Goal: Task Accomplishment & Management: Use online tool/utility

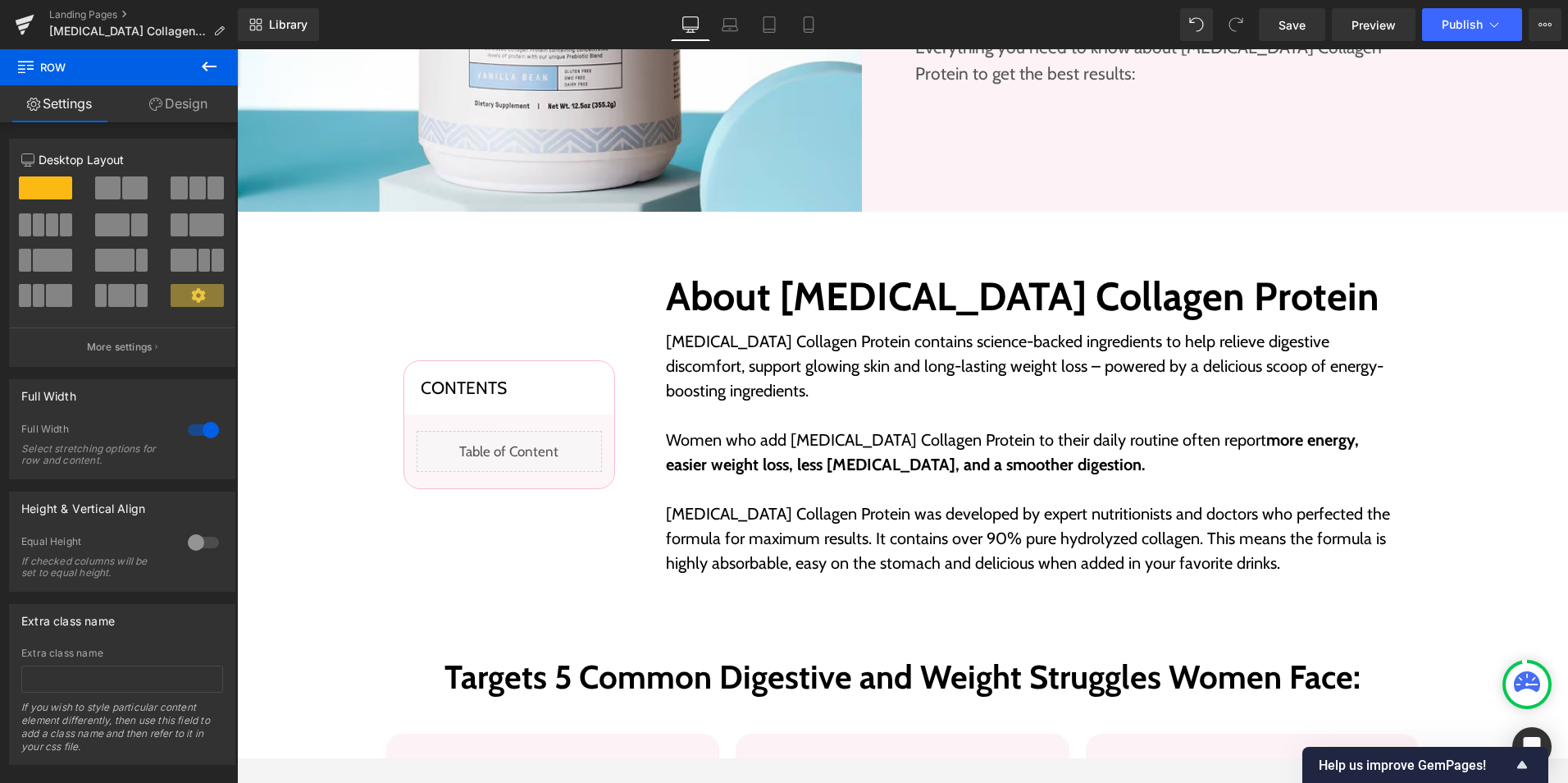
scroll to position [781, 0]
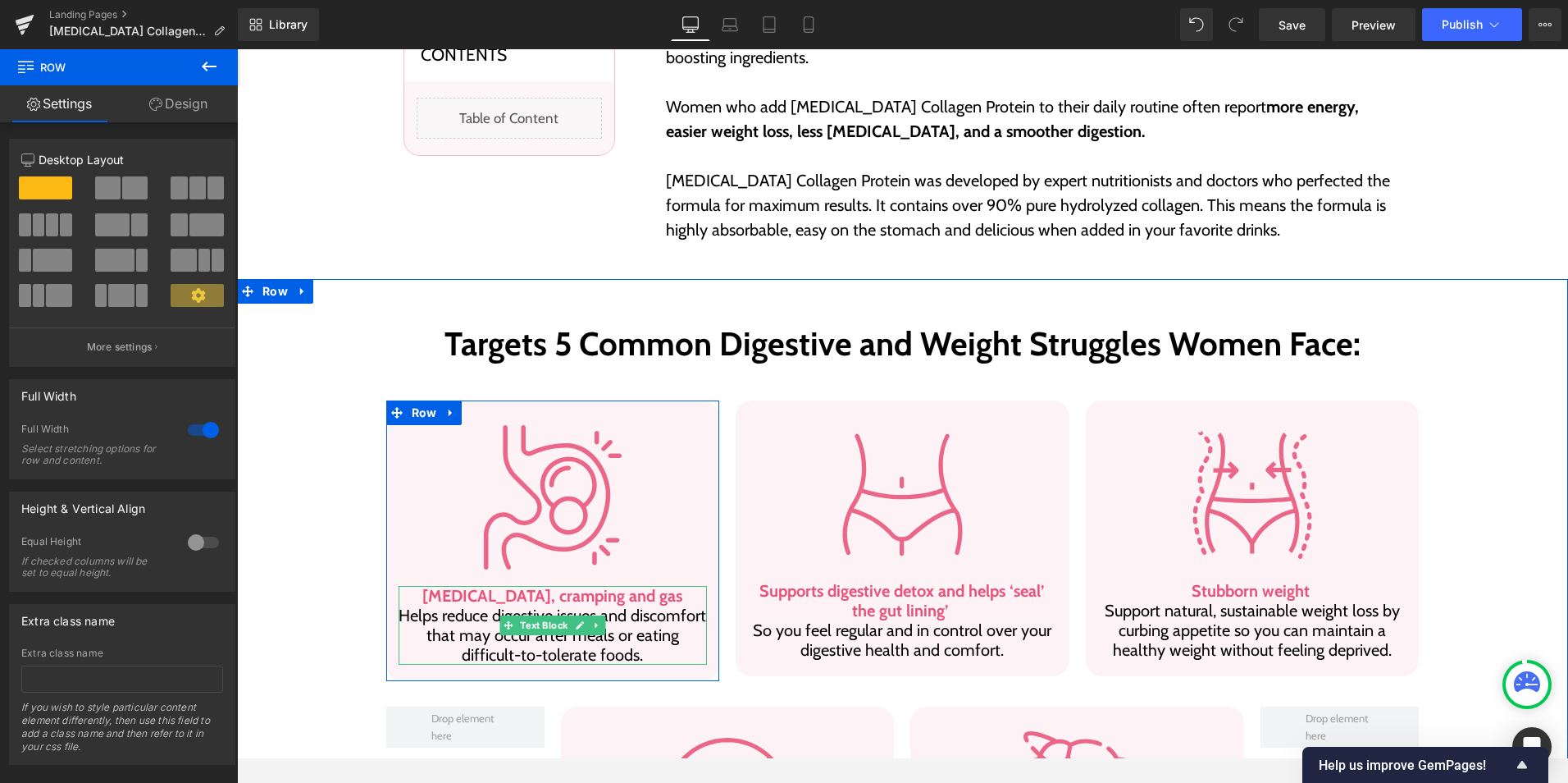
drag, startPoint x: 495, startPoint y: 571, endPoint x: 451, endPoint y: 567, distance: 44.2
click at [495, 586] on b "[MEDICAL_DATA], cramping and gas" at bounding box center [552, 596] width 260 height 20
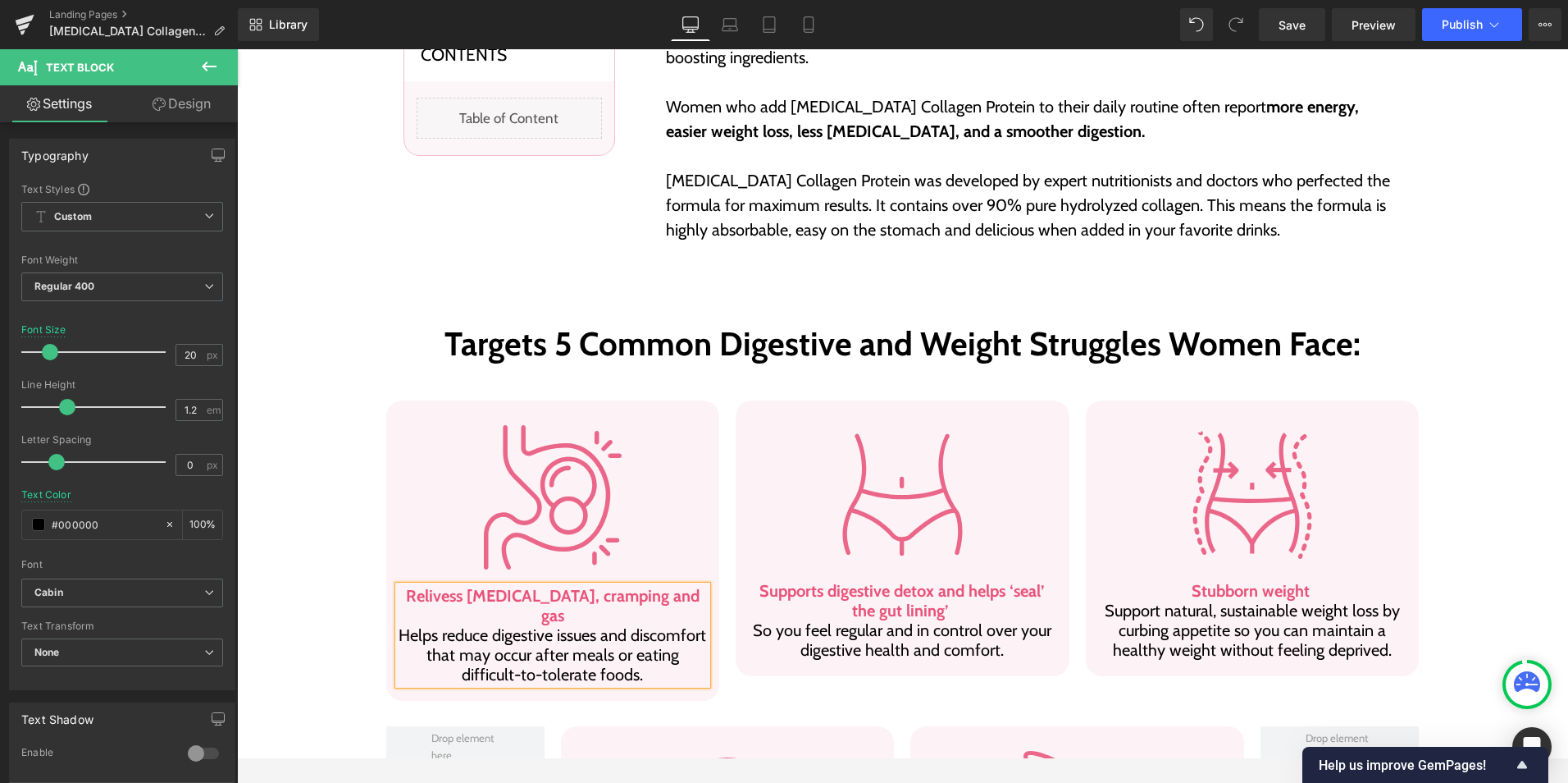
drag, startPoint x: 636, startPoint y: 632, endPoint x: 630, endPoint y: 619, distance: 14.3
click at [636, 632] on p "Relivess [MEDICAL_DATA], cramping and gas Helps reduce digestive issues and dis…" at bounding box center [553, 635] width 309 height 99
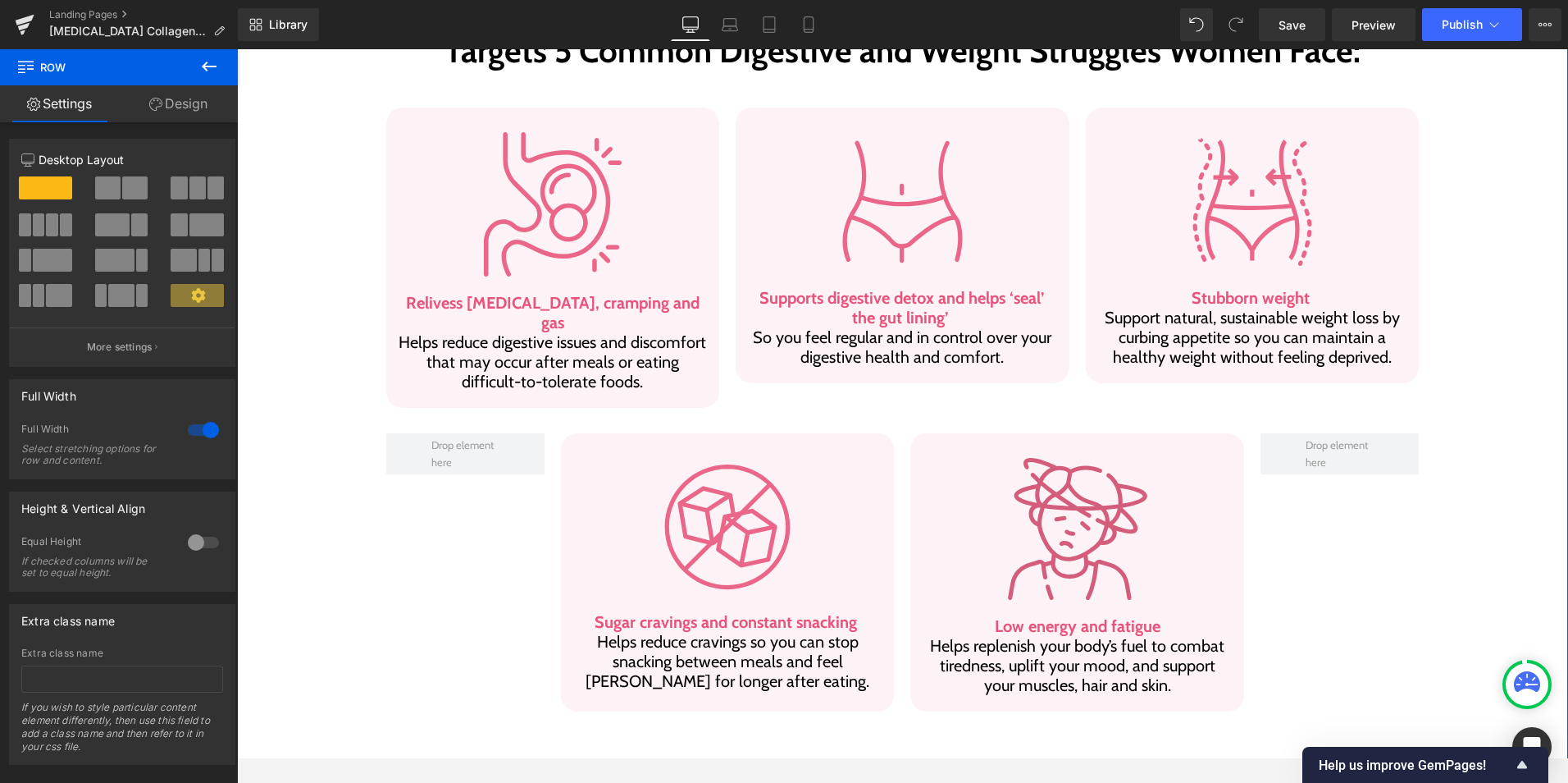
scroll to position [1109, 0]
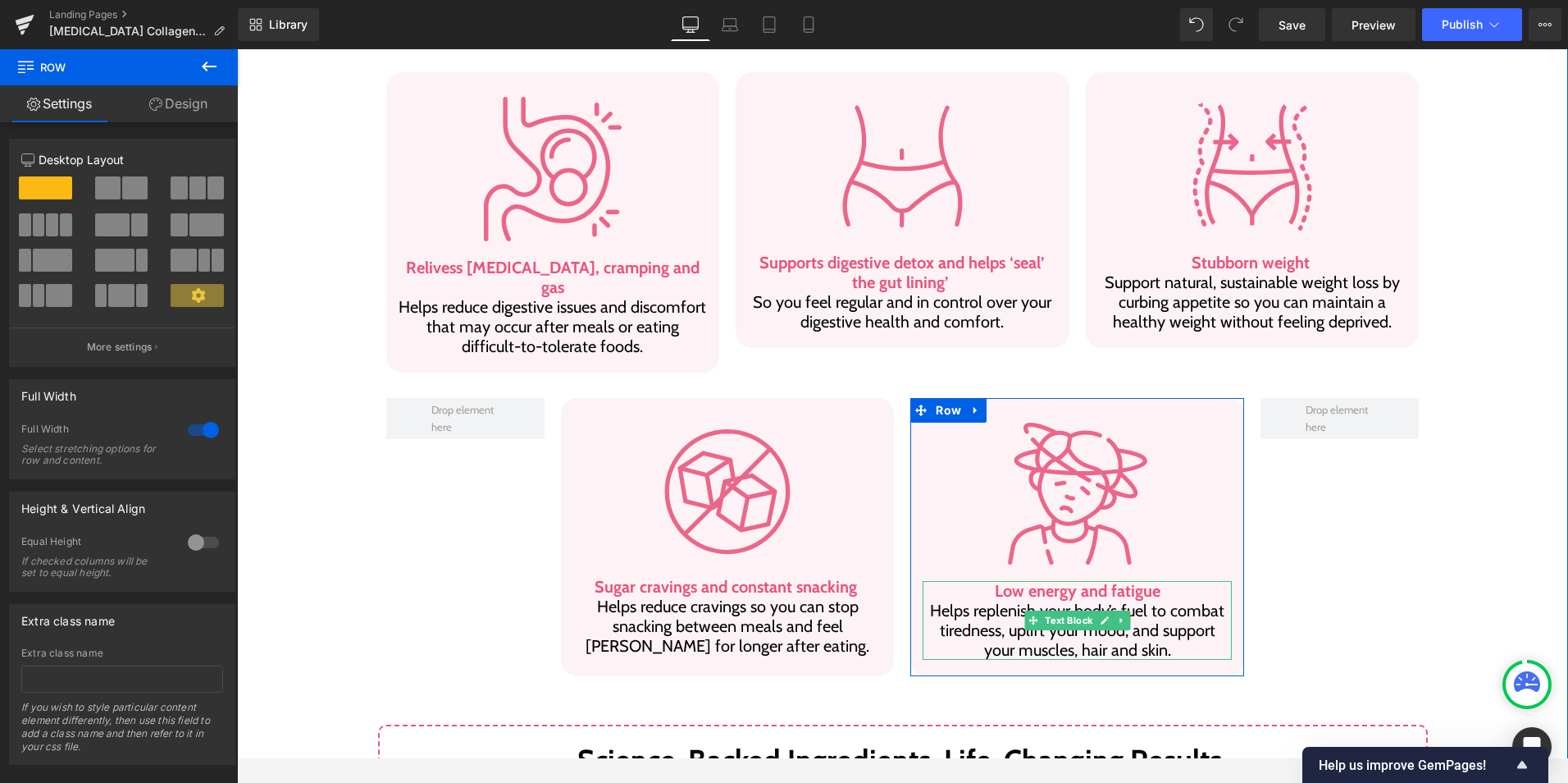
drag, startPoint x: 1008, startPoint y: 548, endPoint x: 1034, endPoint y: 550, distance: 26.1
click at [1007, 581] on b "Low energy and fatigue" at bounding box center [1077, 591] width 165 height 20
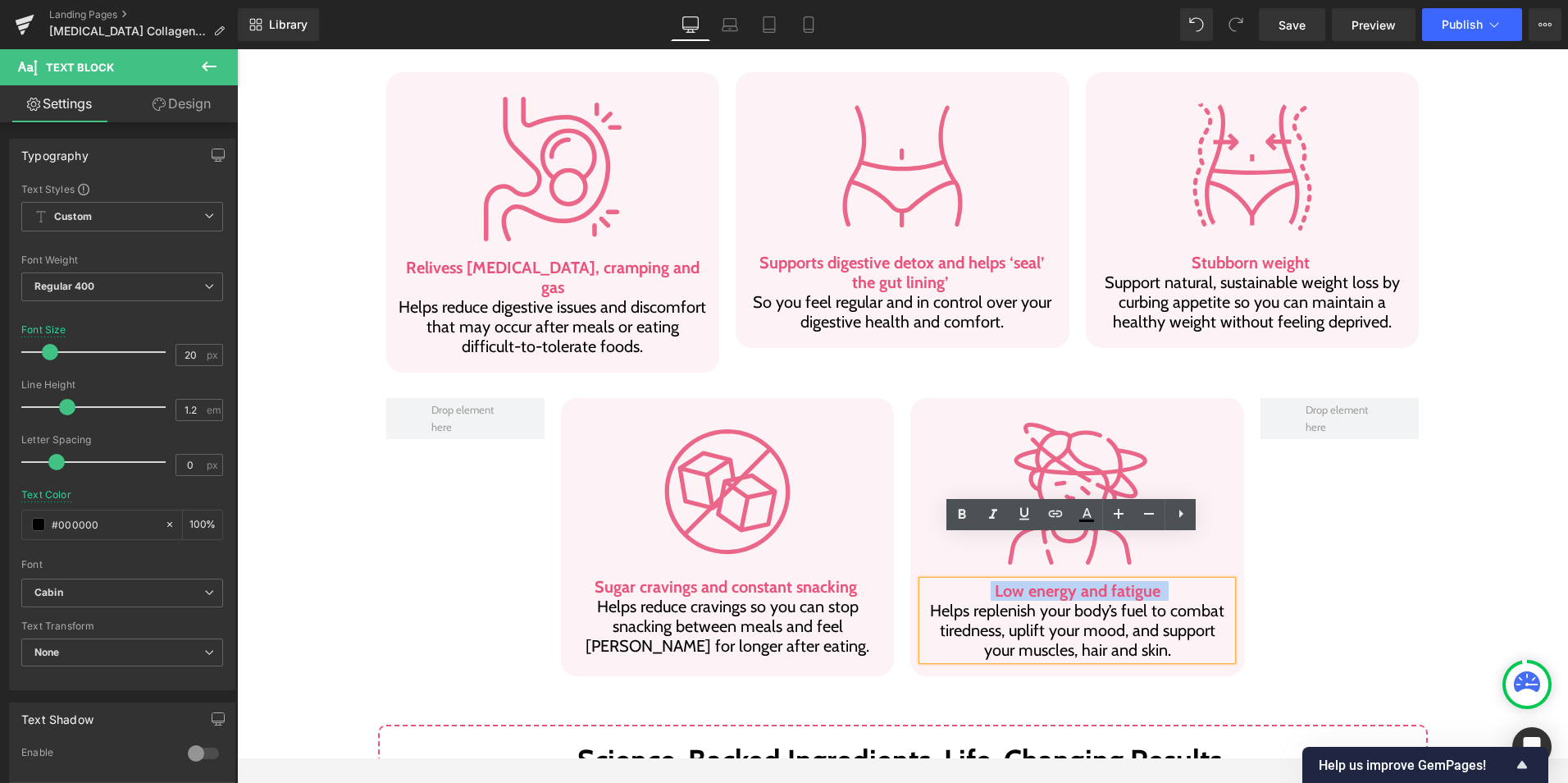
paste div
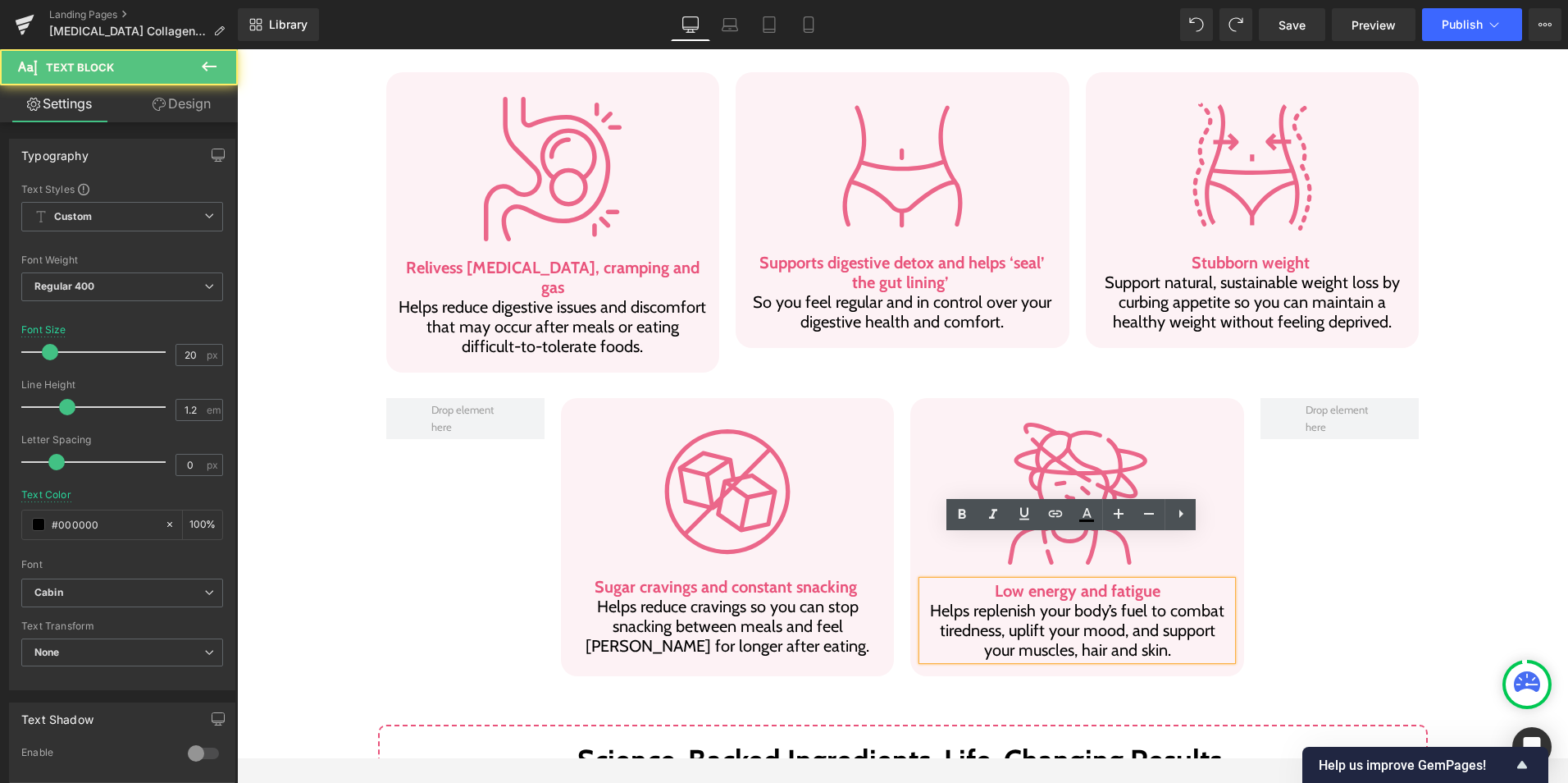
click at [1014, 581] on b "Low energy and fatigue" at bounding box center [1077, 591] width 165 height 20
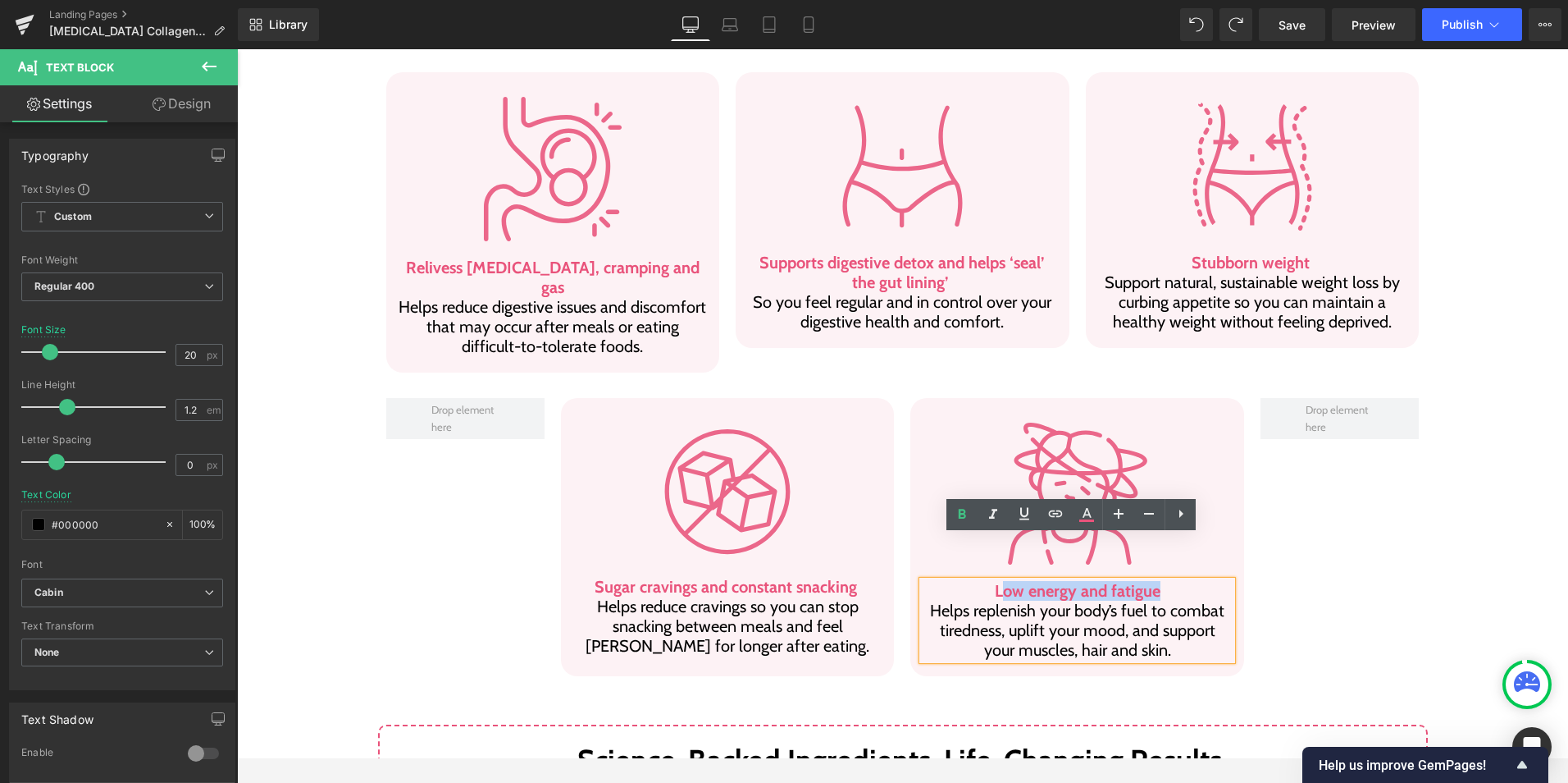
drag, startPoint x: 996, startPoint y: 548, endPoint x: 1153, endPoint y: 541, distance: 157.2
click at [1153, 581] on p "Low energy and fatigue Helps replenish your body’s fuel to combat tiredness, up…" at bounding box center [1077, 620] width 309 height 79
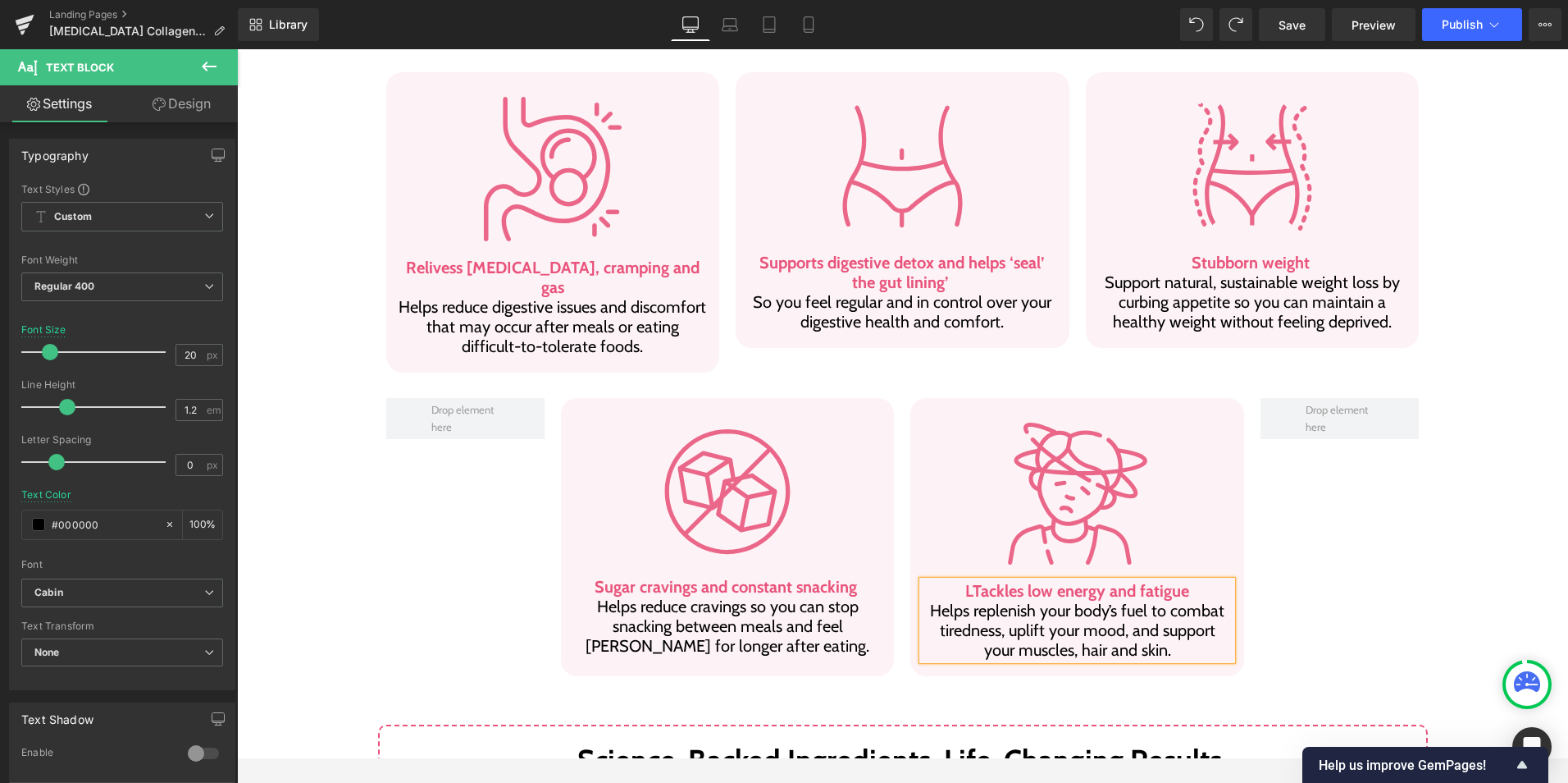
click at [965, 581] on b "LTackles low energy and fatigue" at bounding box center [1077, 591] width 224 height 20
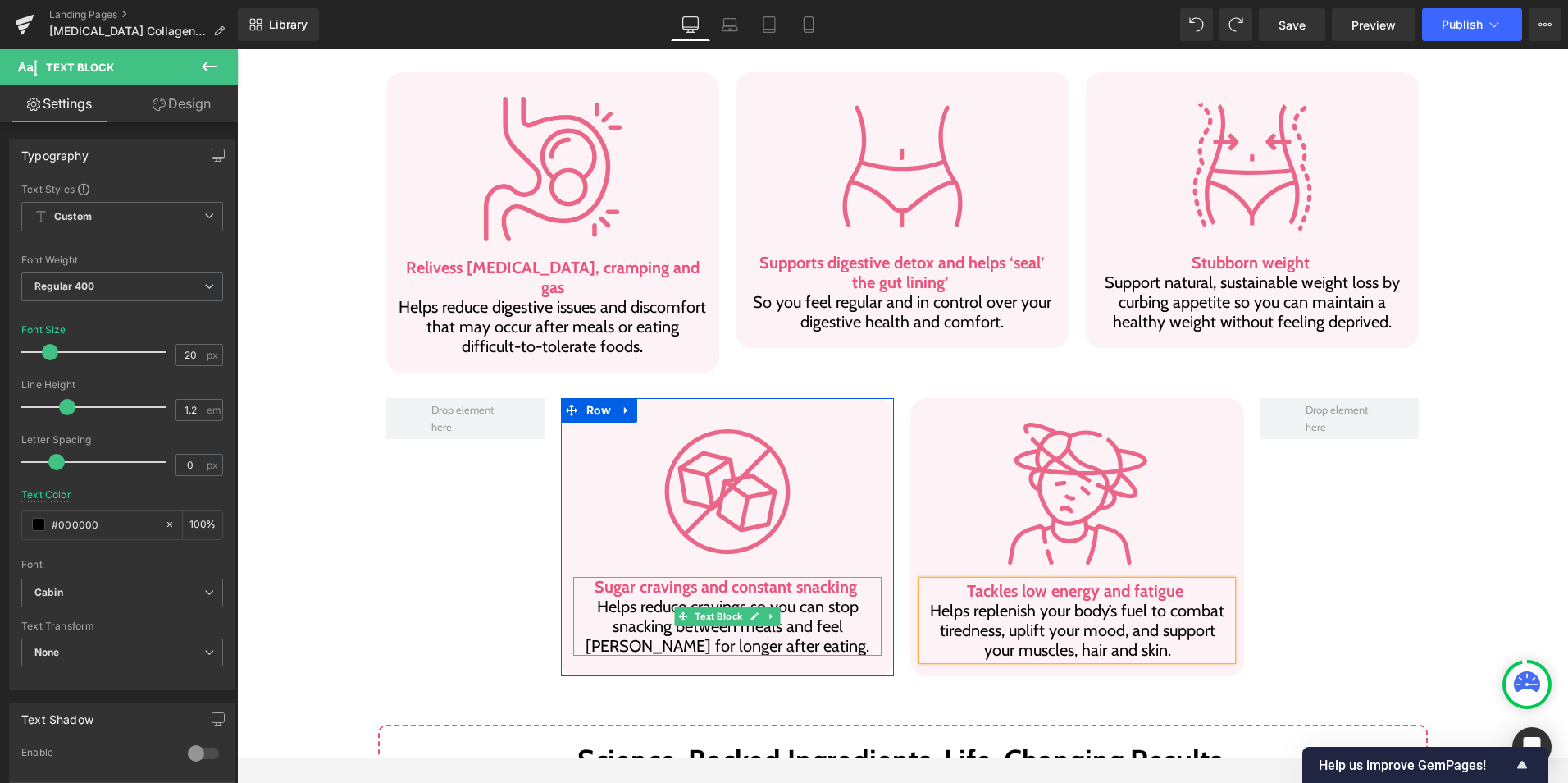
drag, startPoint x: 664, startPoint y: 544, endPoint x: 598, endPoint y: 544, distance: 66.0
click at [664, 577] on b "Sugar cravings and constant snacking" at bounding box center [726, 587] width 262 height 20
click at [595, 577] on b "Sugar cravings and constant snacking" at bounding box center [726, 587] width 262 height 20
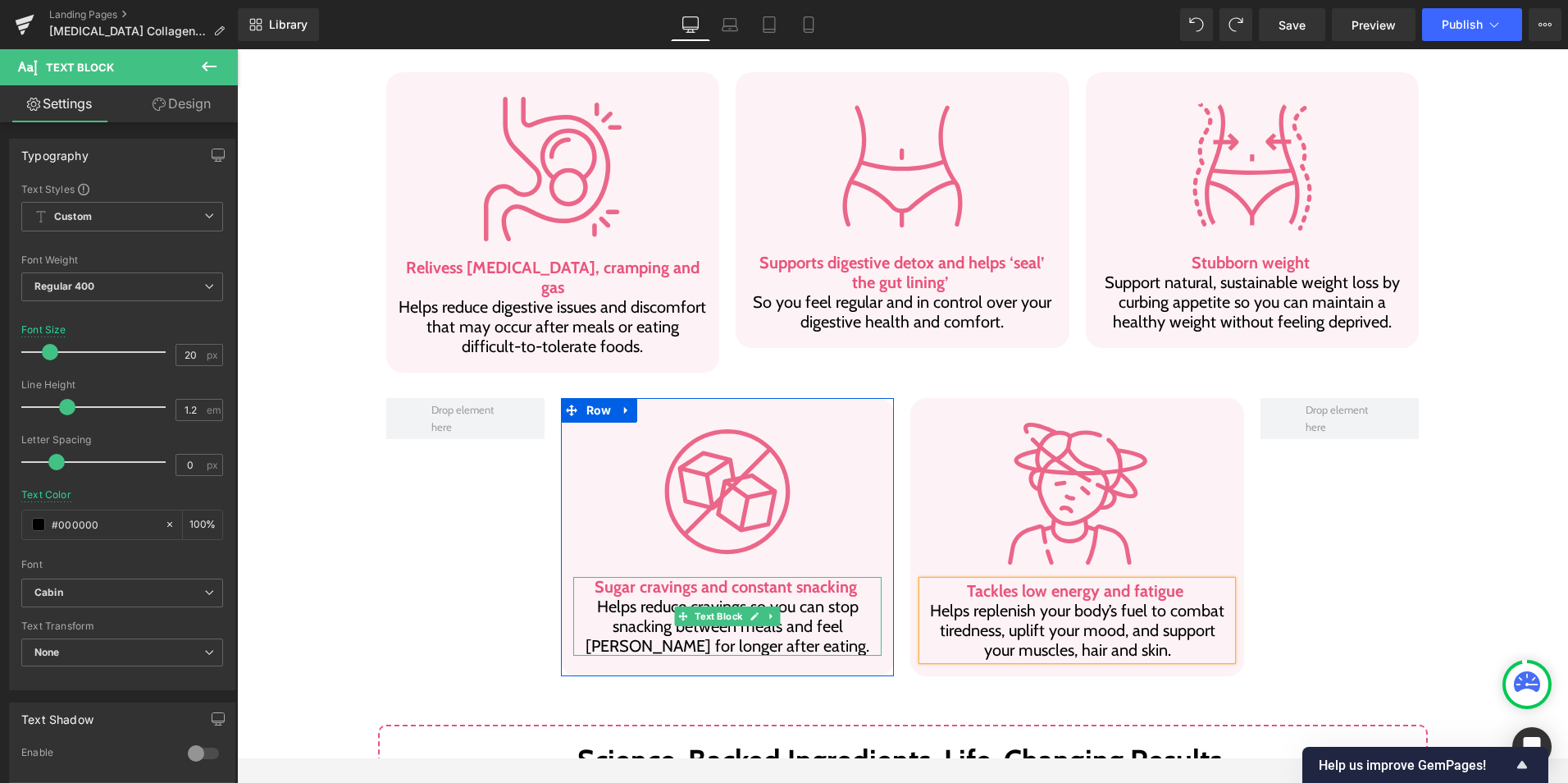
click at [596, 577] on b "Sugar cravings and constant snacking" at bounding box center [726, 587] width 262 height 20
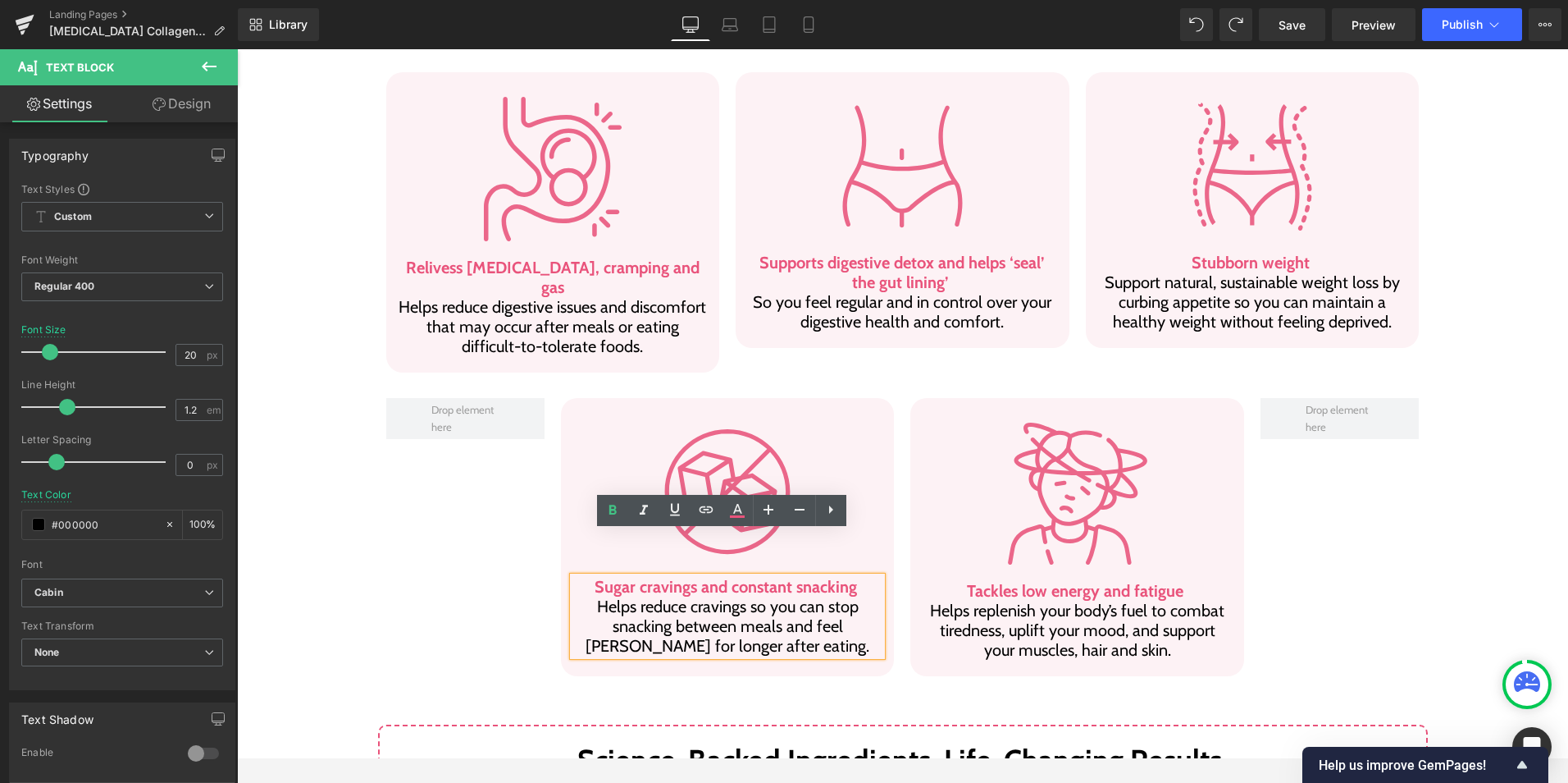
click at [850, 577] on p "Sugar cravings and constant snacking" at bounding box center [728, 587] width 309 height 20
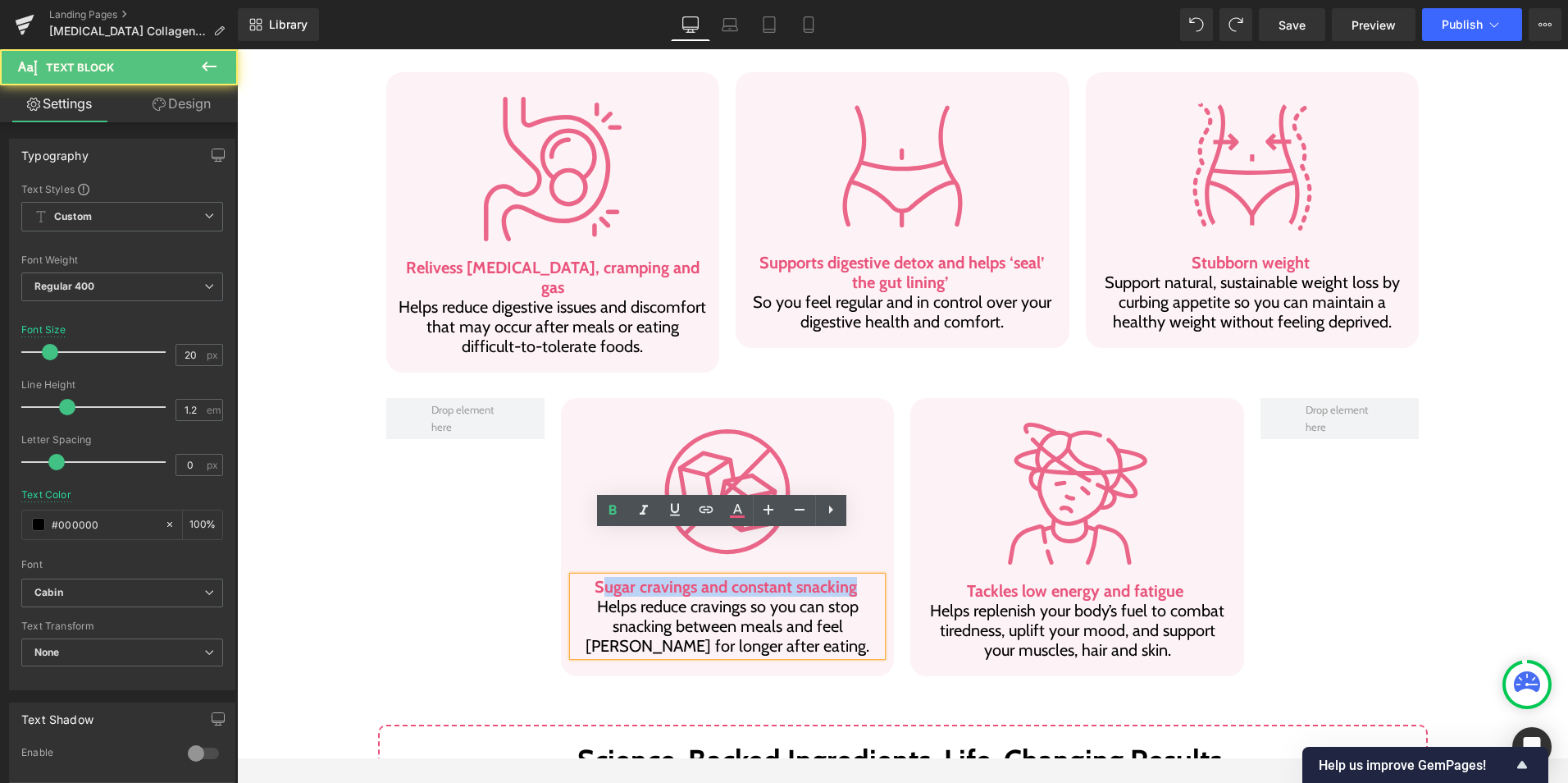
paste div
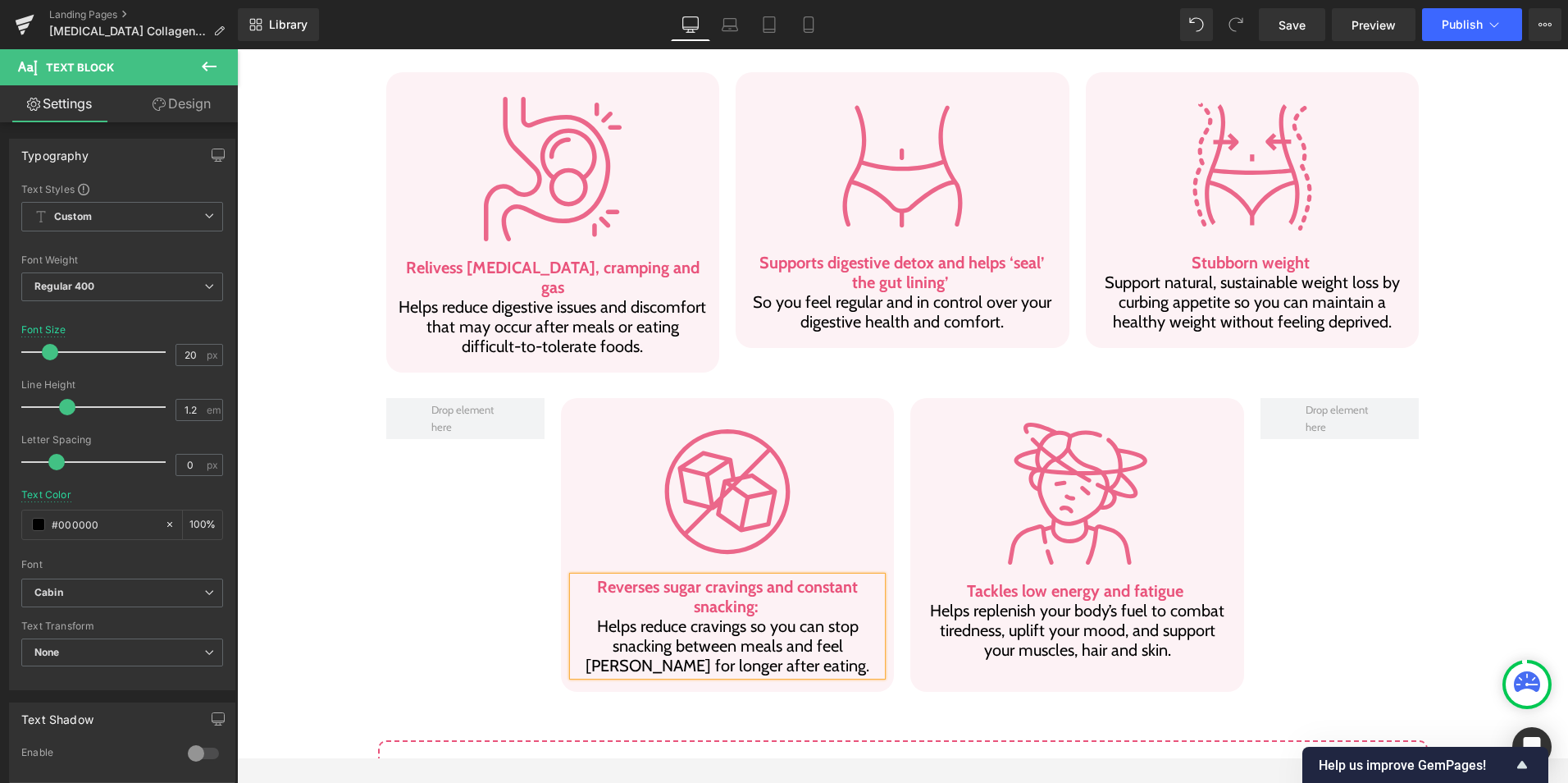
click at [1429, 524] on div "Targets 5 Common Digestive and Weight Struggles Women Face: Heading Row Image R…" at bounding box center [902, 490] width 1299 height 996
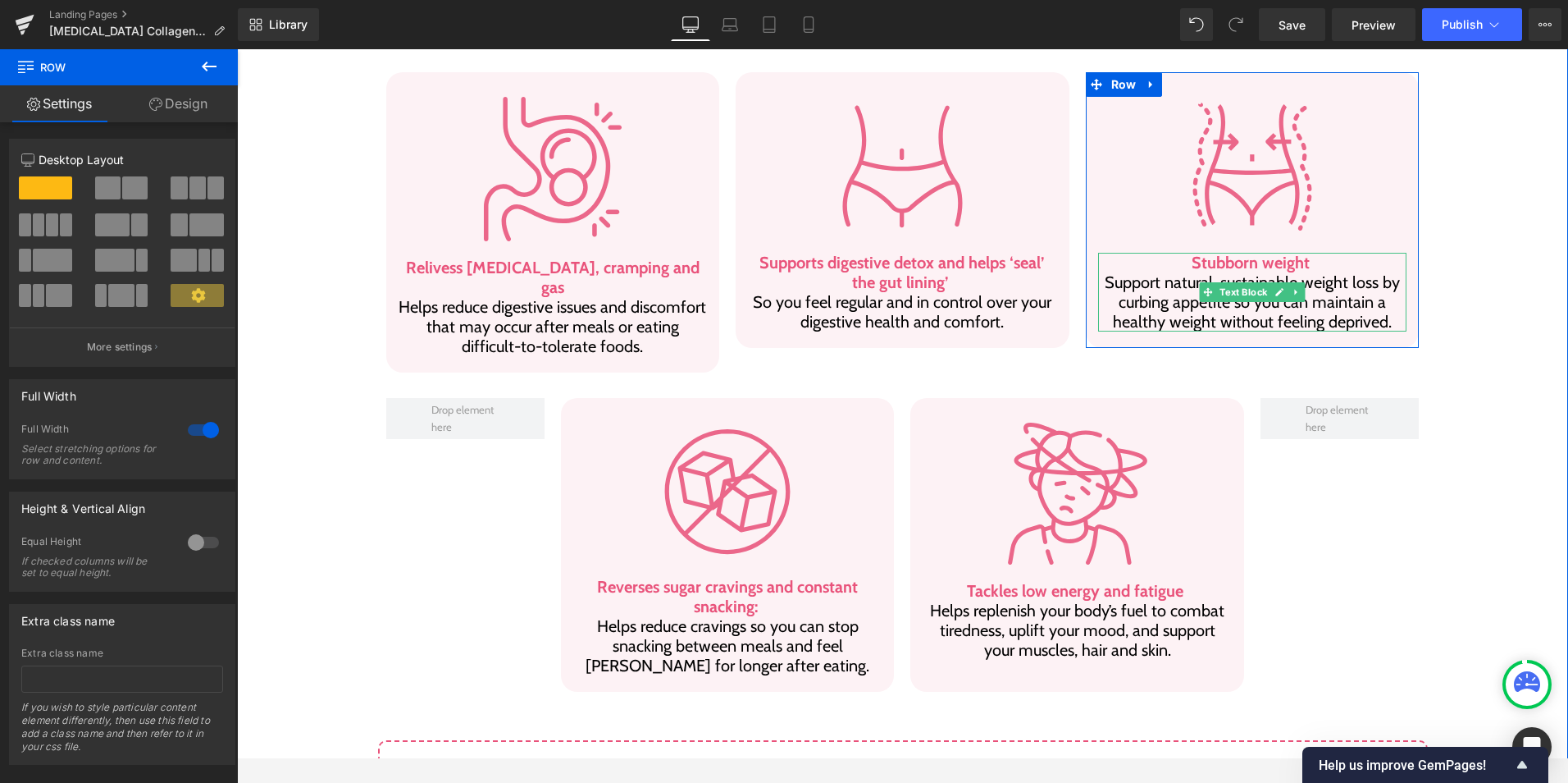
drag, startPoint x: 1235, startPoint y: 239, endPoint x: 1188, endPoint y: 238, distance: 47.0
click at [1235, 253] on b "Stubborn weight" at bounding box center [1251, 263] width 118 height 20
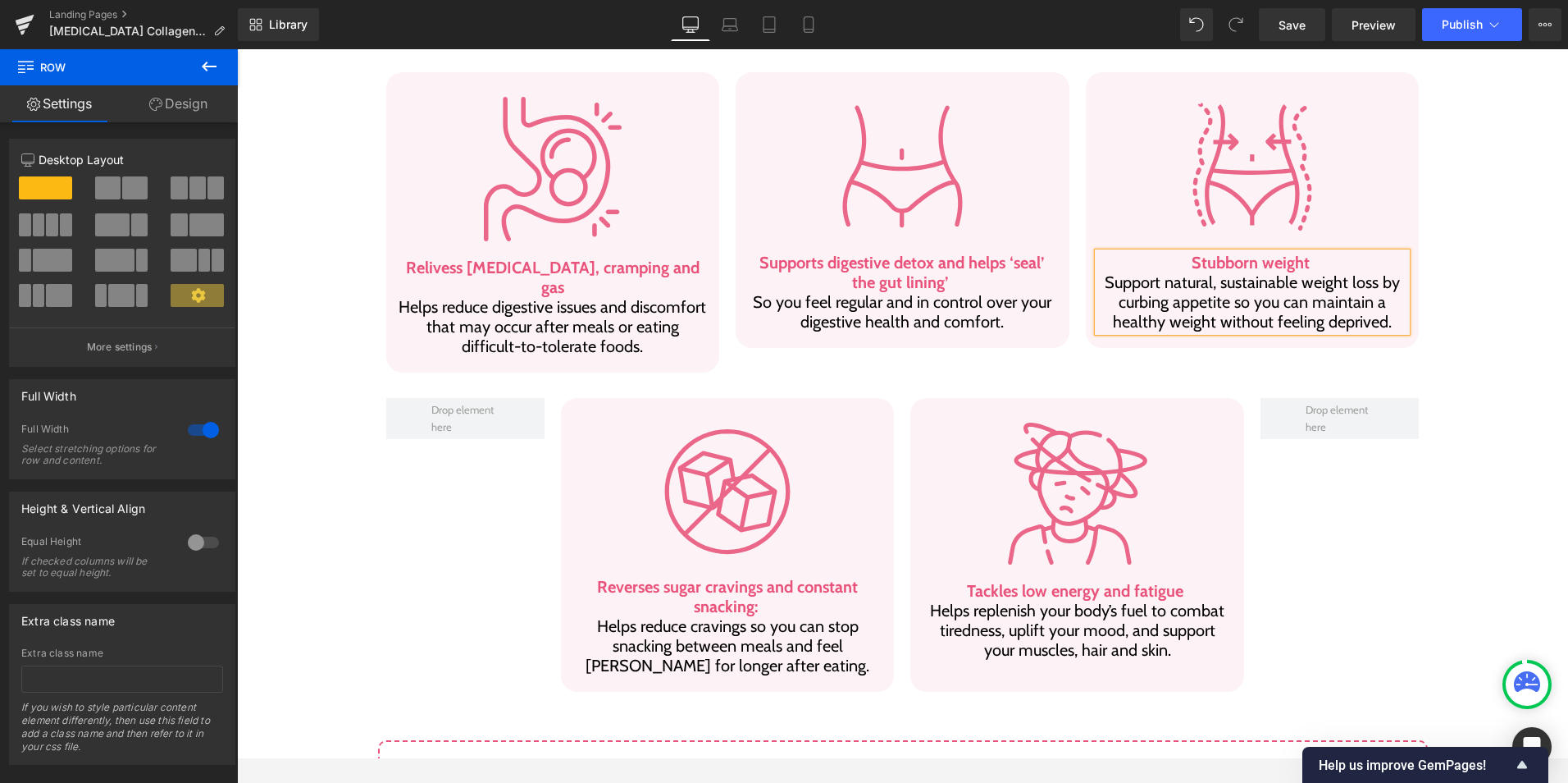
click at [1192, 253] on b "Stubborn weight" at bounding box center [1251, 263] width 118 height 20
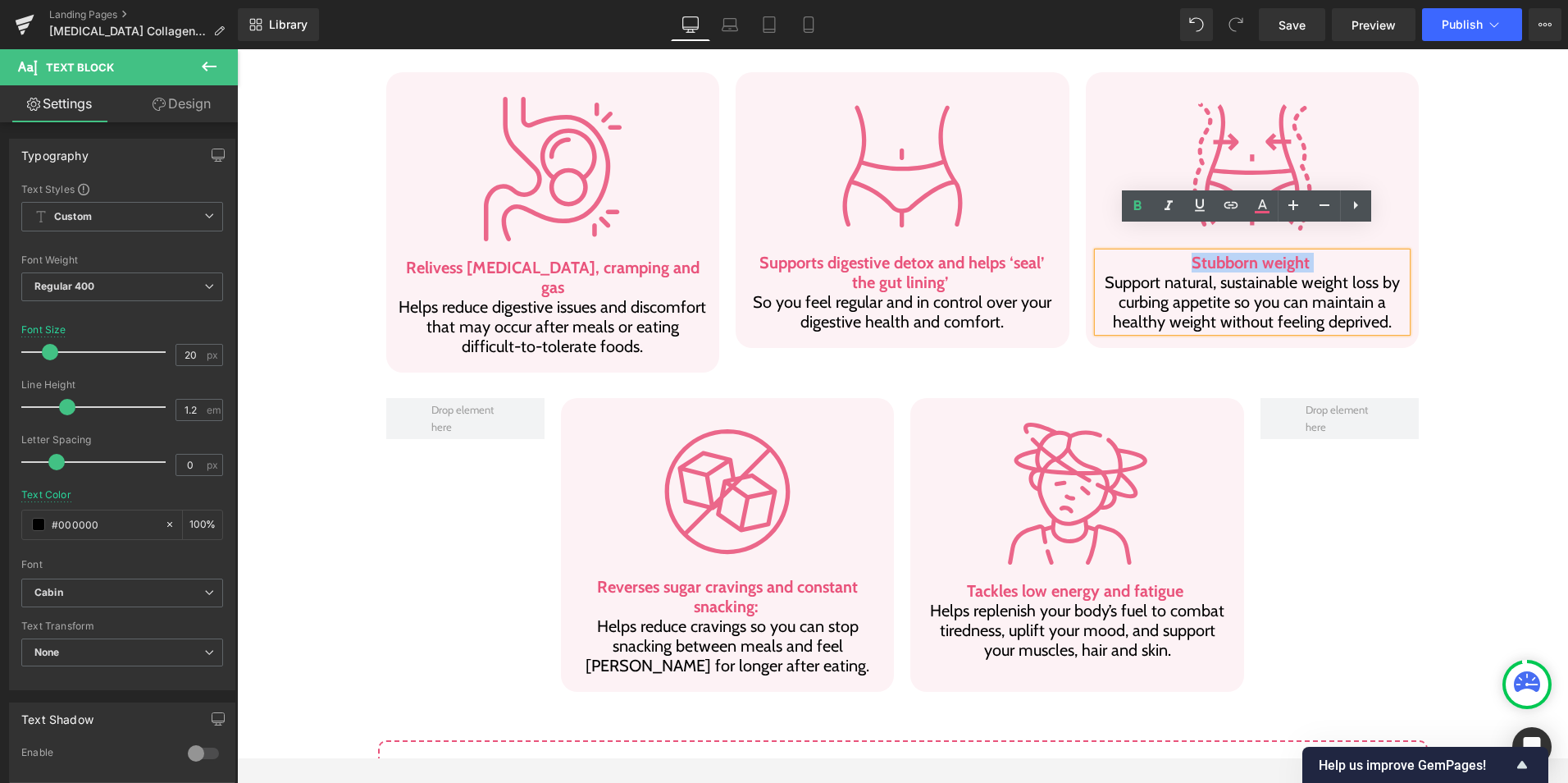
click at [1320, 253] on p "Stubborn weight Support natural, sustainable weight loss by curbing appetite so…" at bounding box center [1253, 292] width 309 height 79
paste div
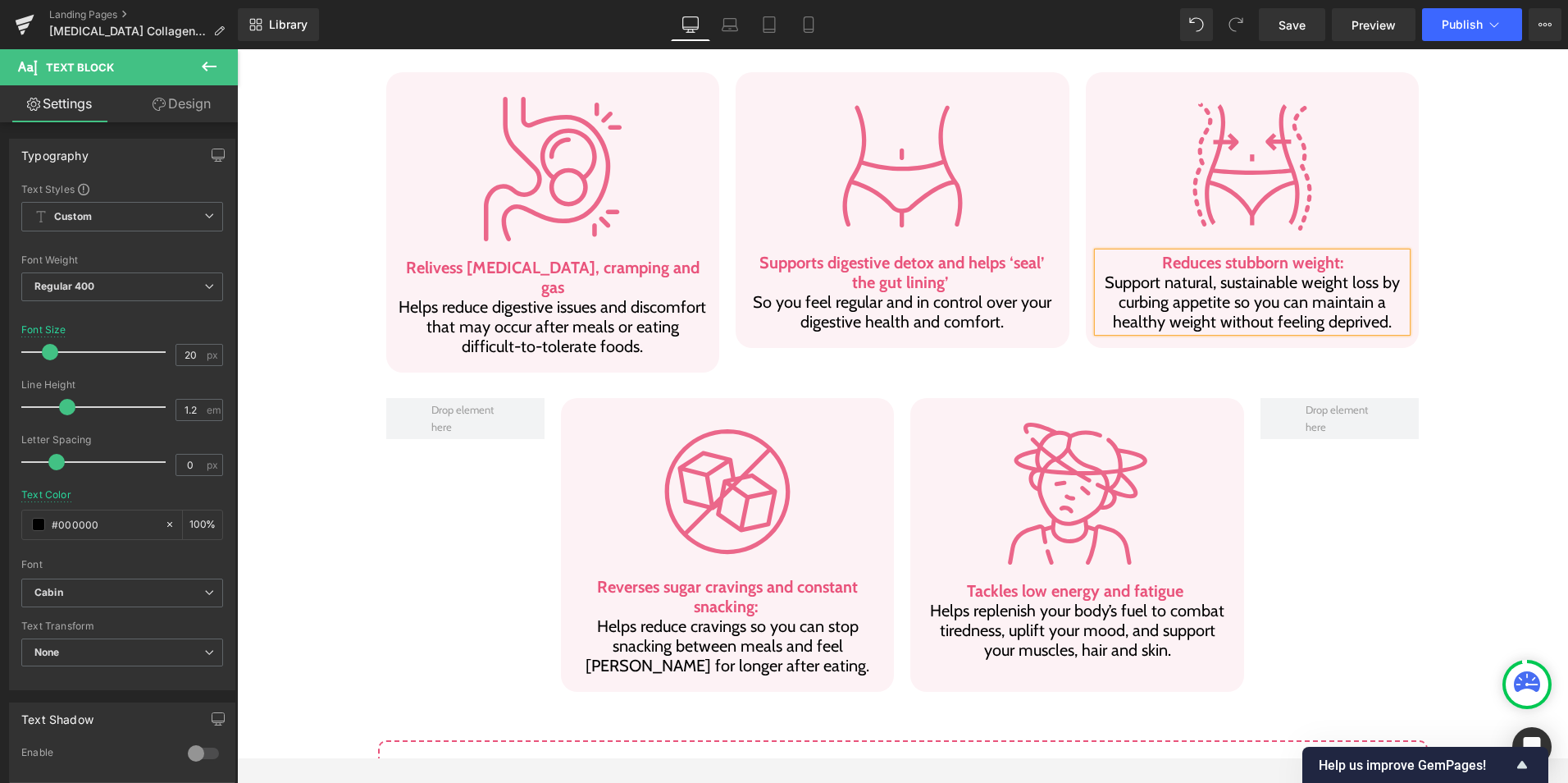
scroll to position [1438, 0]
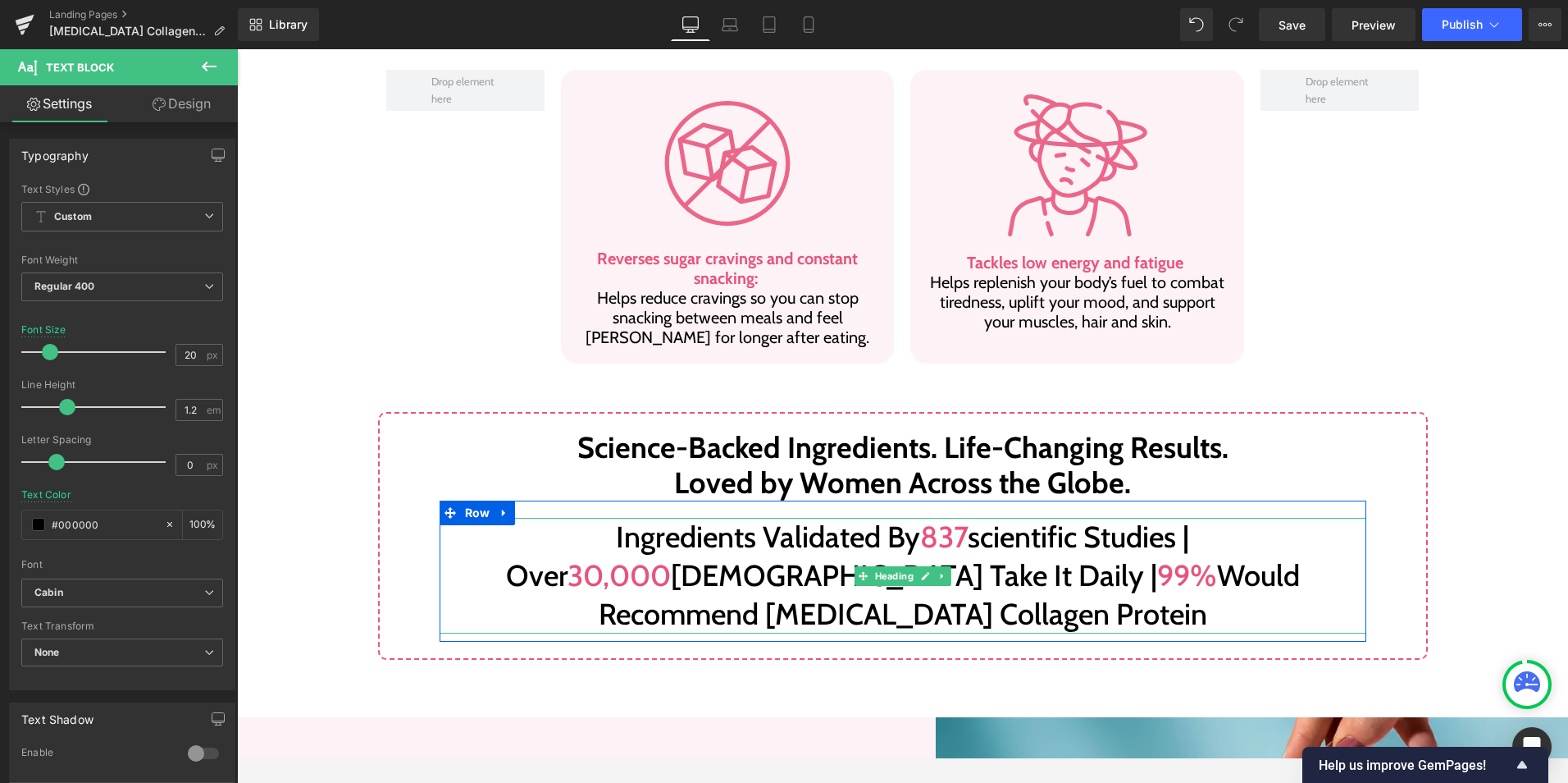
drag, startPoint x: 1113, startPoint y: 491, endPoint x: 1126, endPoint y: 487, distance: 13.6
click at [671, 557] on span "30,000" at bounding box center [619, 575] width 103 height 36
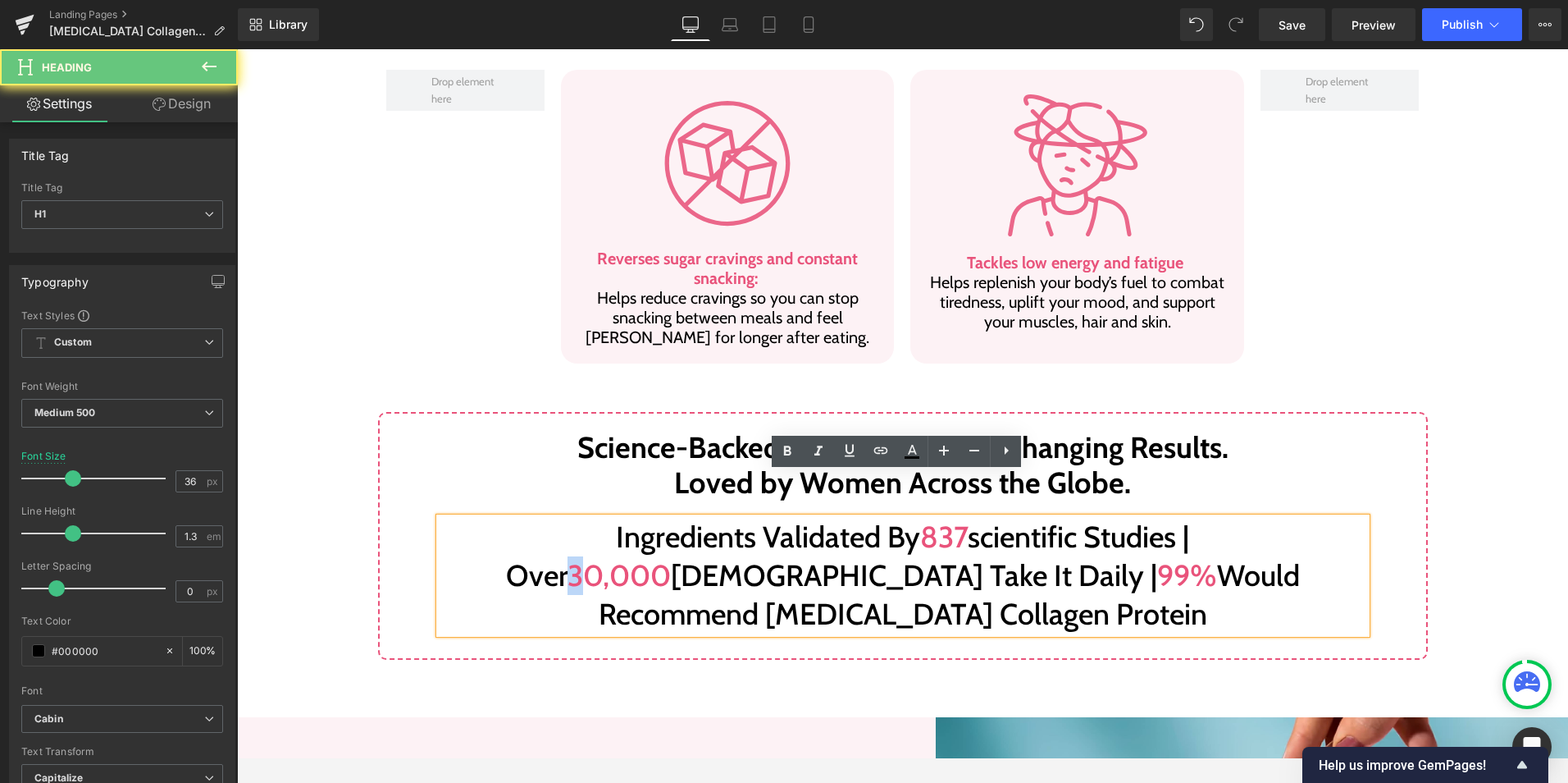
click at [671, 557] on span "30,000" at bounding box center [619, 575] width 103 height 36
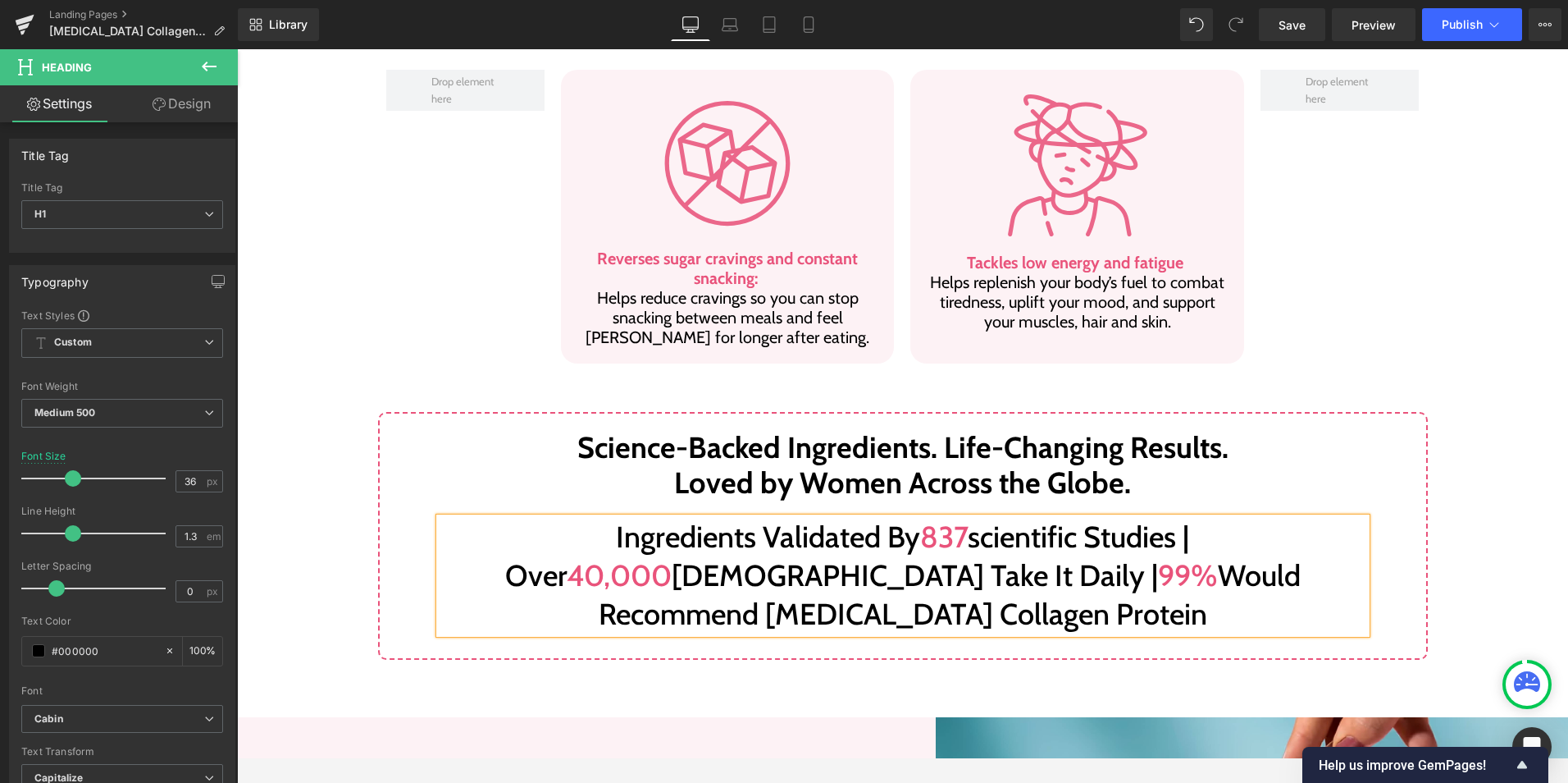
click at [1272, 518] on h1 "Ingredients validated by 837 scientific studies | Over 40,000 [DEMOGRAPHIC_DATA…" at bounding box center [903, 575] width 927 height 115
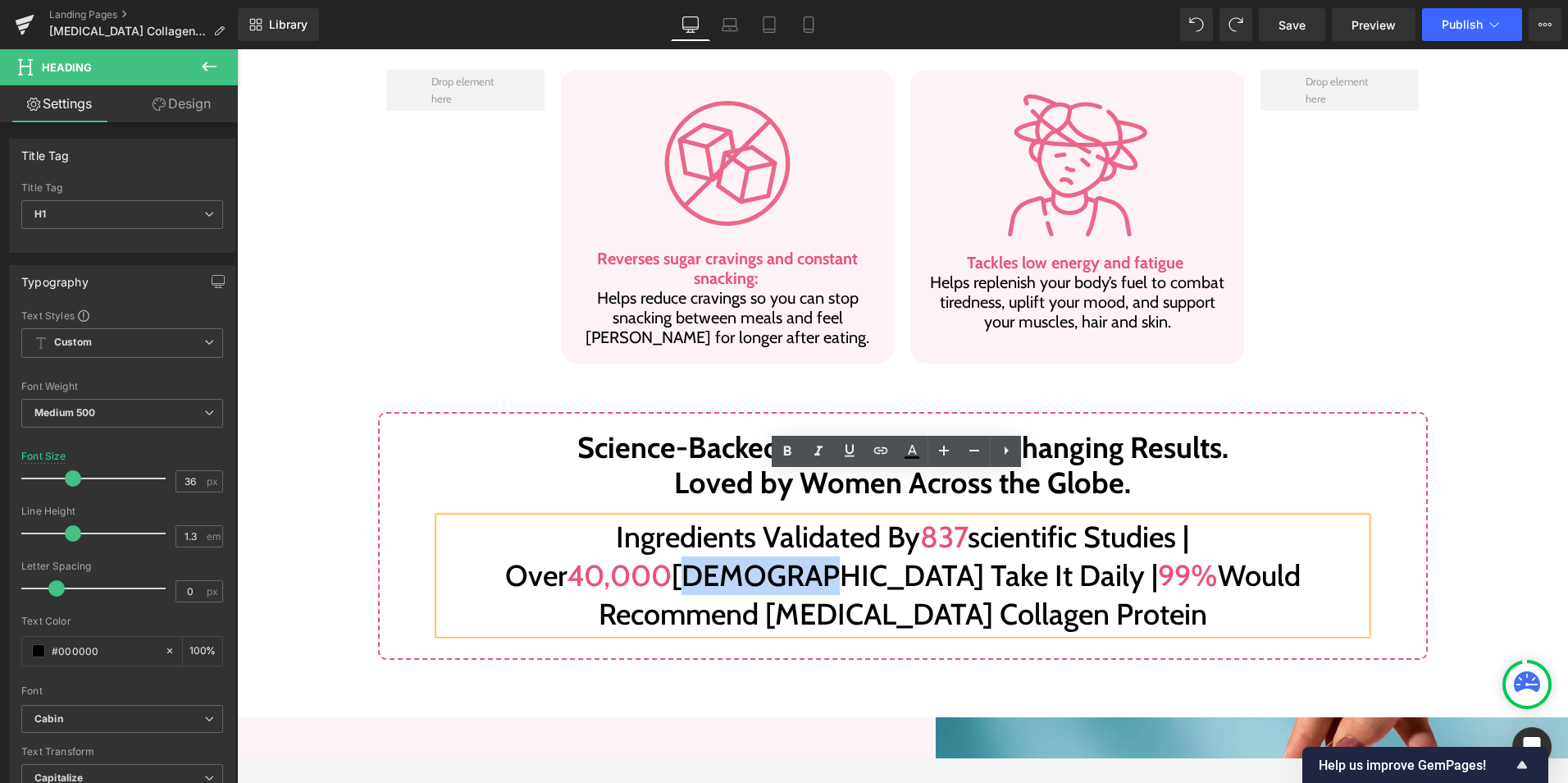
drag, startPoint x: 1239, startPoint y: 494, endPoint x: 1359, endPoint y: 496, distance: 120.0
click at [1358, 518] on h1 "Ingredients validated by 837 scientific studies | Over 40,000 [DEMOGRAPHIC_DATA…" at bounding box center [903, 575] width 927 height 115
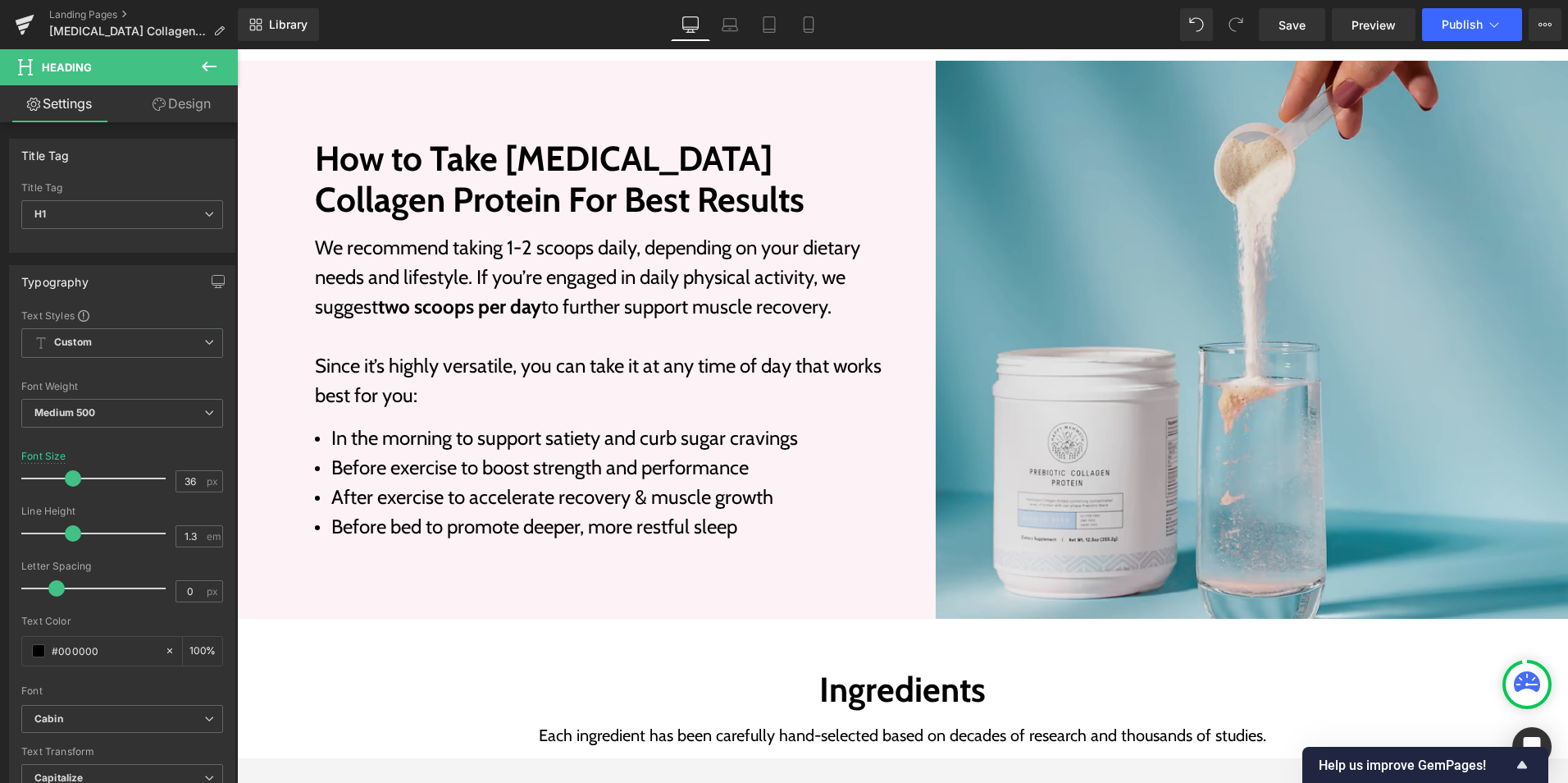
scroll to position [2341, 0]
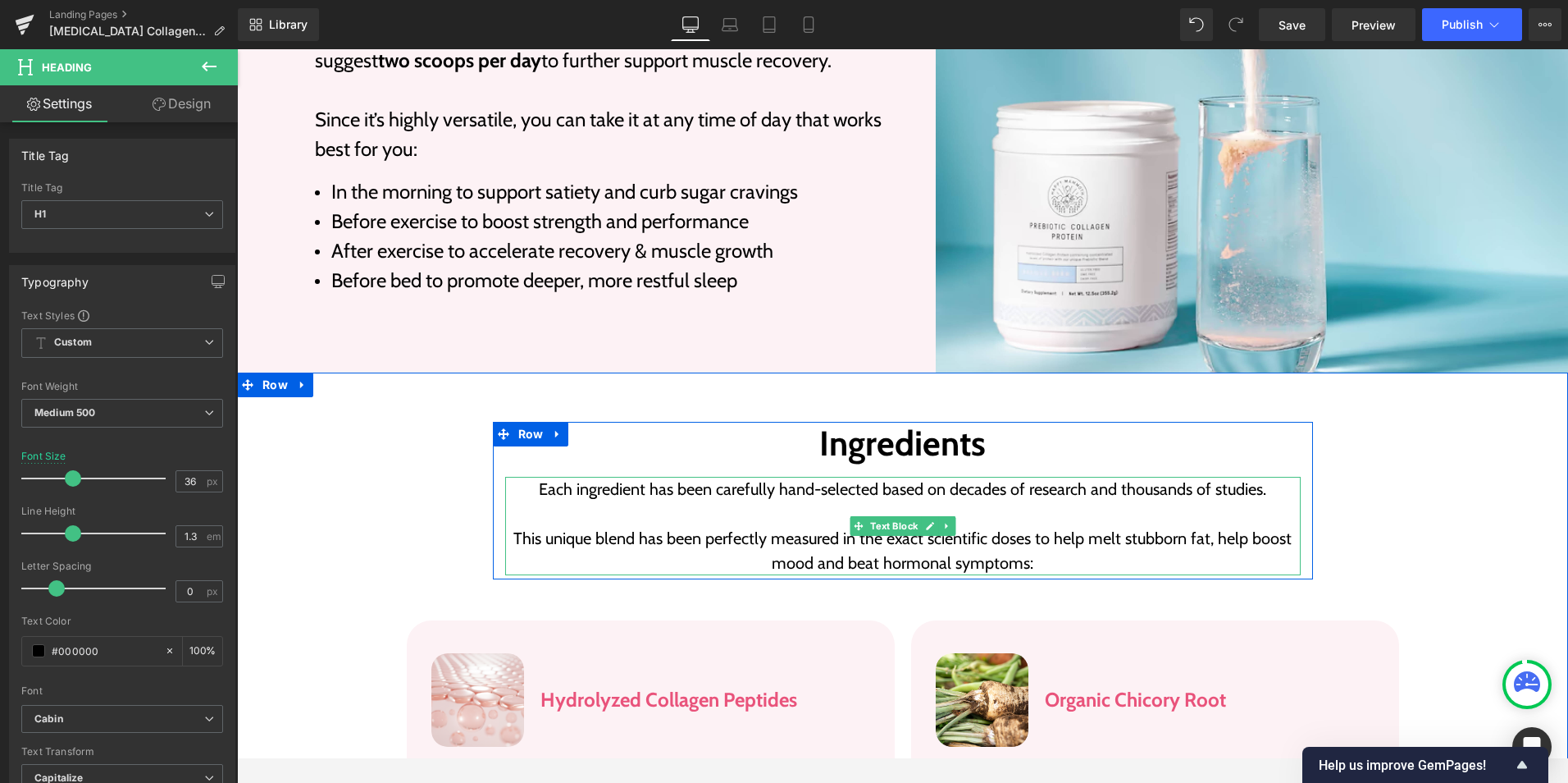
drag, startPoint x: 707, startPoint y: 407, endPoint x: 916, endPoint y: 471, distance: 218.6
click at [707, 476] on p "Each ingredient has been carefully hand-selected based on decades of research a…" at bounding box center [903, 501] width 795 height 49
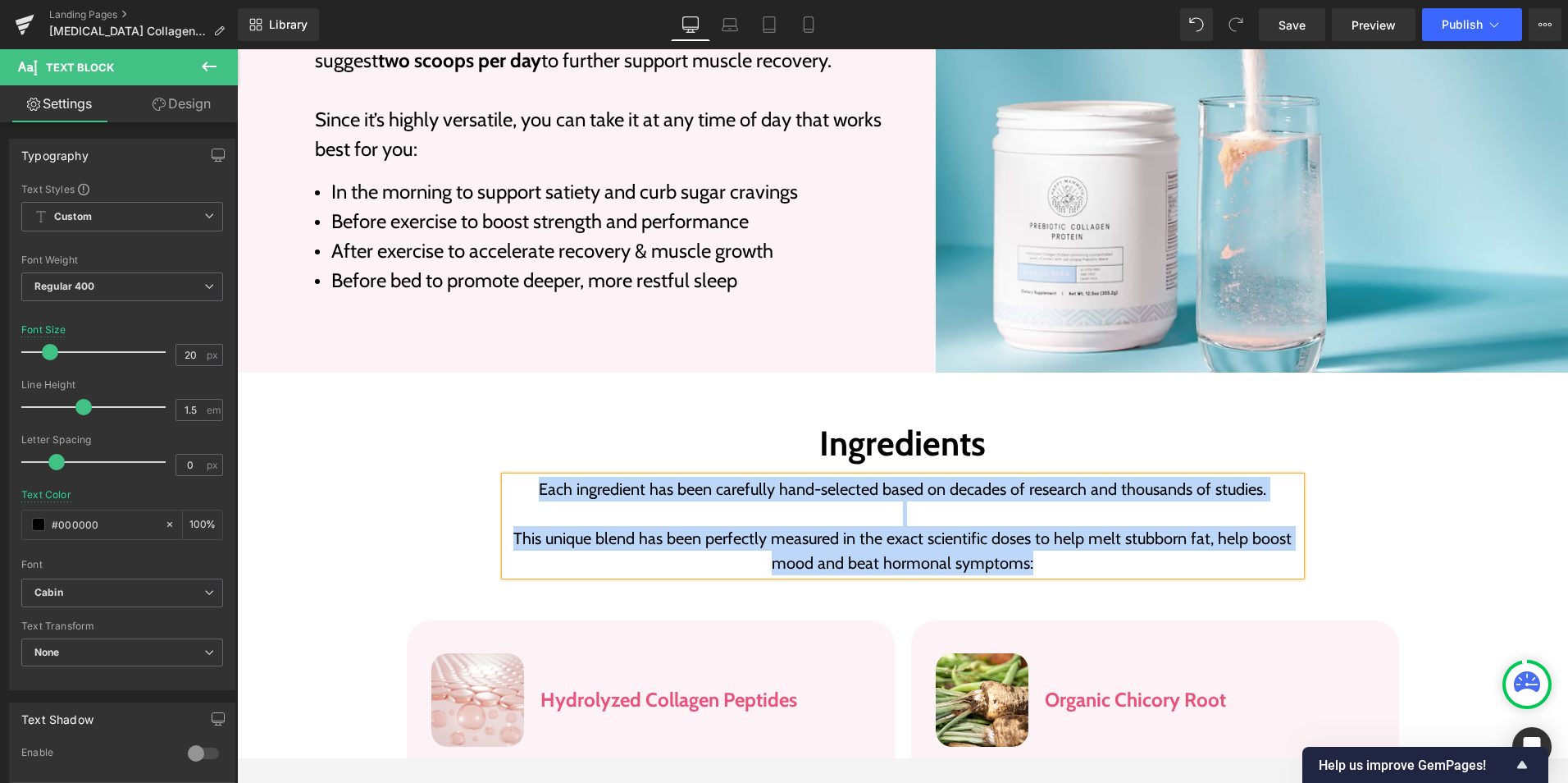
paste div
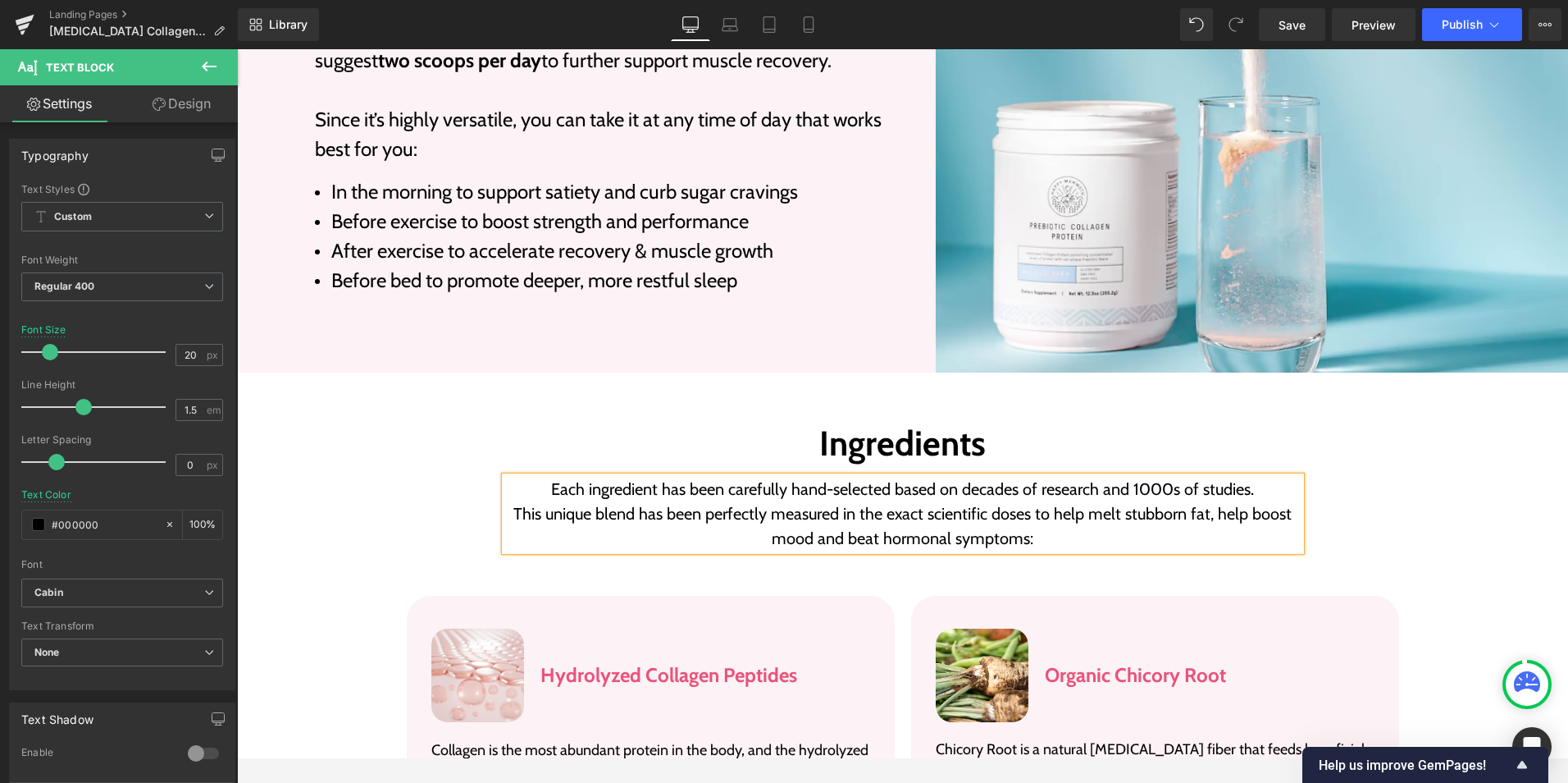
click at [1256, 476] on p "Each ingredient has been carefully hand-selected based on decades of research a…" at bounding box center [903, 488] width 795 height 24
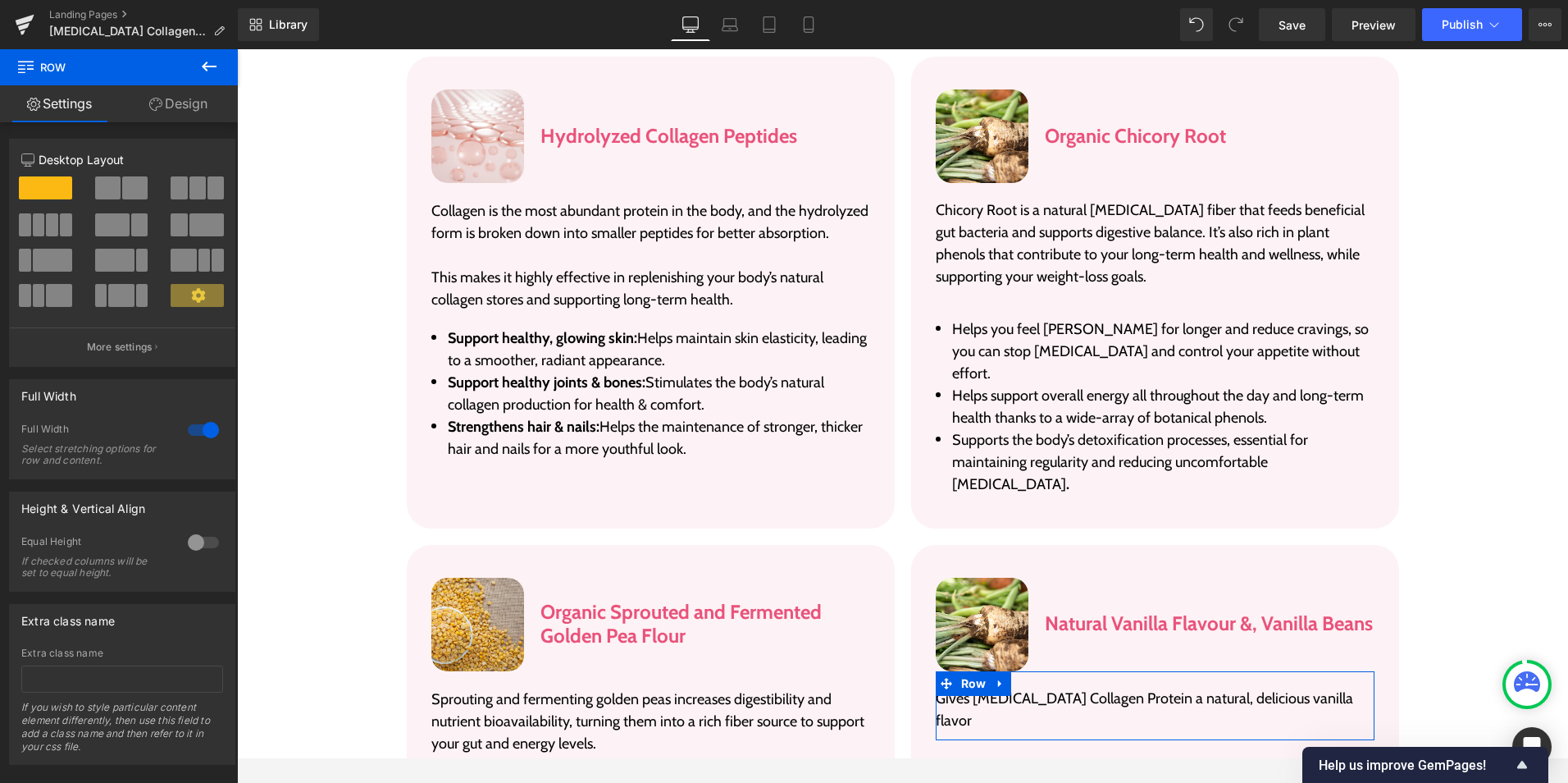
scroll to position [2915, 0]
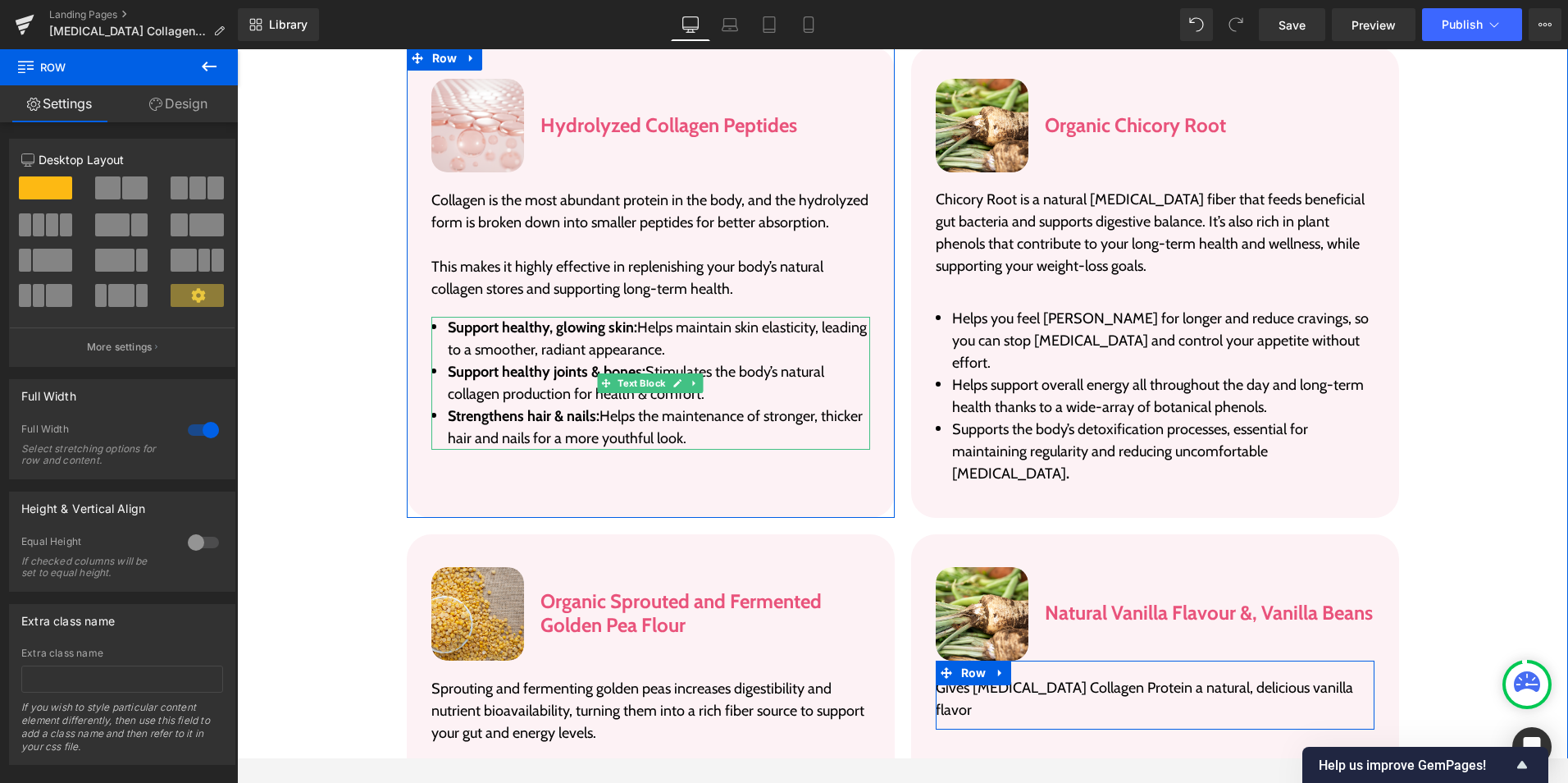
drag, startPoint x: 524, startPoint y: 302, endPoint x: 688, endPoint y: 335, distance: 167.3
click at [524, 361] on li "Support healthy joints & bones: Stimulates the body’s natural collagen producti…" at bounding box center [651, 382] width 439 height 44
click at [564, 405] on li "Strengthens hair & nails: Helps the maintenance of stronger, thicker hair and n…" at bounding box center [651, 427] width 439 height 44
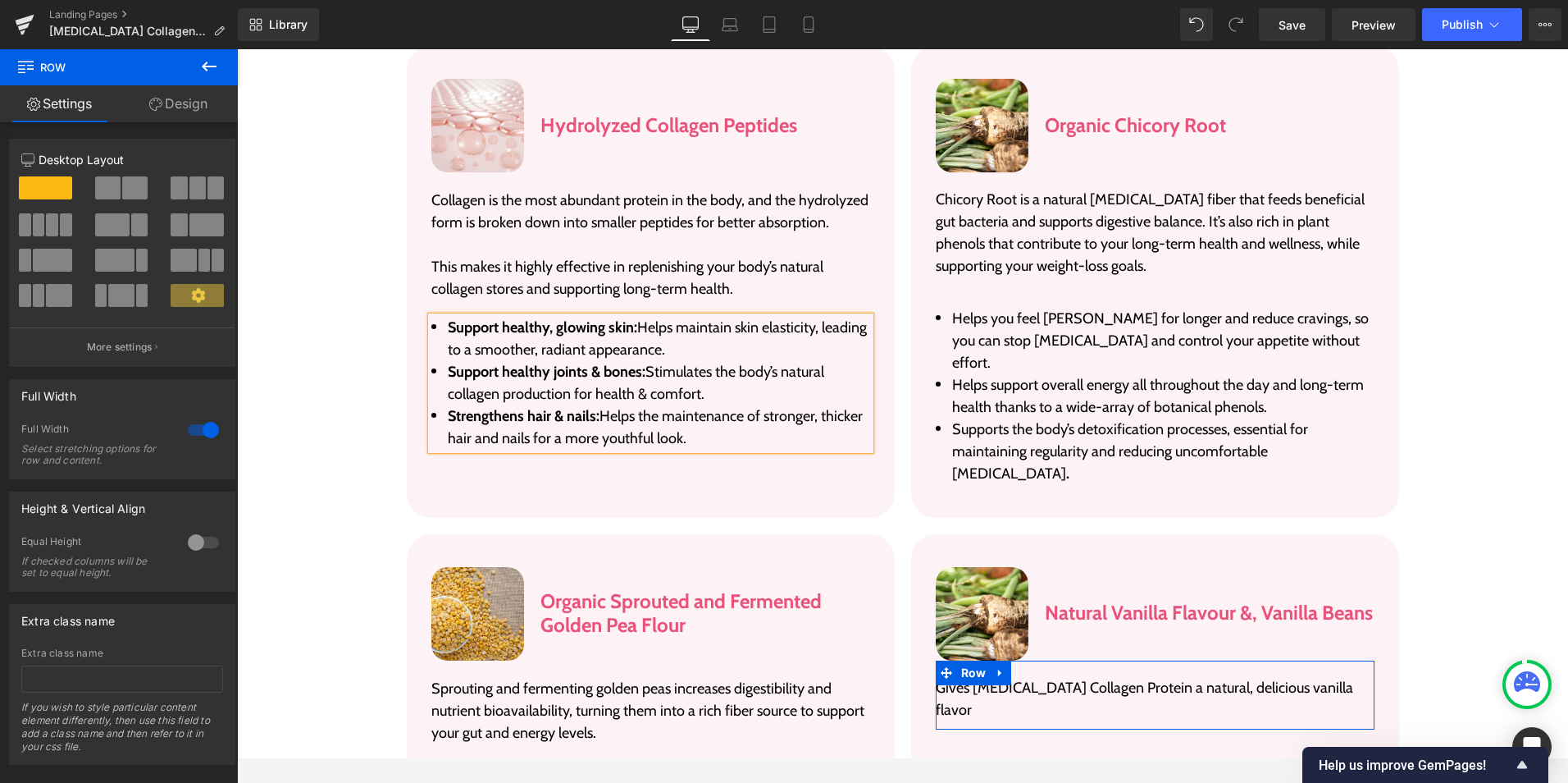
click at [688, 405] on li "Strengthens hair & nails: Helps the maintenance of stronger, thicker hair and n…" at bounding box center [651, 427] width 439 height 44
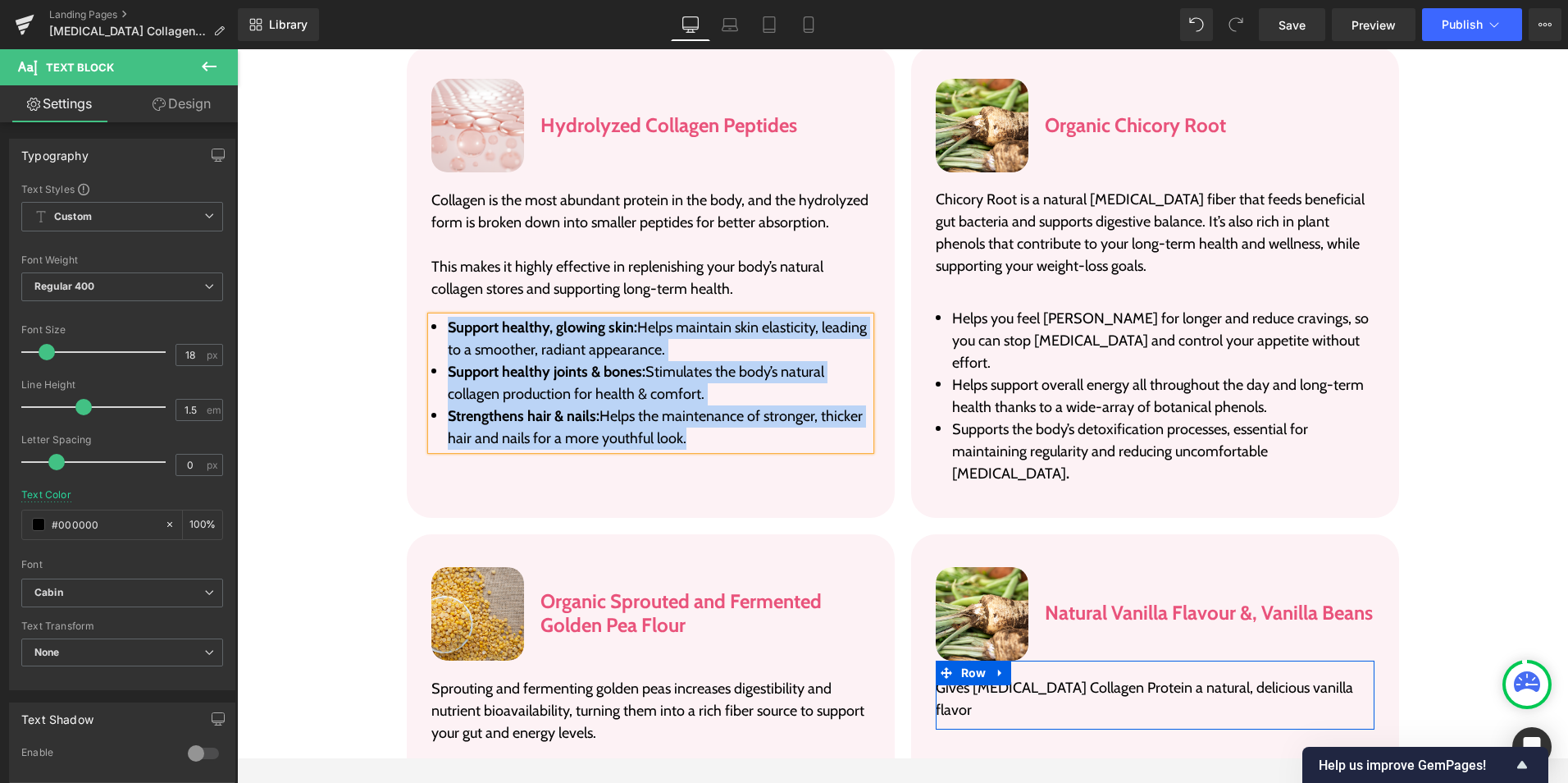
paste div
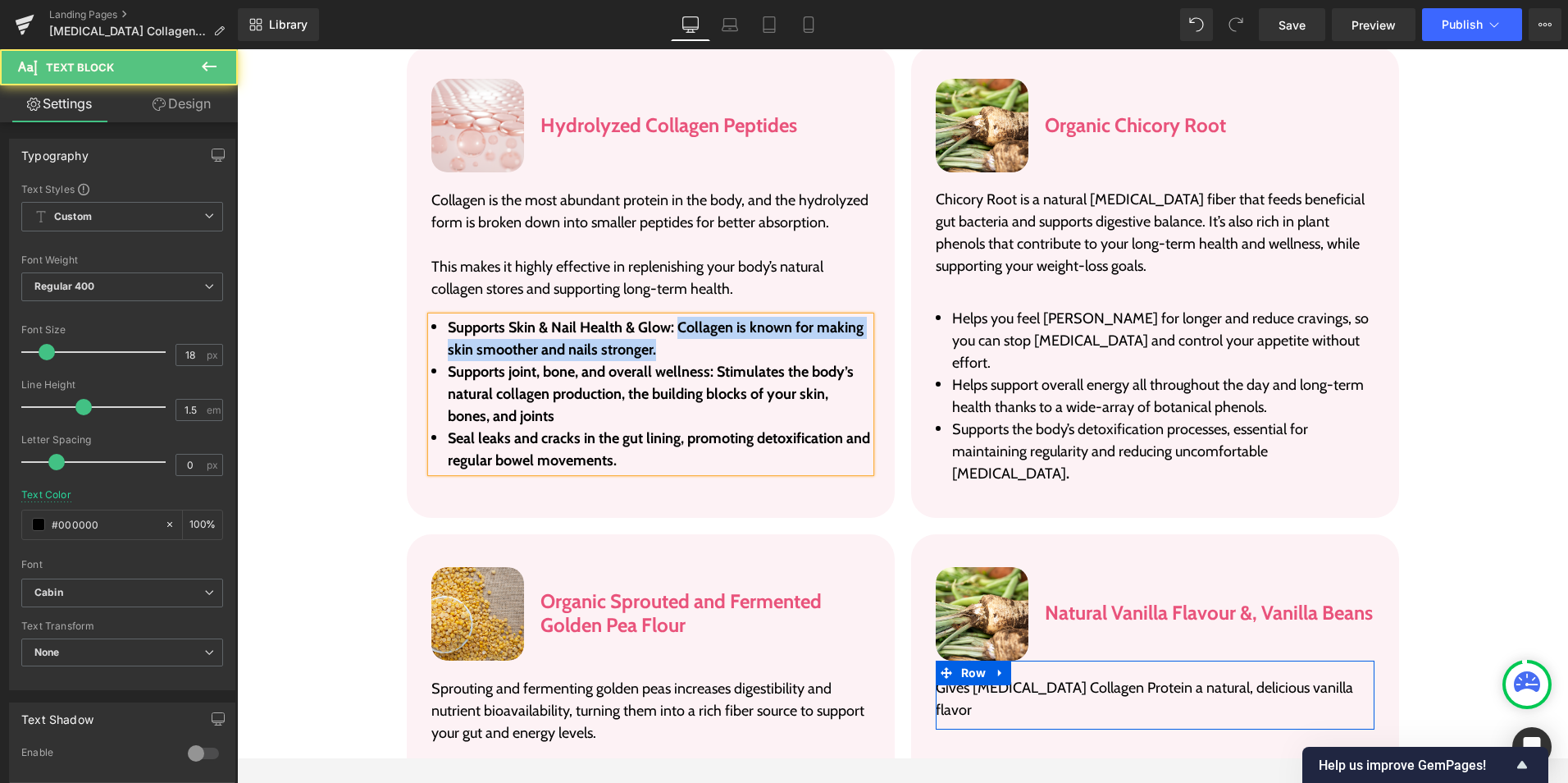
drag, startPoint x: 672, startPoint y: 246, endPoint x: 680, endPoint y: 257, distance: 13.6
click at [680, 316] on li "Supports Skin & Nail Health & Glow: Collagen is known for making skin smoother …" at bounding box center [651, 338] width 439 height 44
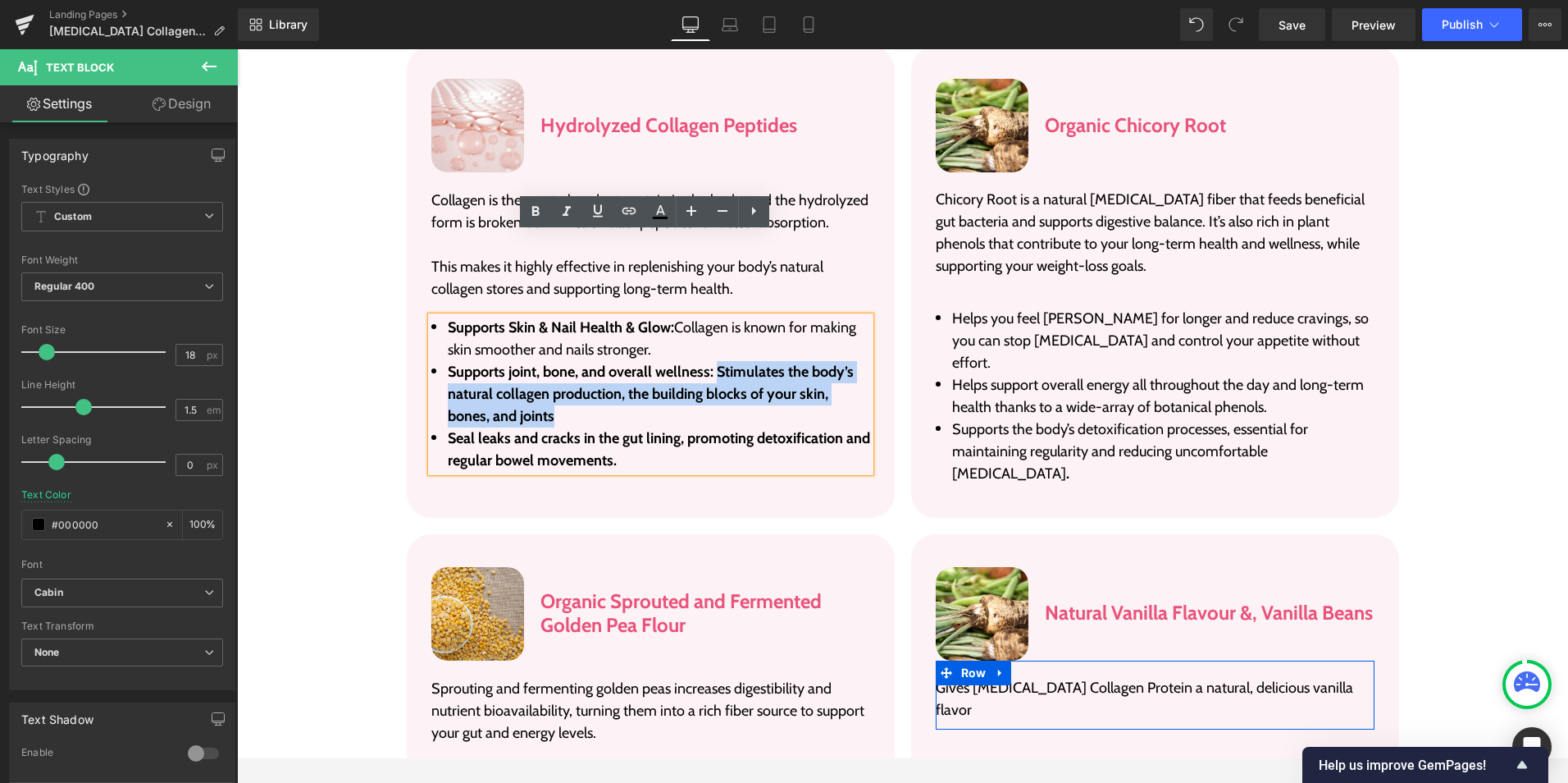
drag, startPoint x: 712, startPoint y: 288, endPoint x: 726, endPoint y: 335, distance: 49.0
click at [726, 361] on li "Supports joint, bone, and overall wellness: Stimulates the body’s natural colla…" at bounding box center [651, 394] width 439 height 67
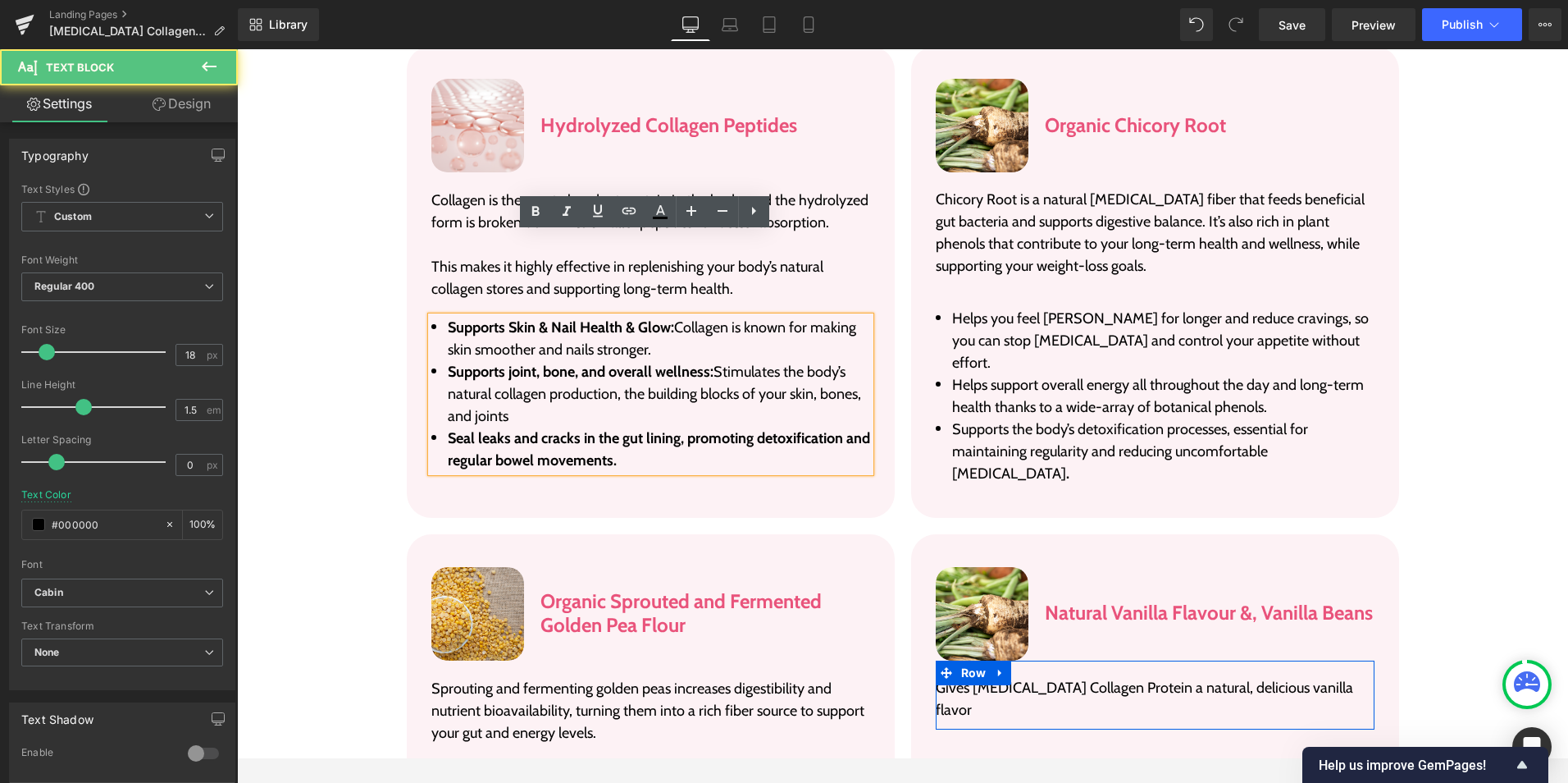
click at [617, 429] on b "Seal leaks and cracks in the gut lining, promoting detoxification and regular b…" at bounding box center [659, 449] width 422 height 40
click at [703, 429] on b "Seal leaks and cracks in the gut lining, promoting detoxification and regular b…" at bounding box center [659, 449] width 422 height 40
drag, startPoint x: 682, startPoint y: 360, endPoint x: 689, endPoint y: 378, distance: 19.3
click at [689, 428] on li "Seal leaks and cracks in the gut lining, promoting detoxification and regular b…" at bounding box center [651, 449] width 439 height 44
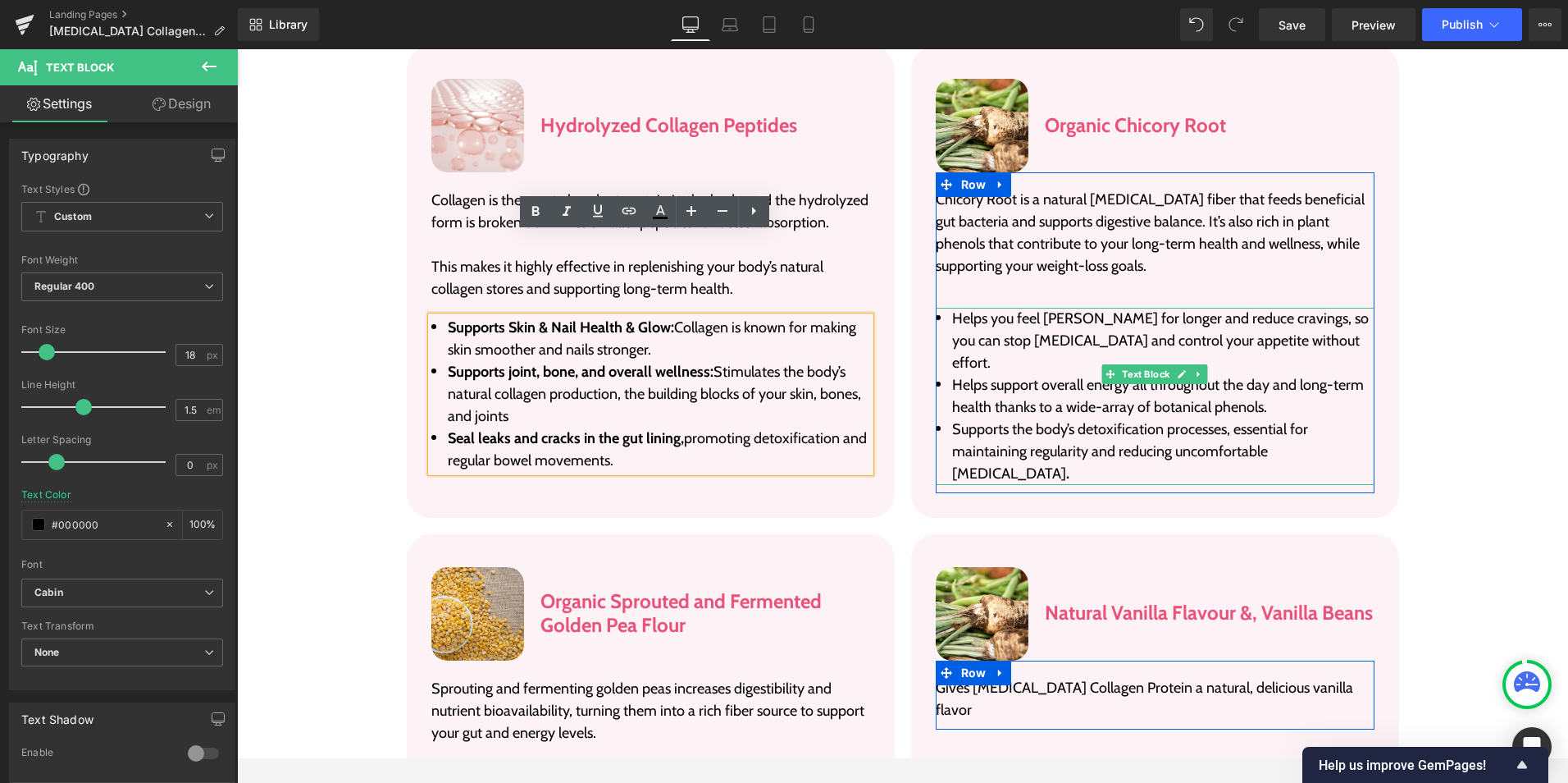
drag, startPoint x: 980, startPoint y: 281, endPoint x: 1256, endPoint y: 314, distance: 278.0
click at [980, 374] on li "Helps support overall energy all throughout the day and long-term health thanks…" at bounding box center [1156, 396] width 439 height 44
click at [981, 374] on li "Helps support overall energy all throughout the day and long-term health thanks…" at bounding box center [1156, 396] width 439 height 44
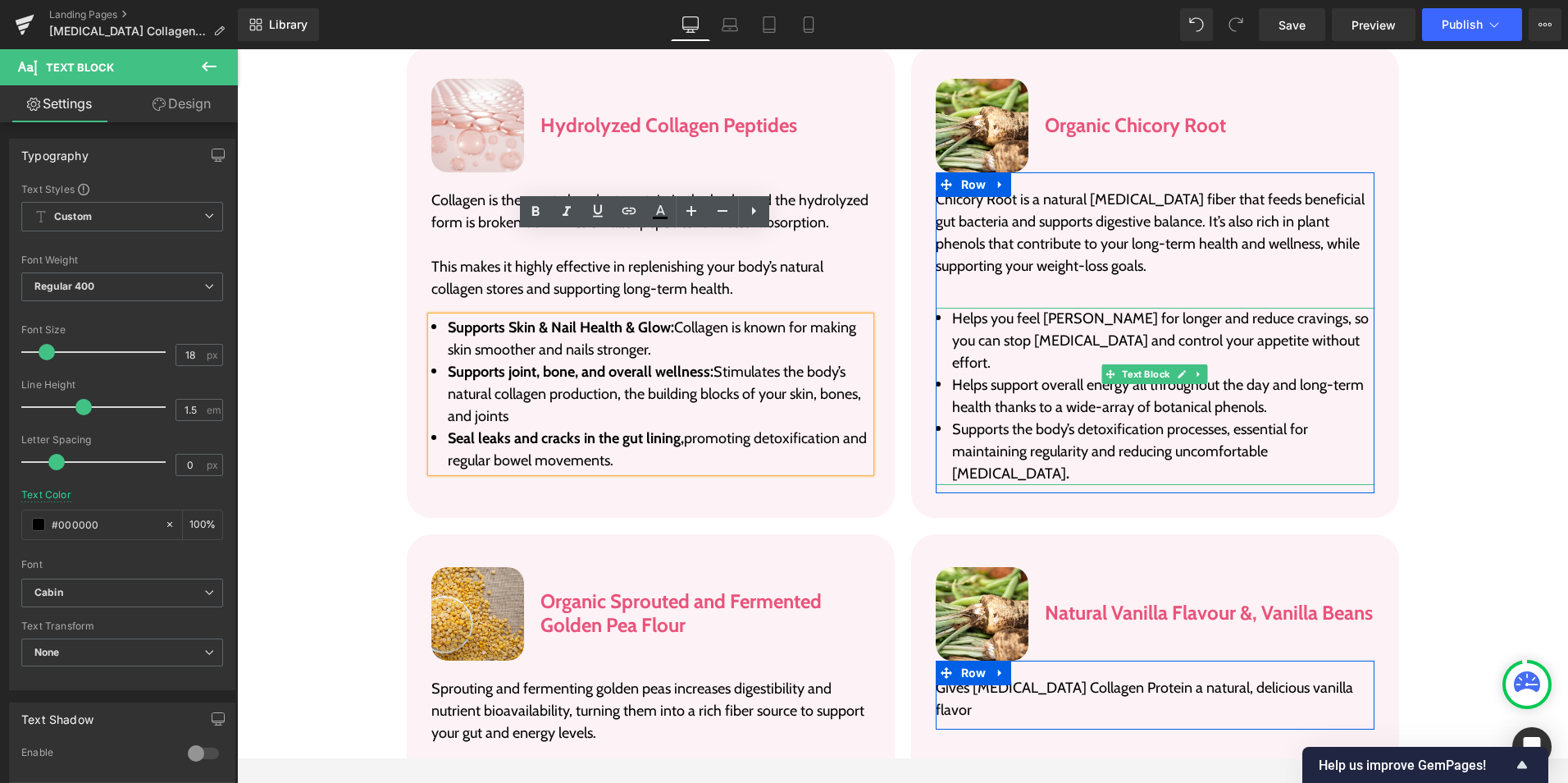
click at [981, 374] on li "Helps support overall energy all throughout the day and long-term health thanks…" at bounding box center [1156, 396] width 439 height 44
click at [1012, 374] on li "Helps support overall energy all throughout the day and long-term health thanks…" at bounding box center [1156, 396] width 439 height 44
click at [1251, 419] on li "Supports the body’s detoxification processes, essential for maintaining regular…" at bounding box center [1156, 452] width 439 height 67
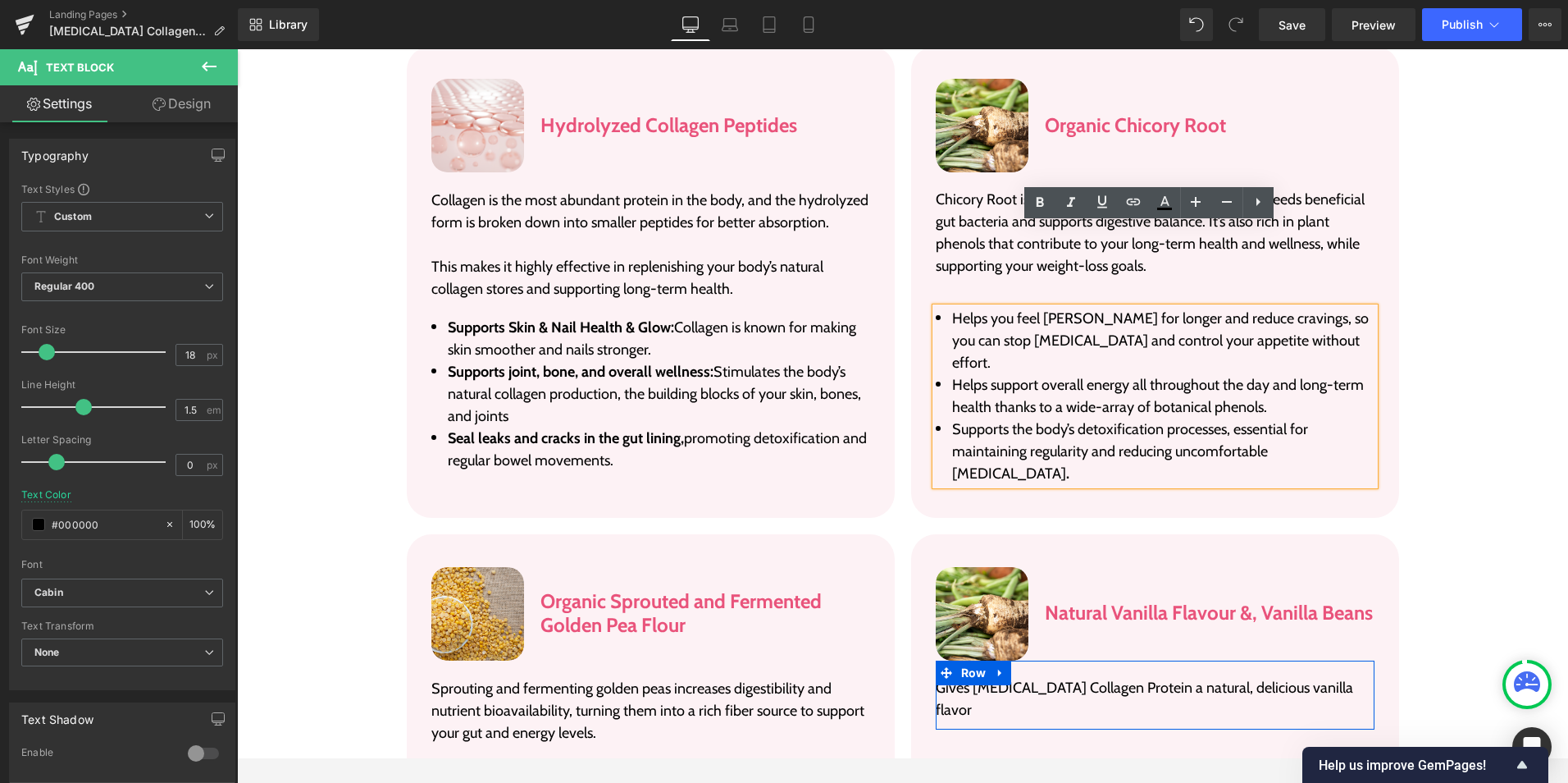
click at [1240, 374] on li "Helps support overall energy all throughout the day and long-term health thanks…" at bounding box center [1156, 396] width 439 height 44
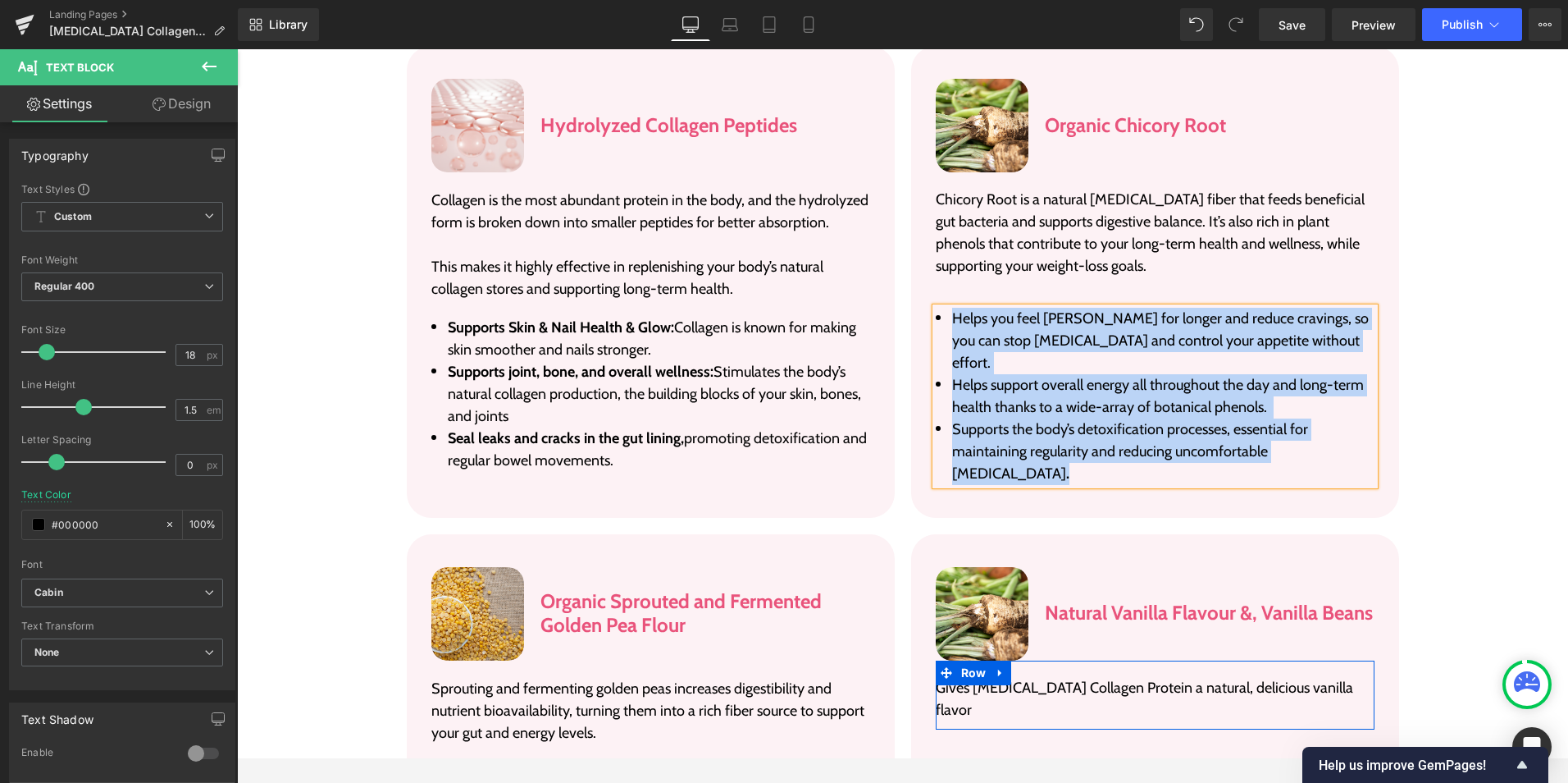
paste div
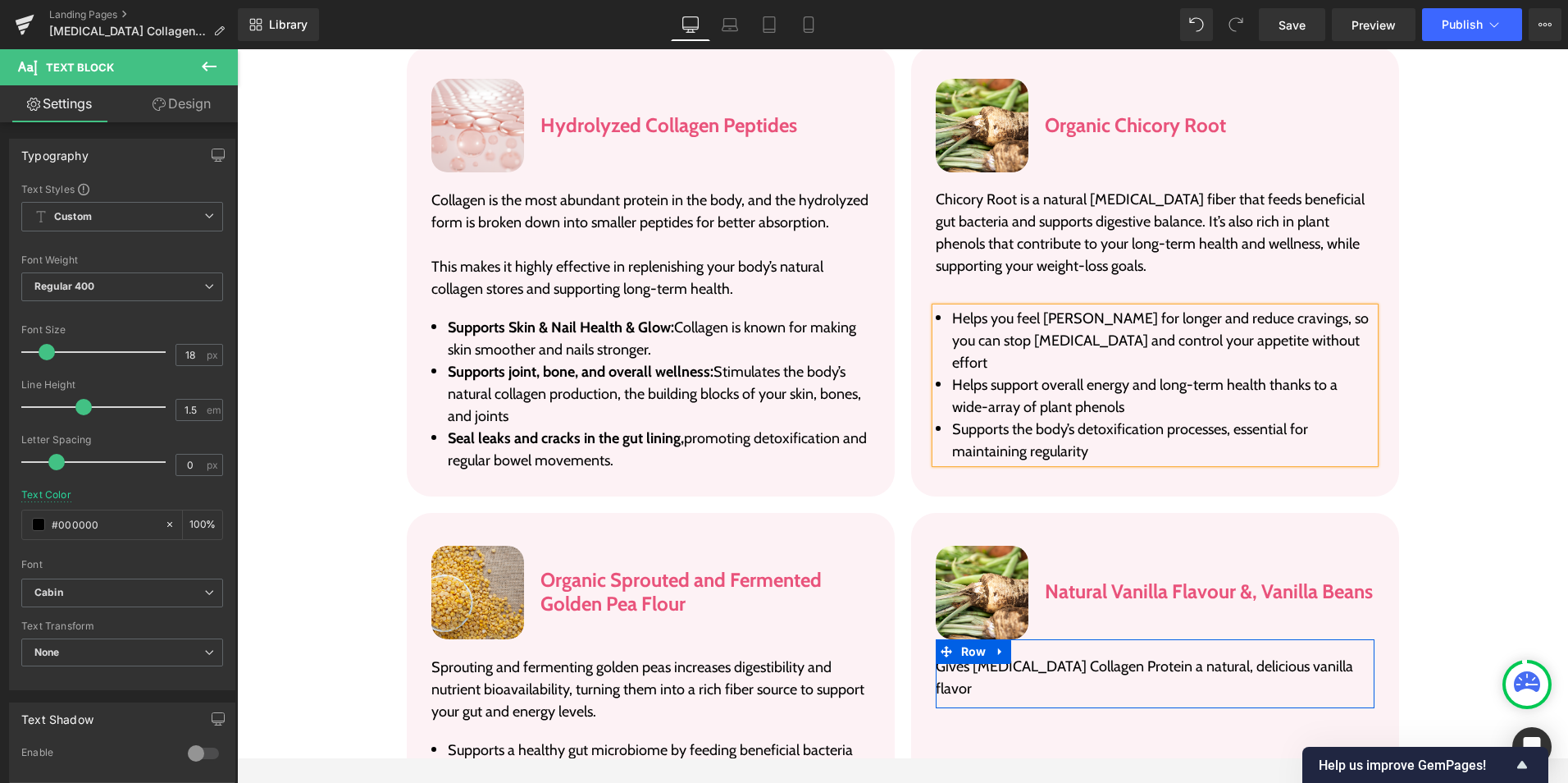
click at [1431, 374] on div "Ingredients Heading Each ingredient has been carefully hand-selected based on d…" at bounding box center [902, 376] width 1299 height 1058
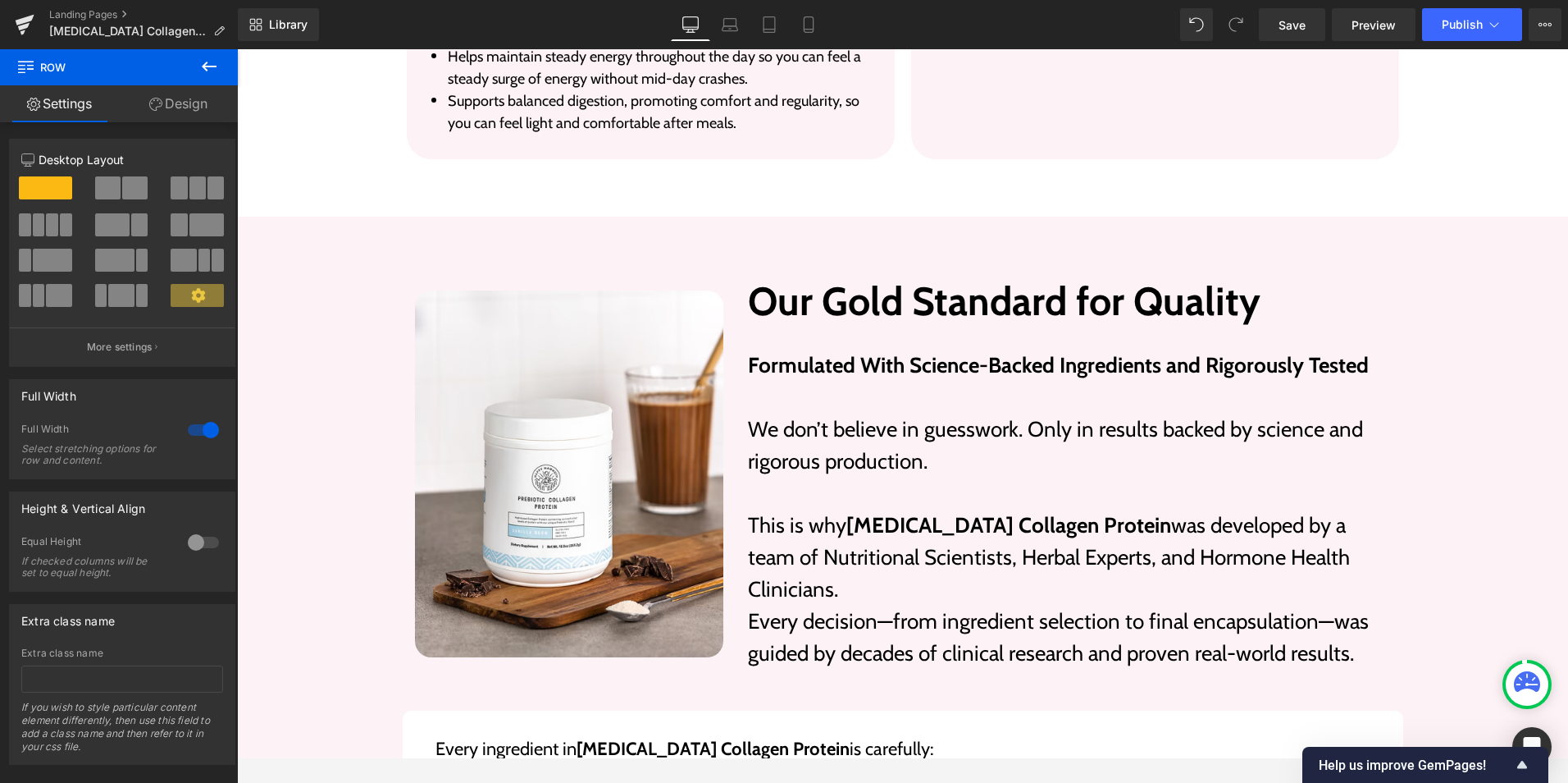
scroll to position [3654, 0]
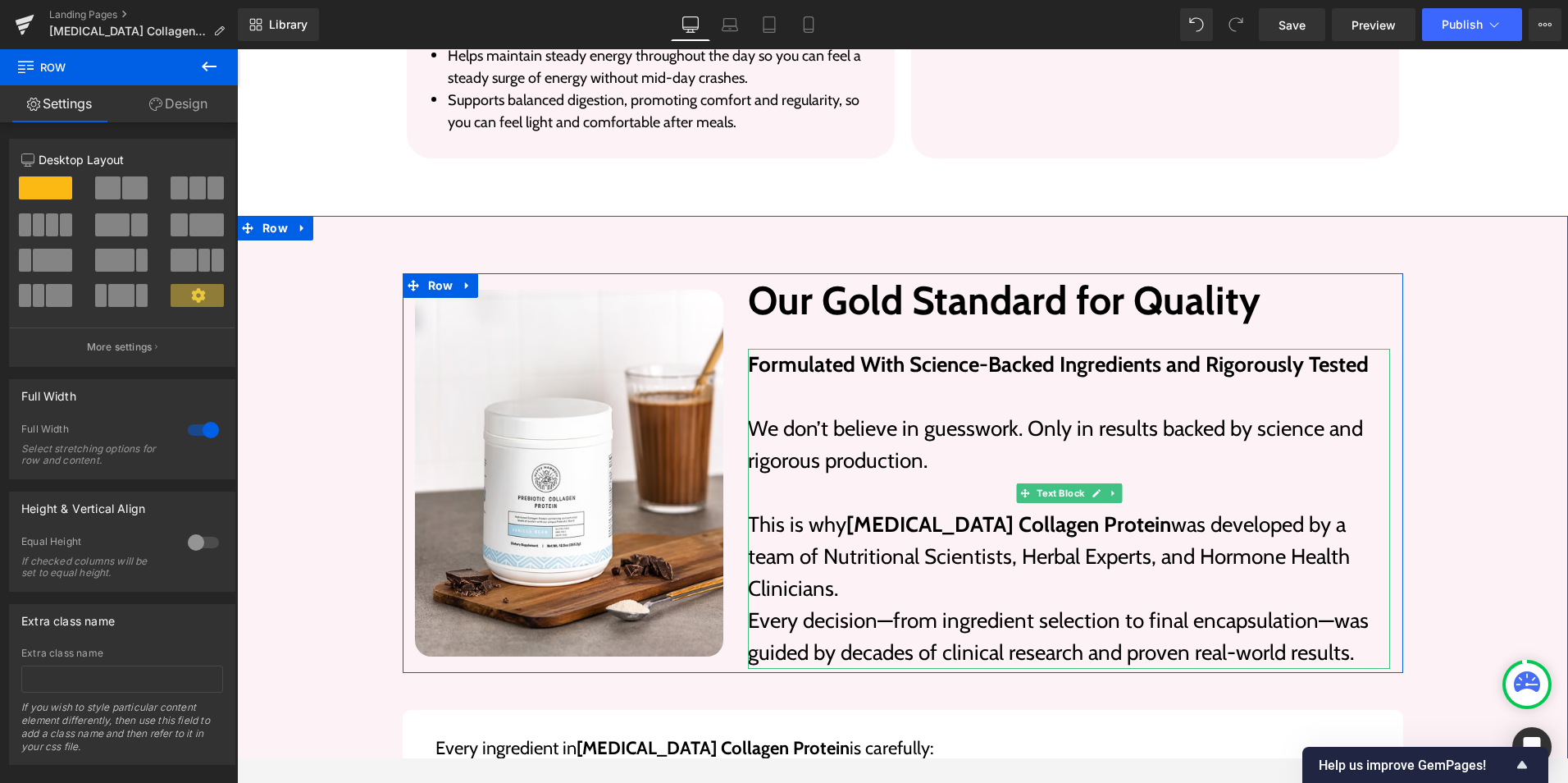
click at [850, 351] on span "Formulated With Science-Backed Ingredients and Rigorously Tested" at bounding box center [1058, 363] width 621 height 26
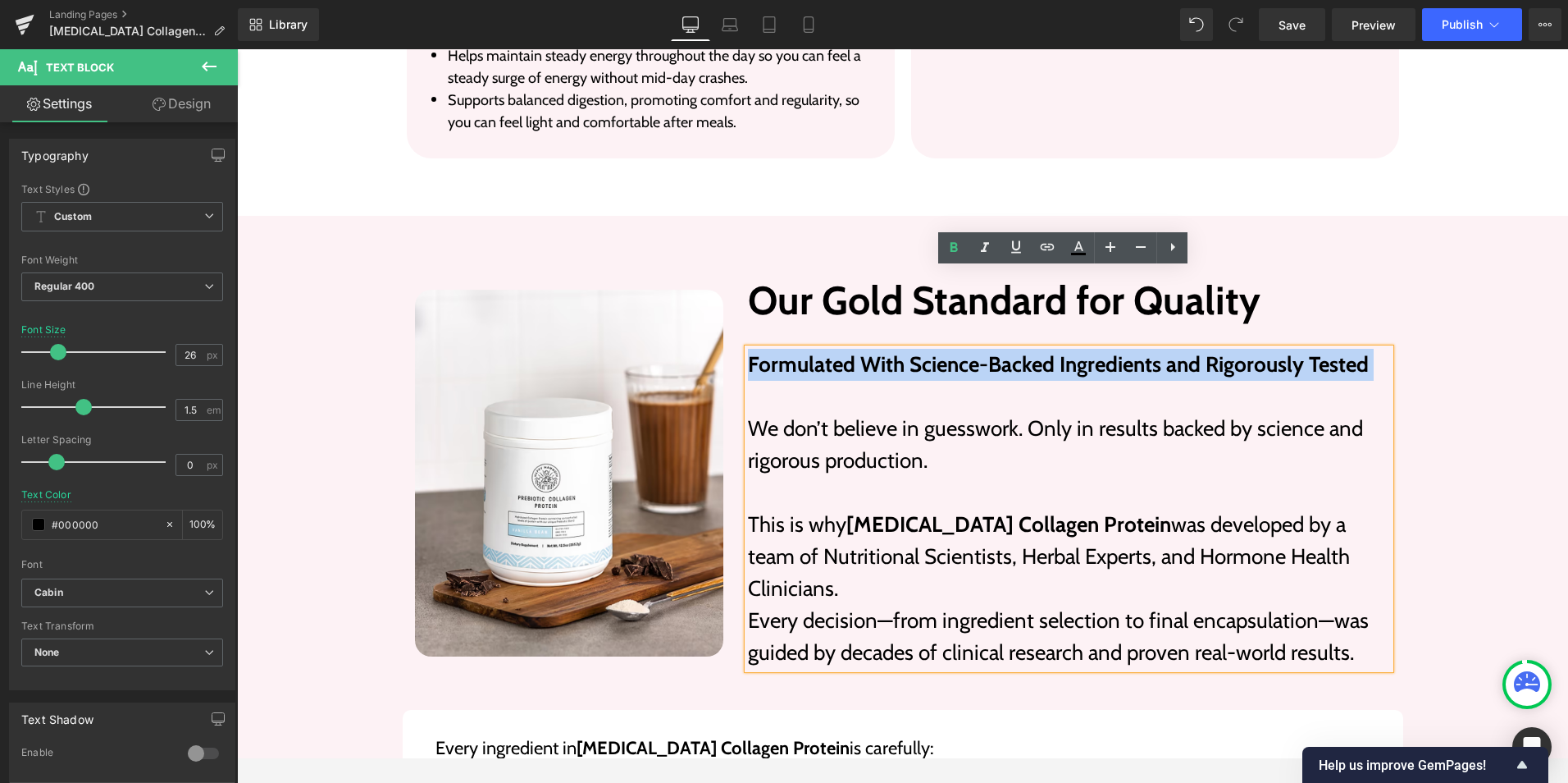
paste div
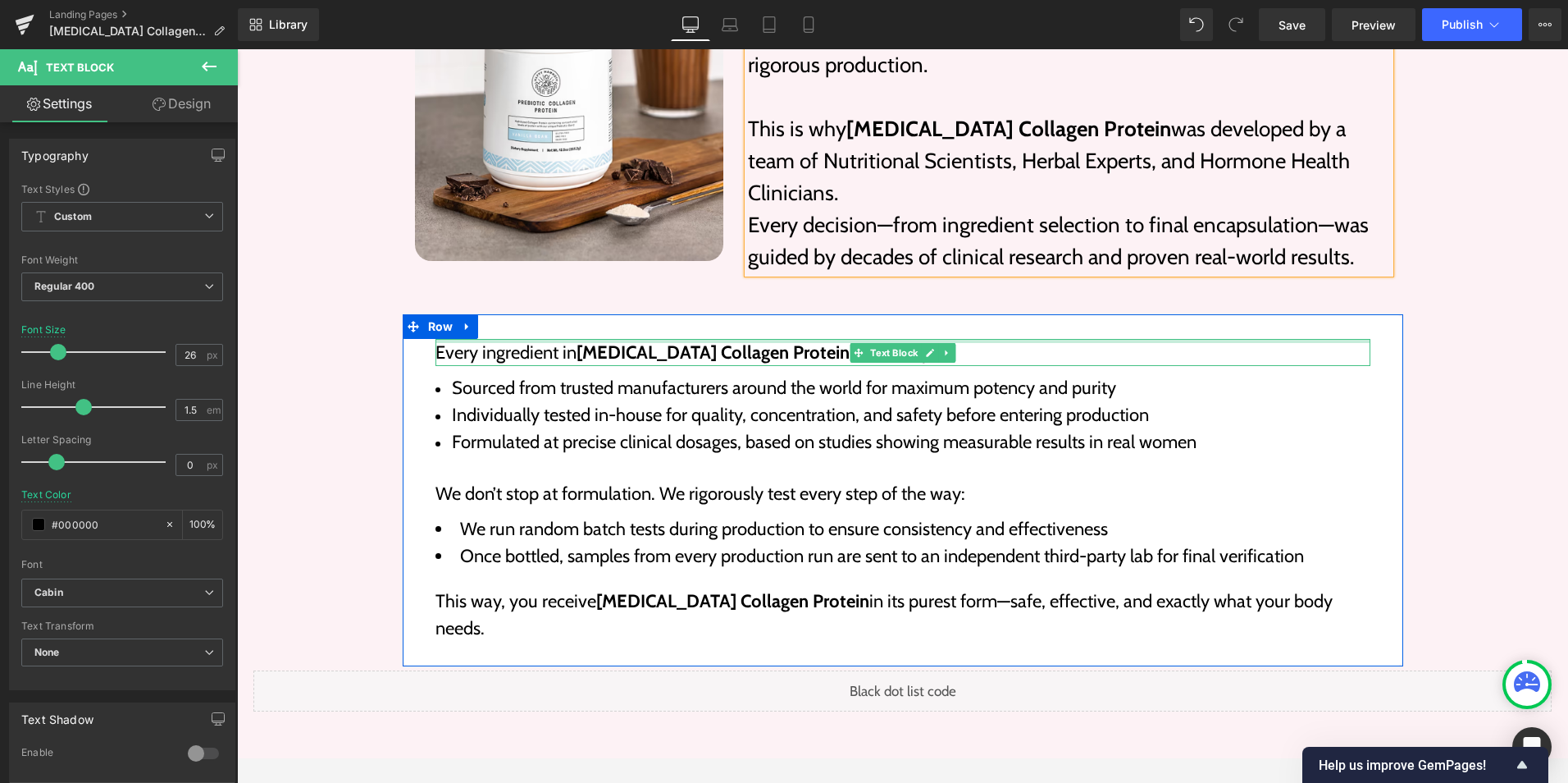
scroll to position [4064, 0]
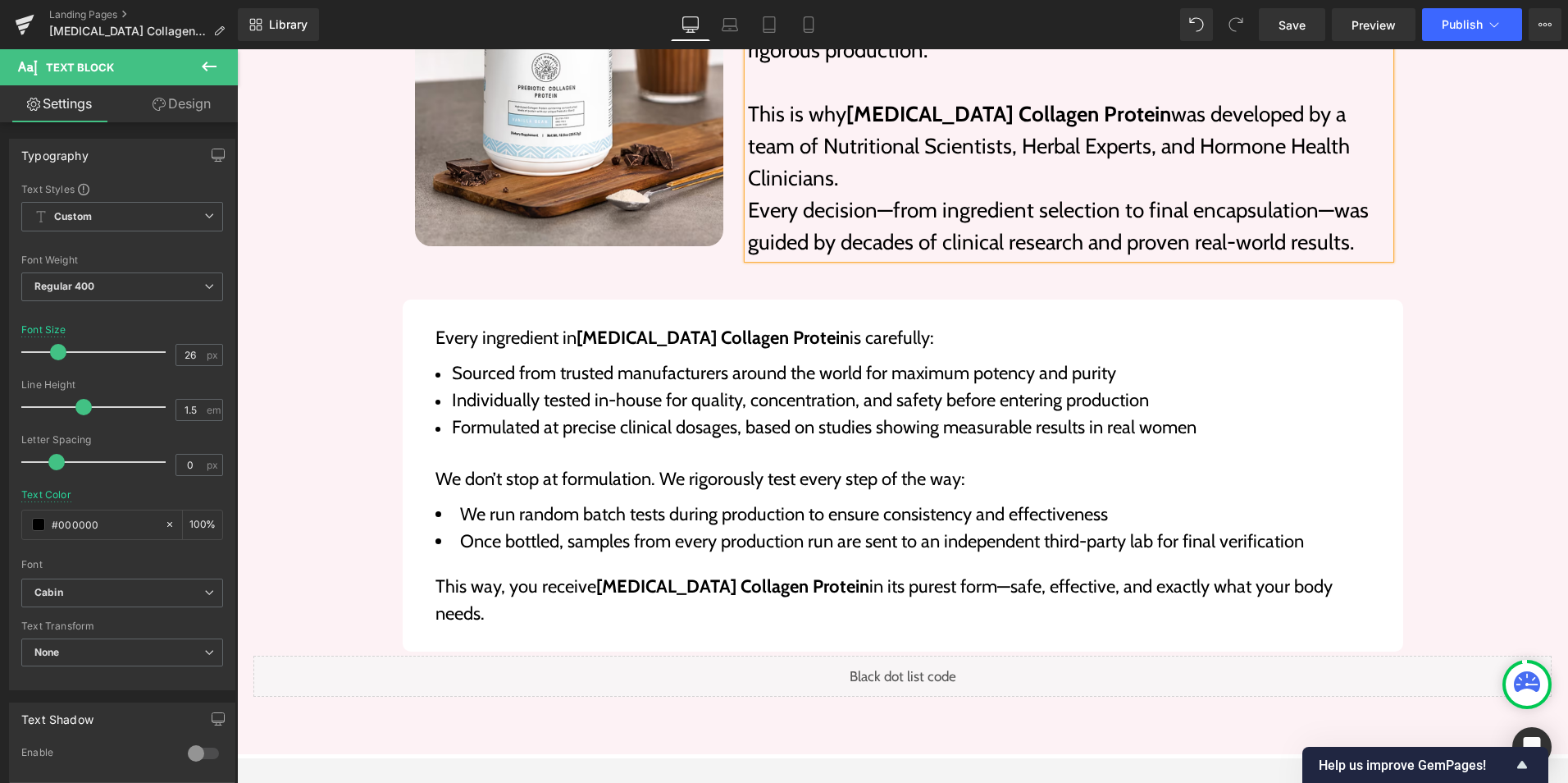
click at [728, 782] on html "Image You are previewing how the will restyle your page. You can not edit Eleme…" at bounding box center [784, 392] width 1568 height 783
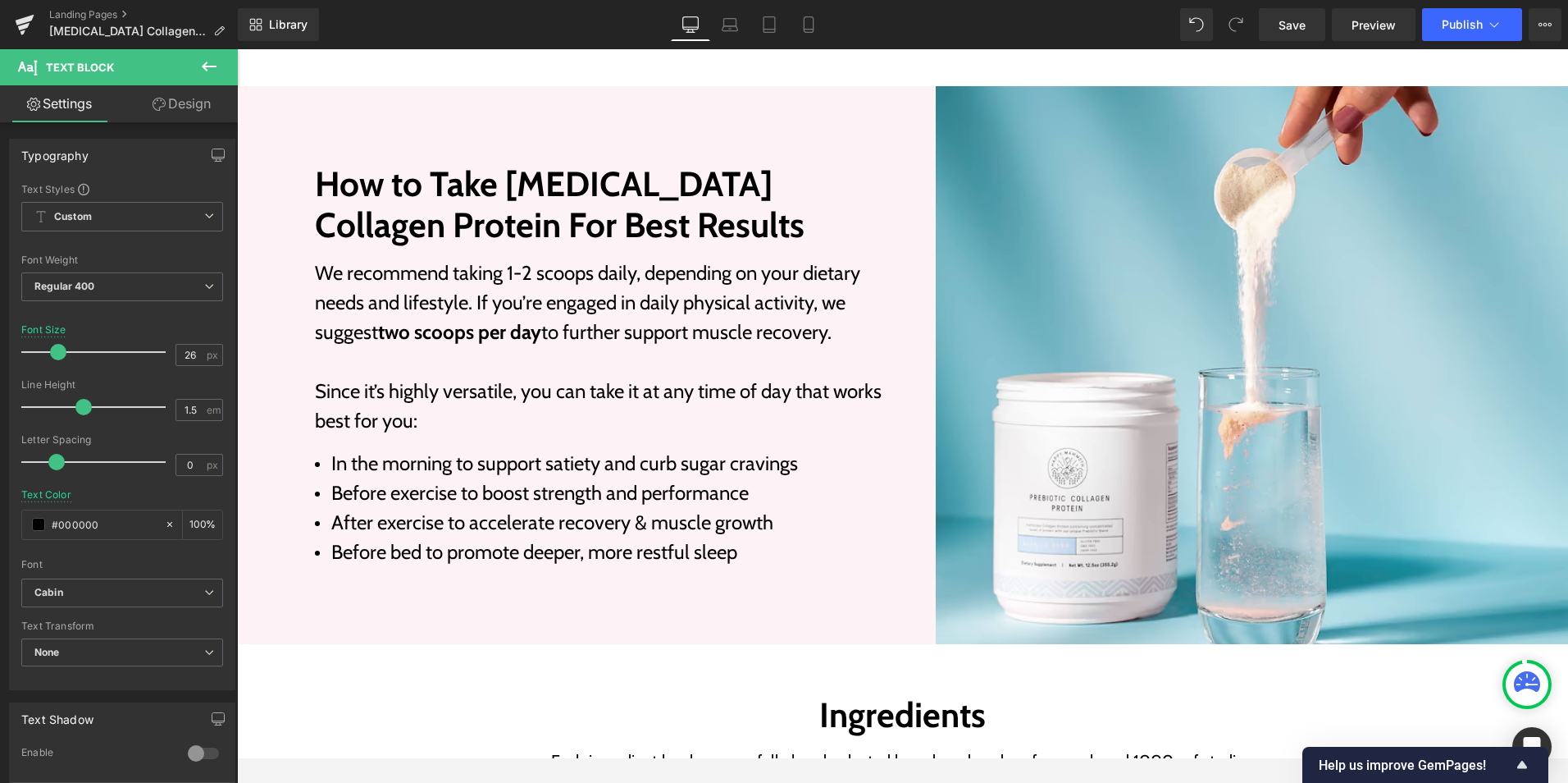
scroll to position [1930, 0]
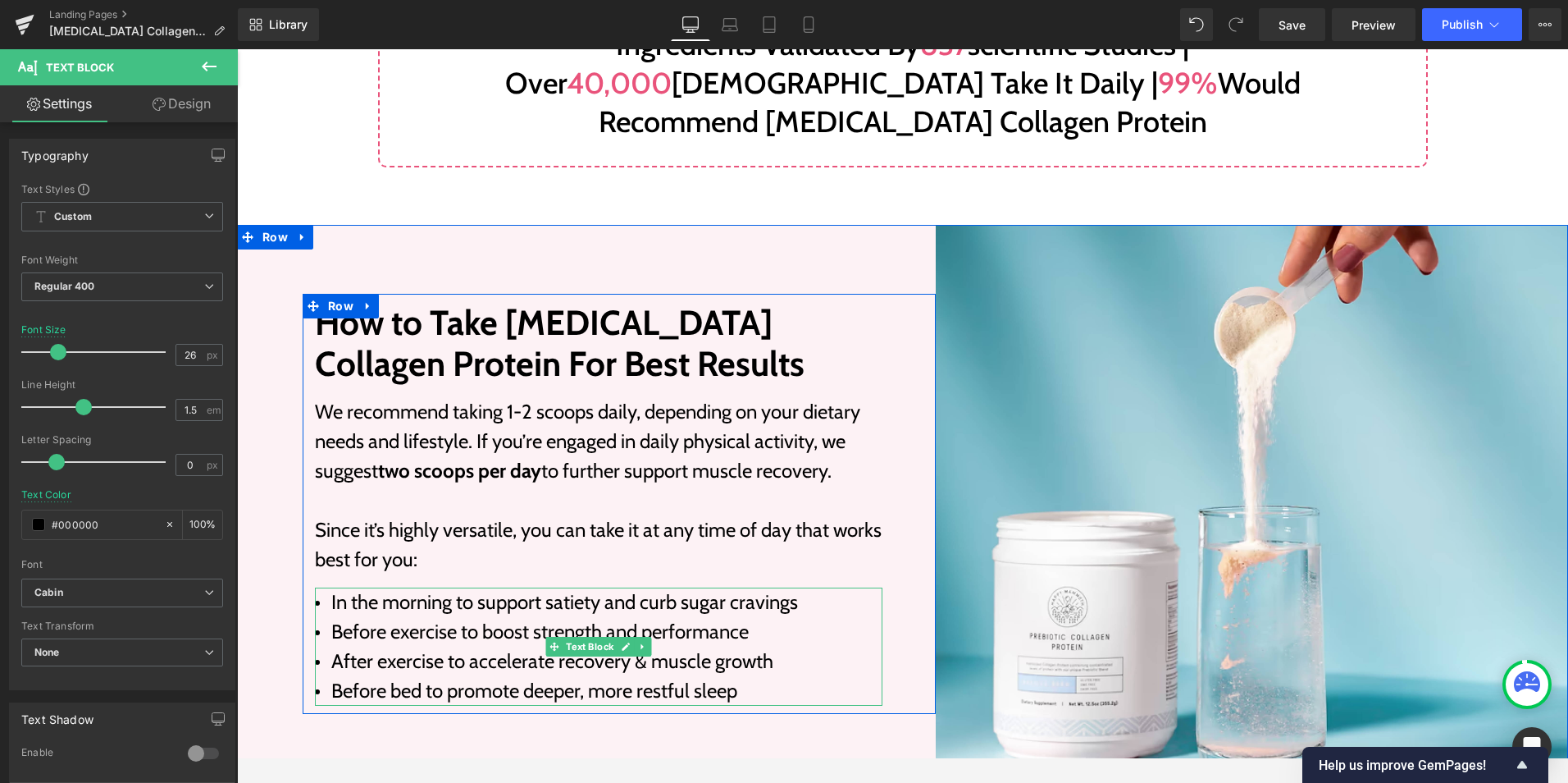
click at [638, 646] on li "After exercise to accelerate recovery & muscle growth" at bounding box center [599, 661] width 568 height 30
click at [678, 646] on li "After exercise to accelerate recovery & muscle growth" at bounding box center [599, 661] width 568 height 30
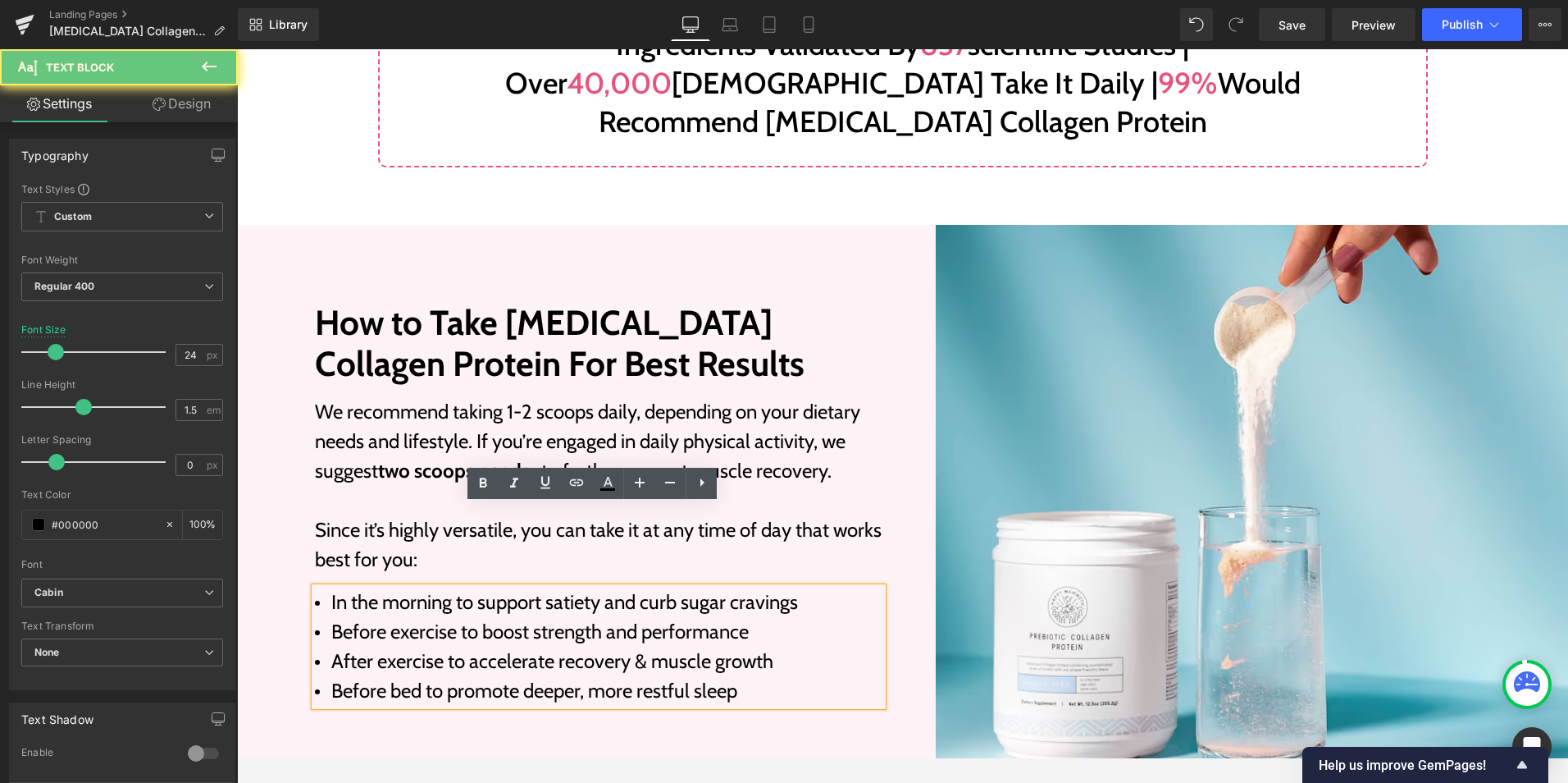
click at [630, 646] on li "After exercise to accelerate recovery & muscle growth" at bounding box center [599, 661] width 568 height 30
click at [770, 646] on li "After exercise to accelerate recovery & muscle growth" at bounding box center [599, 661] width 568 height 30
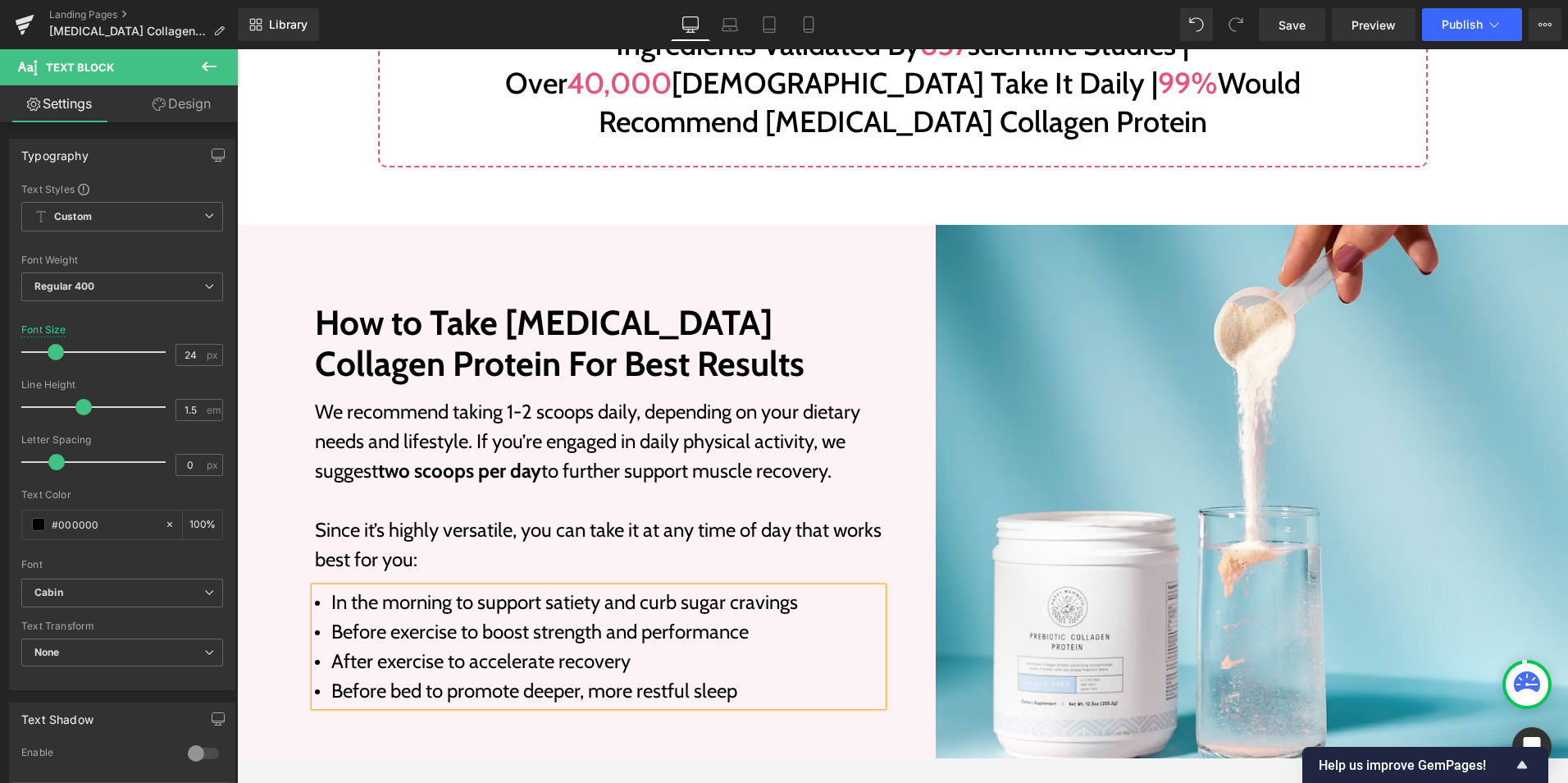
click at [288, 577] on div "Image How to Take [MEDICAL_DATA] Collagen Protein For Best Results Heading We r…" at bounding box center [902, 504] width 1331 height 558
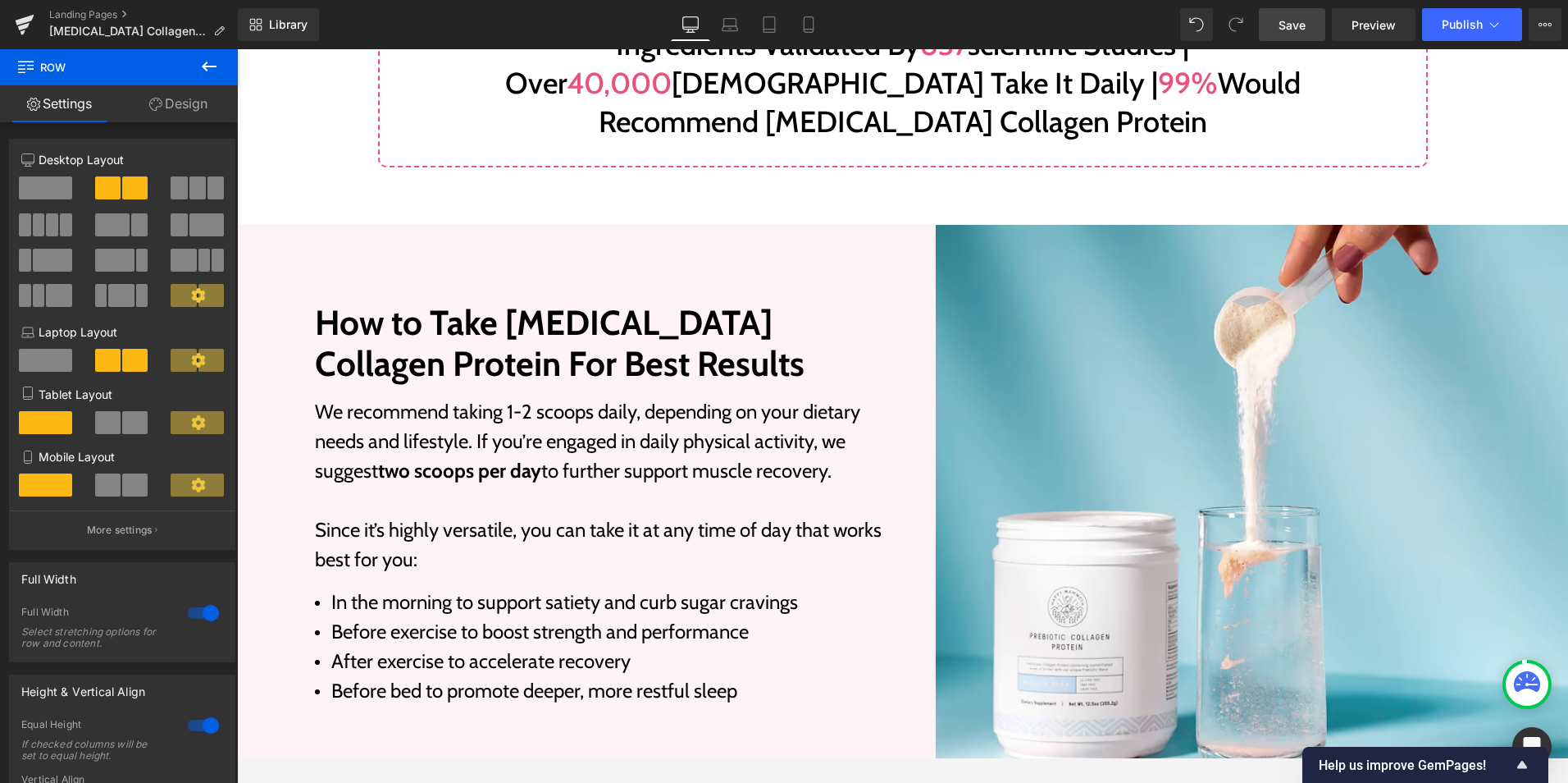
click at [1300, 19] on span "Save" at bounding box center [1292, 24] width 27 height 17
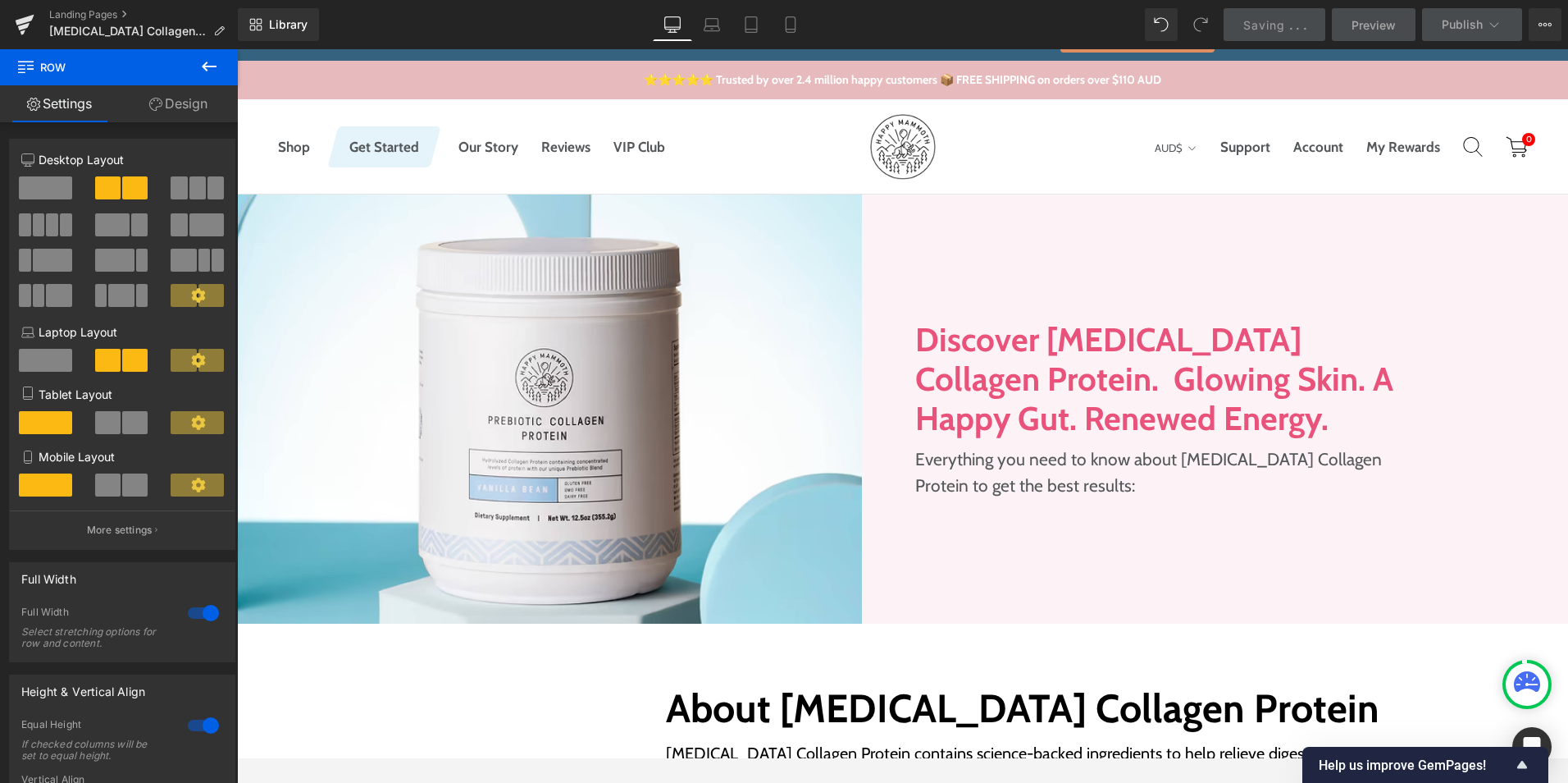
scroll to position [0, 0]
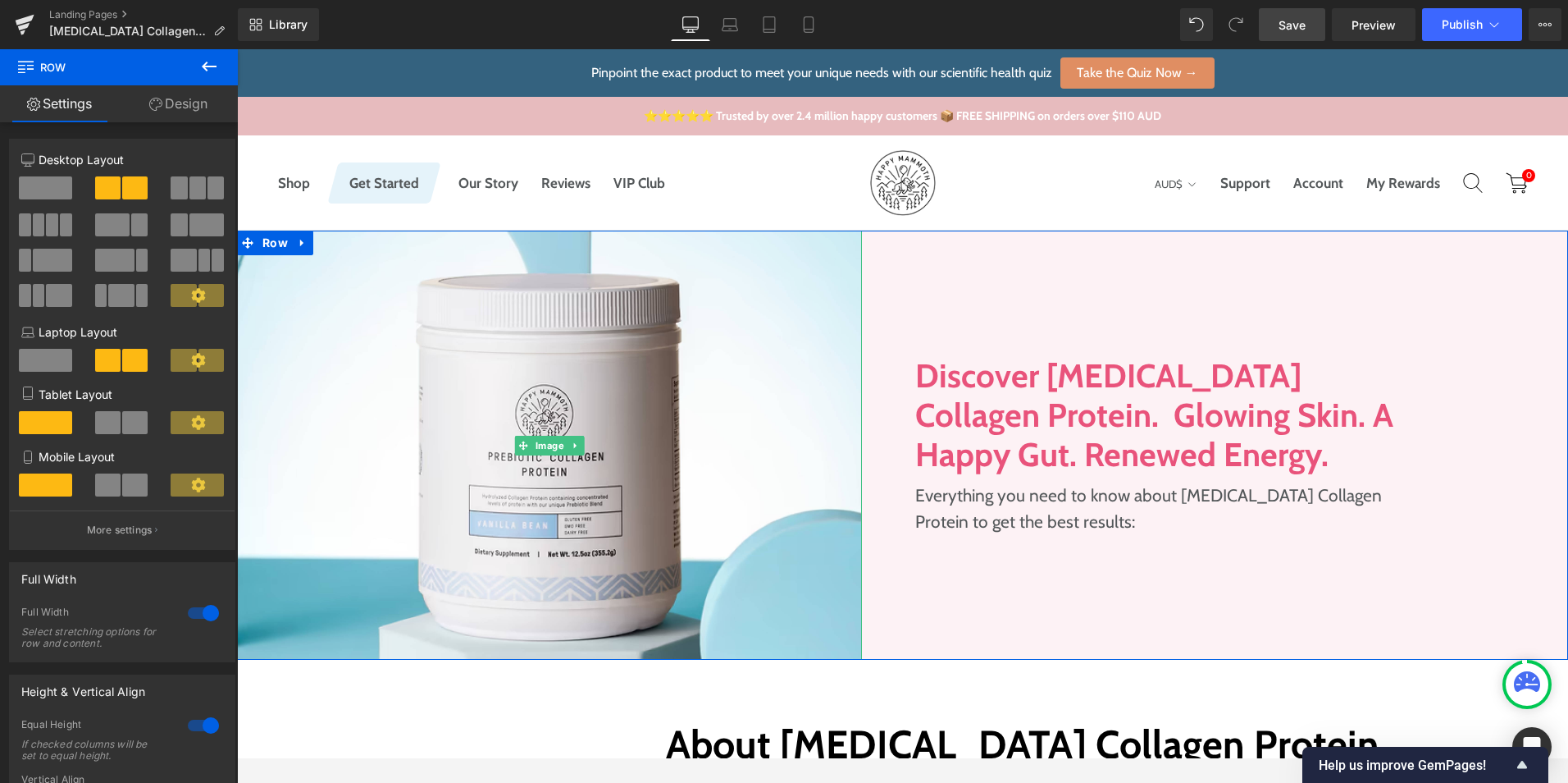
drag, startPoint x: 603, startPoint y: 335, endPoint x: 848, endPoint y: 202, distance: 278.8
click at [603, 335] on img at bounding box center [549, 445] width 625 height 429
click at [442, 360] on img at bounding box center [549, 445] width 625 height 429
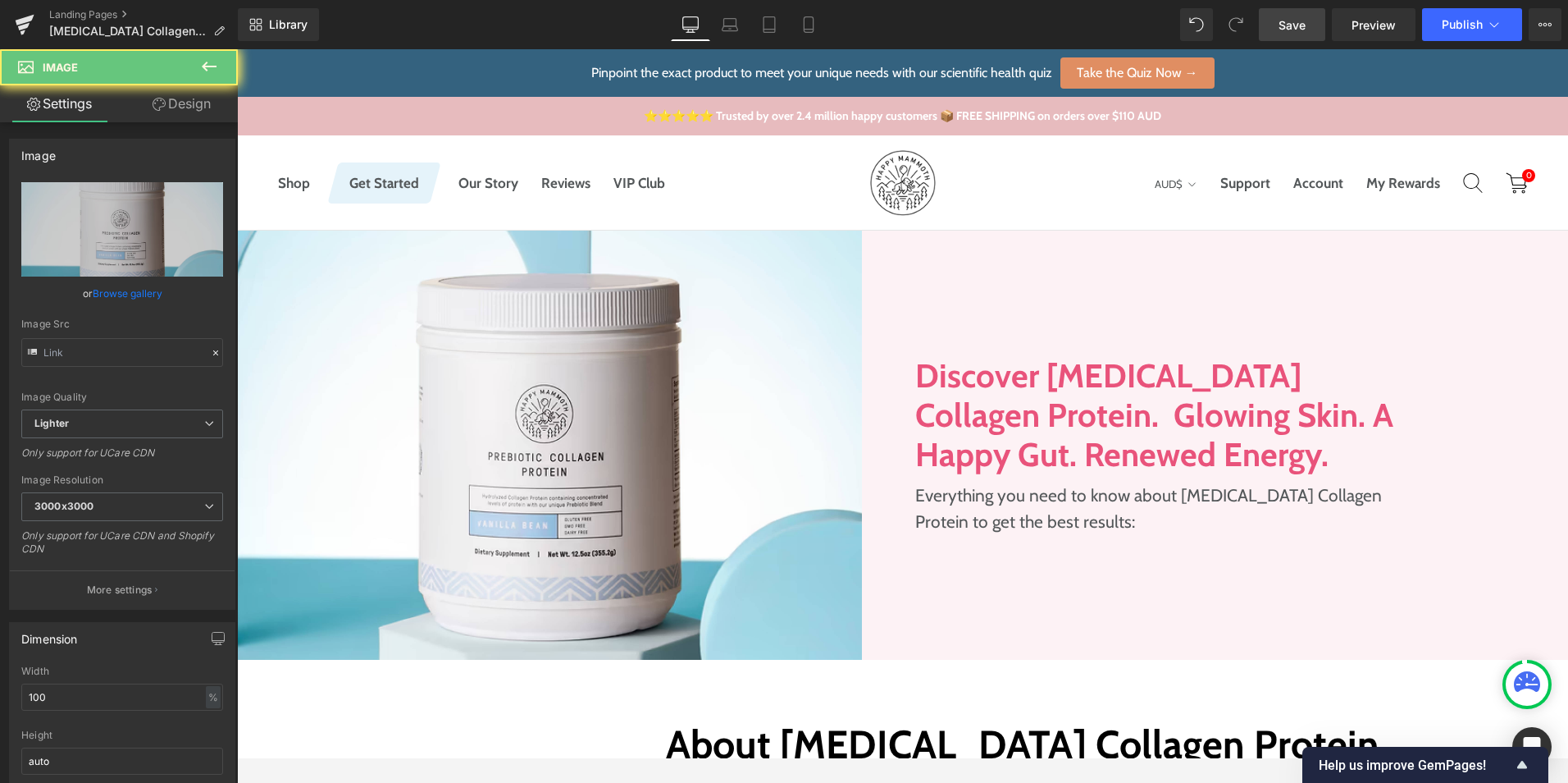
type input "[URL][DOMAIN_NAME]"
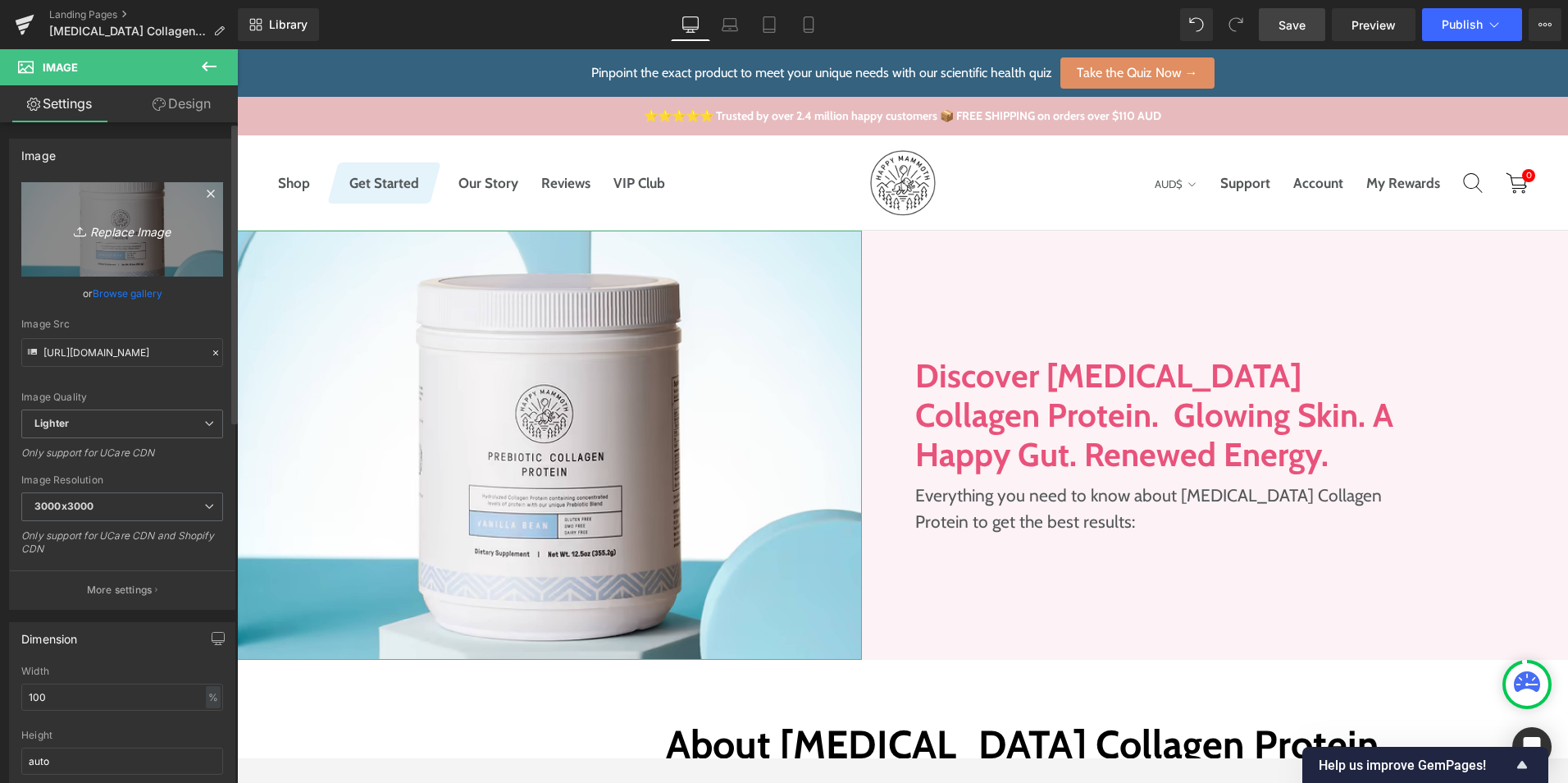
click at [135, 237] on icon "Replace Image" at bounding box center [122, 229] width 131 height 21
type input "C:\fakepath\pcp-aus.jpg"
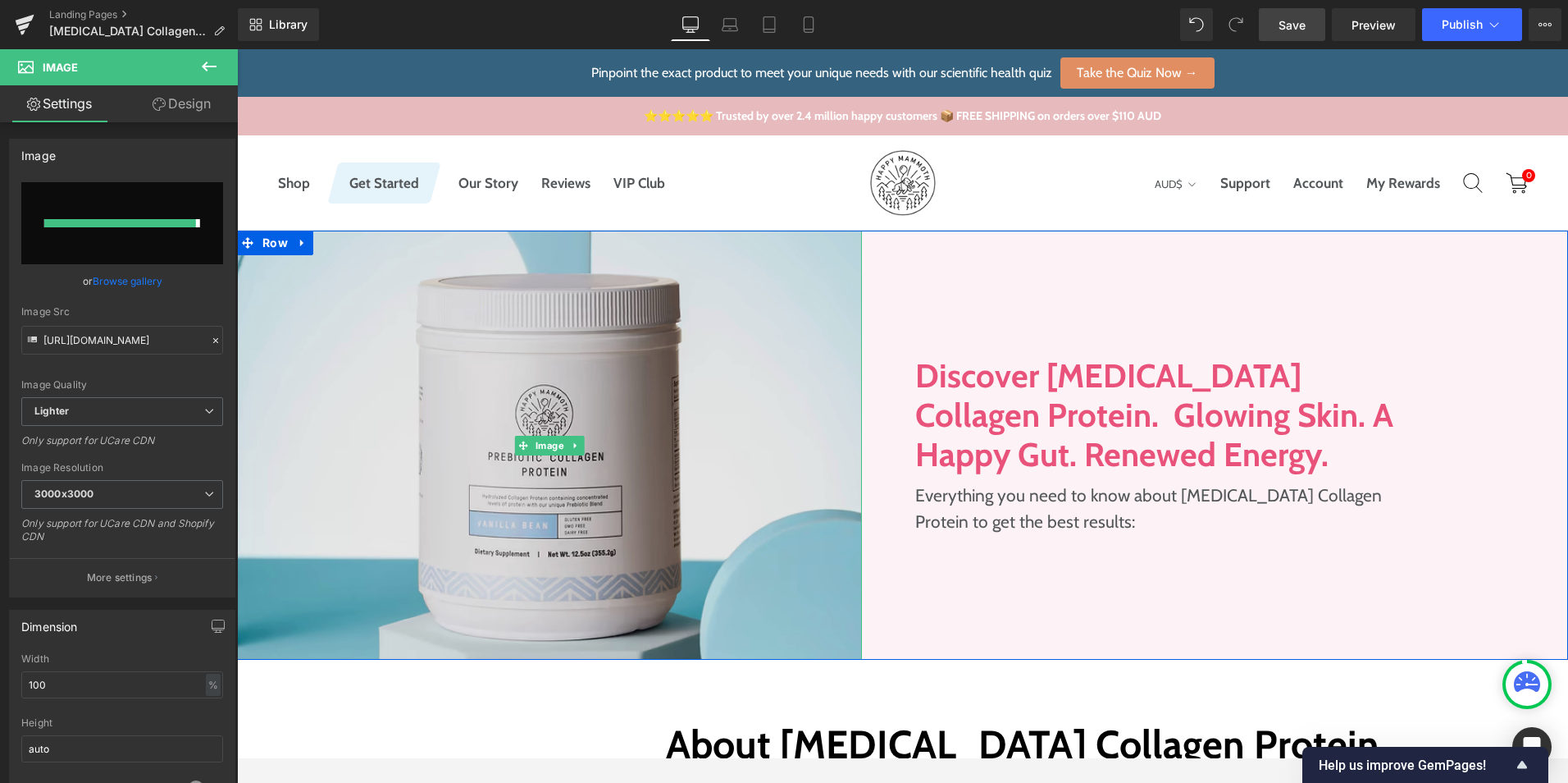
type input "[URL][DOMAIN_NAME]"
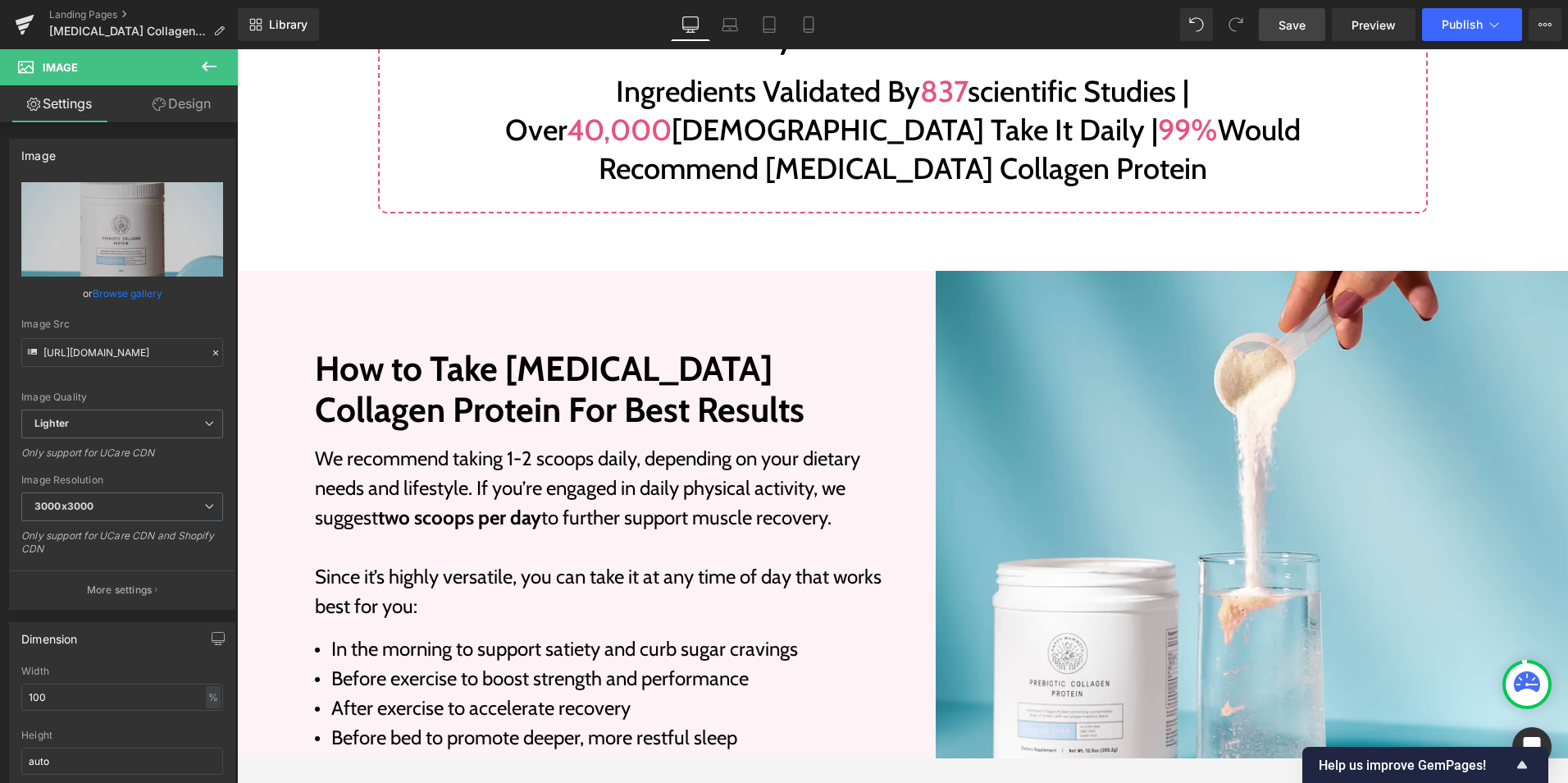
scroll to position [1969, 0]
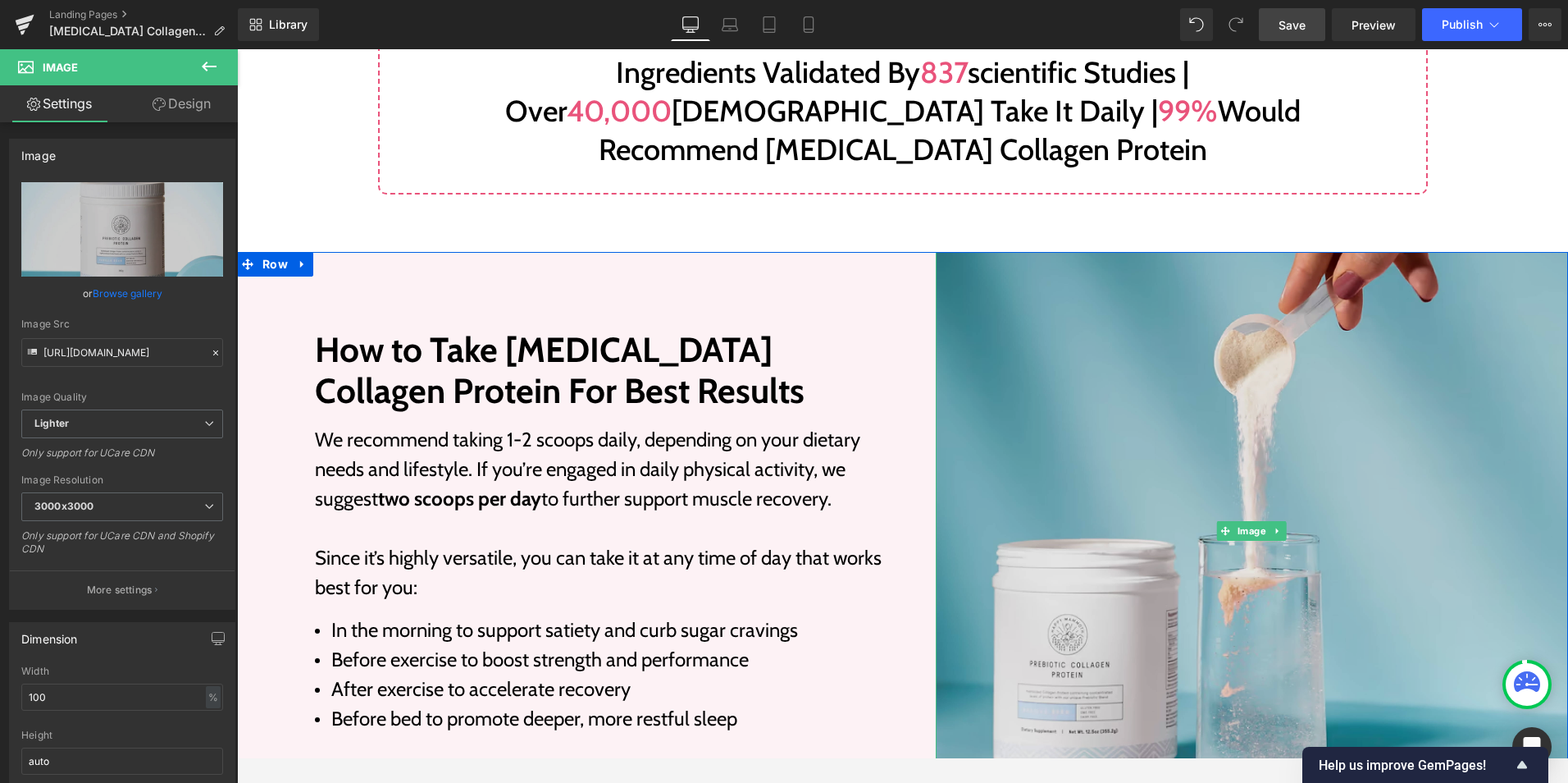
click at [1251, 340] on img at bounding box center [1253, 531] width 634 height 558
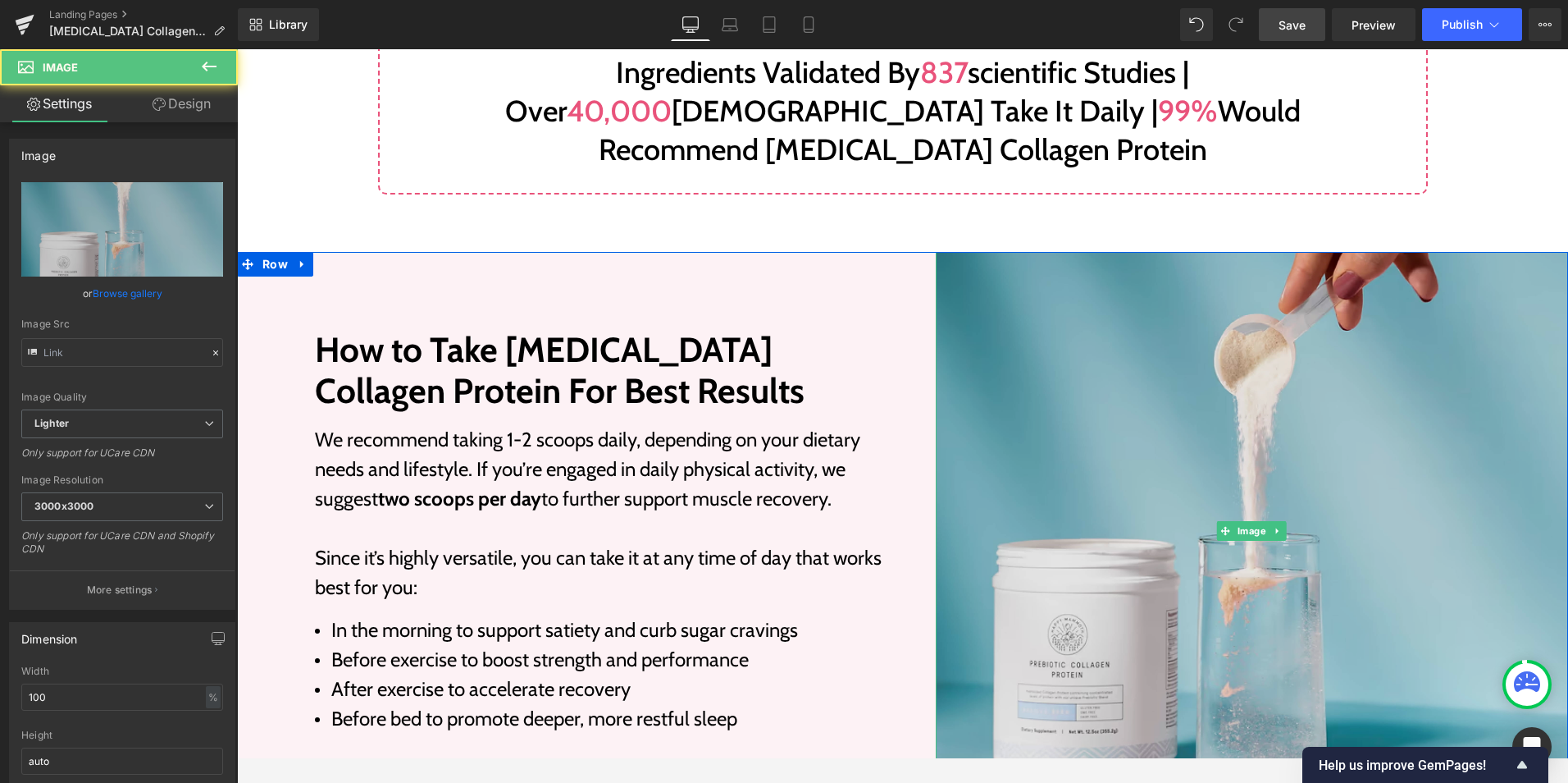
type input "[URL][DOMAIN_NAME]"
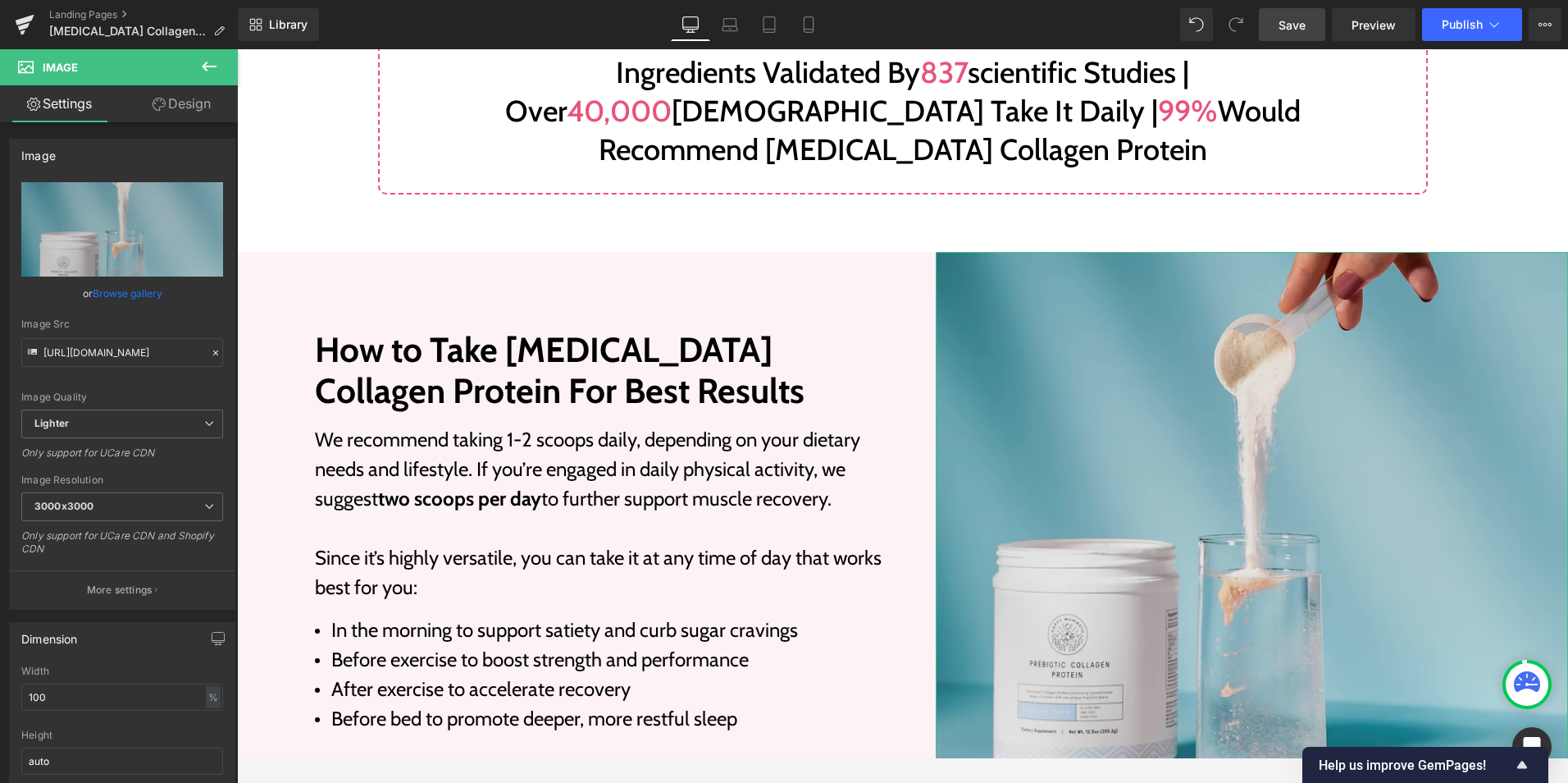
type input "C:\fakepath\pcp-with-ing-.jpg"
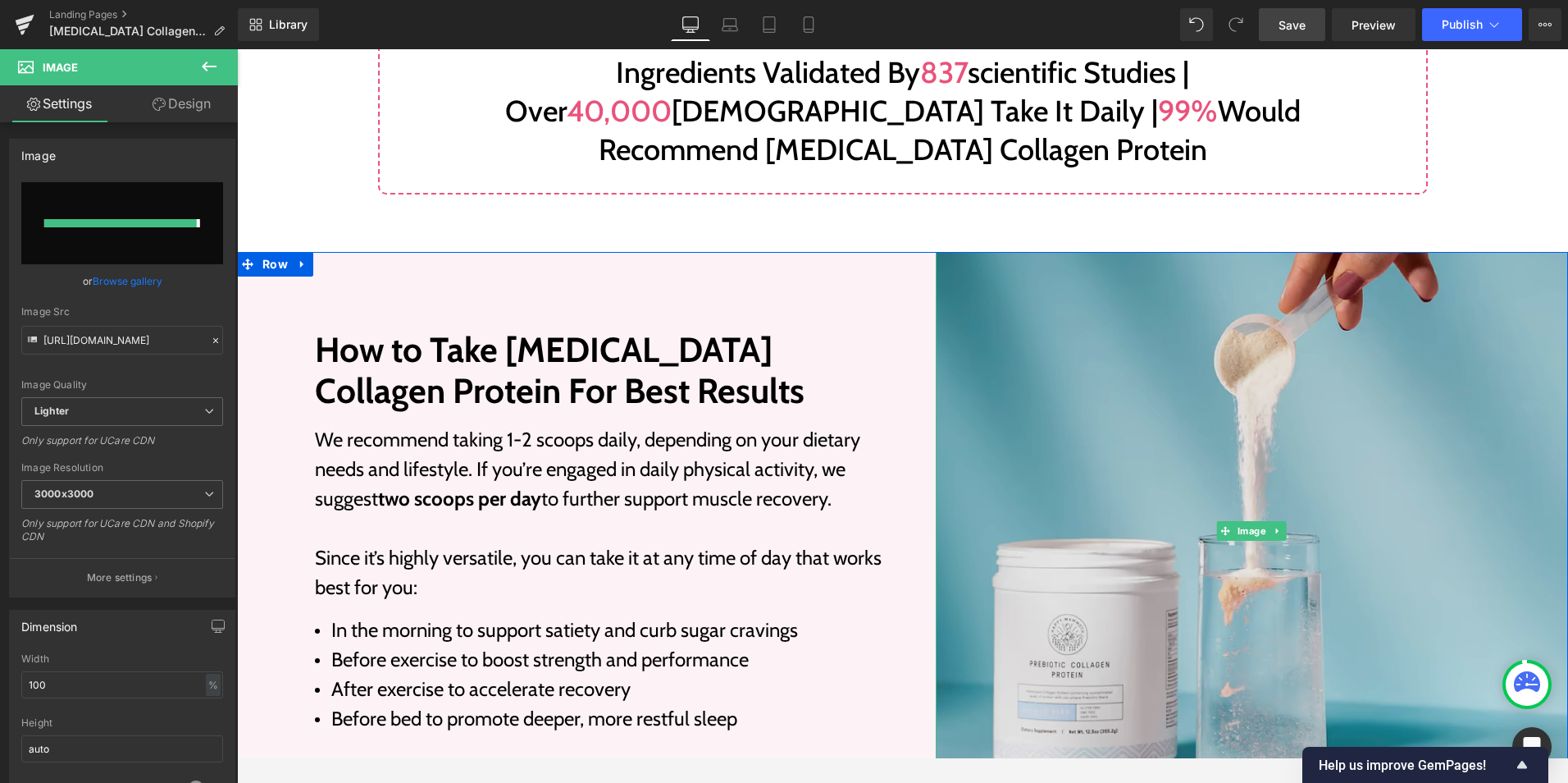
type input "[URL][DOMAIN_NAME]"
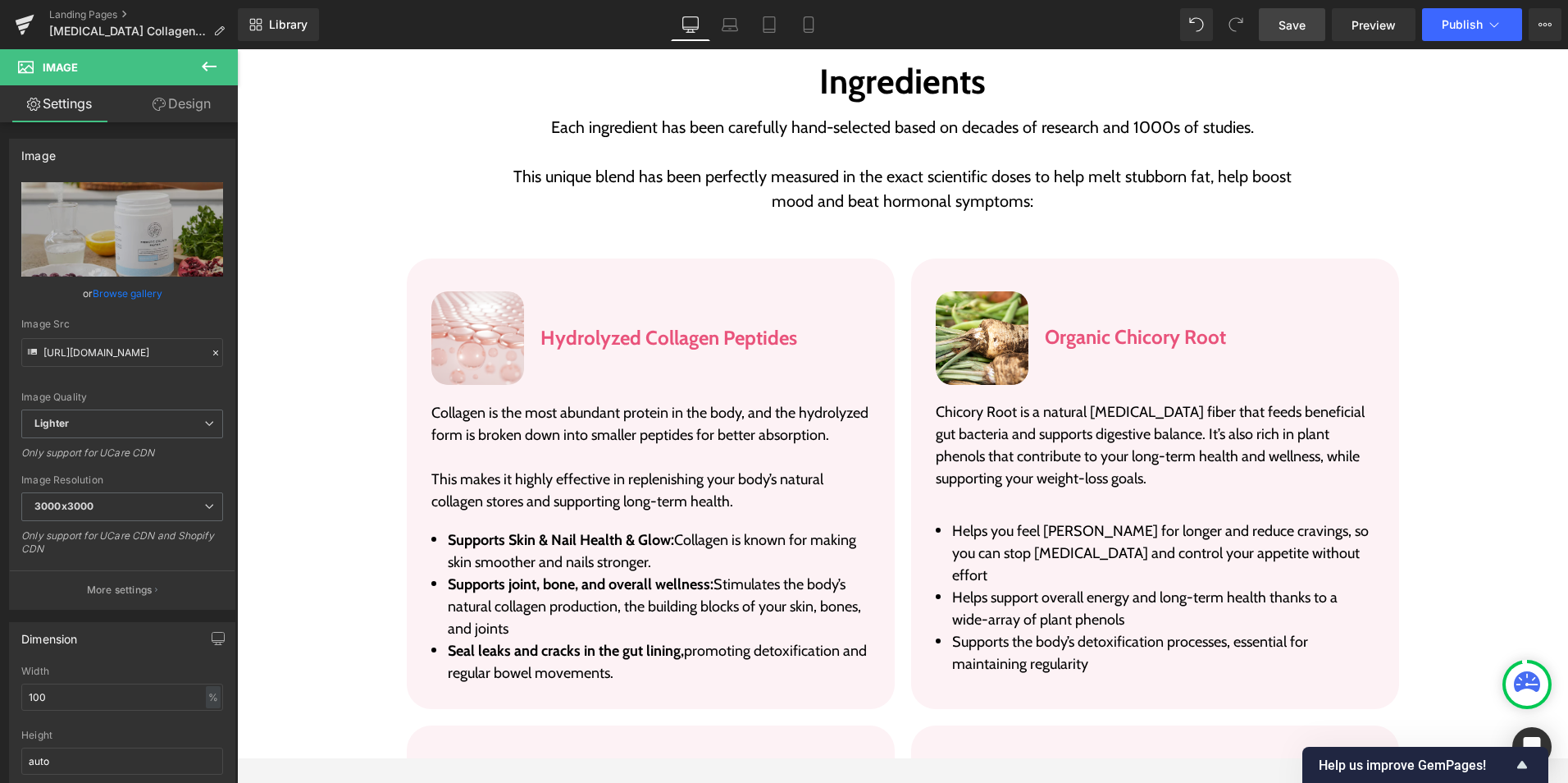
scroll to position [3118, 0]
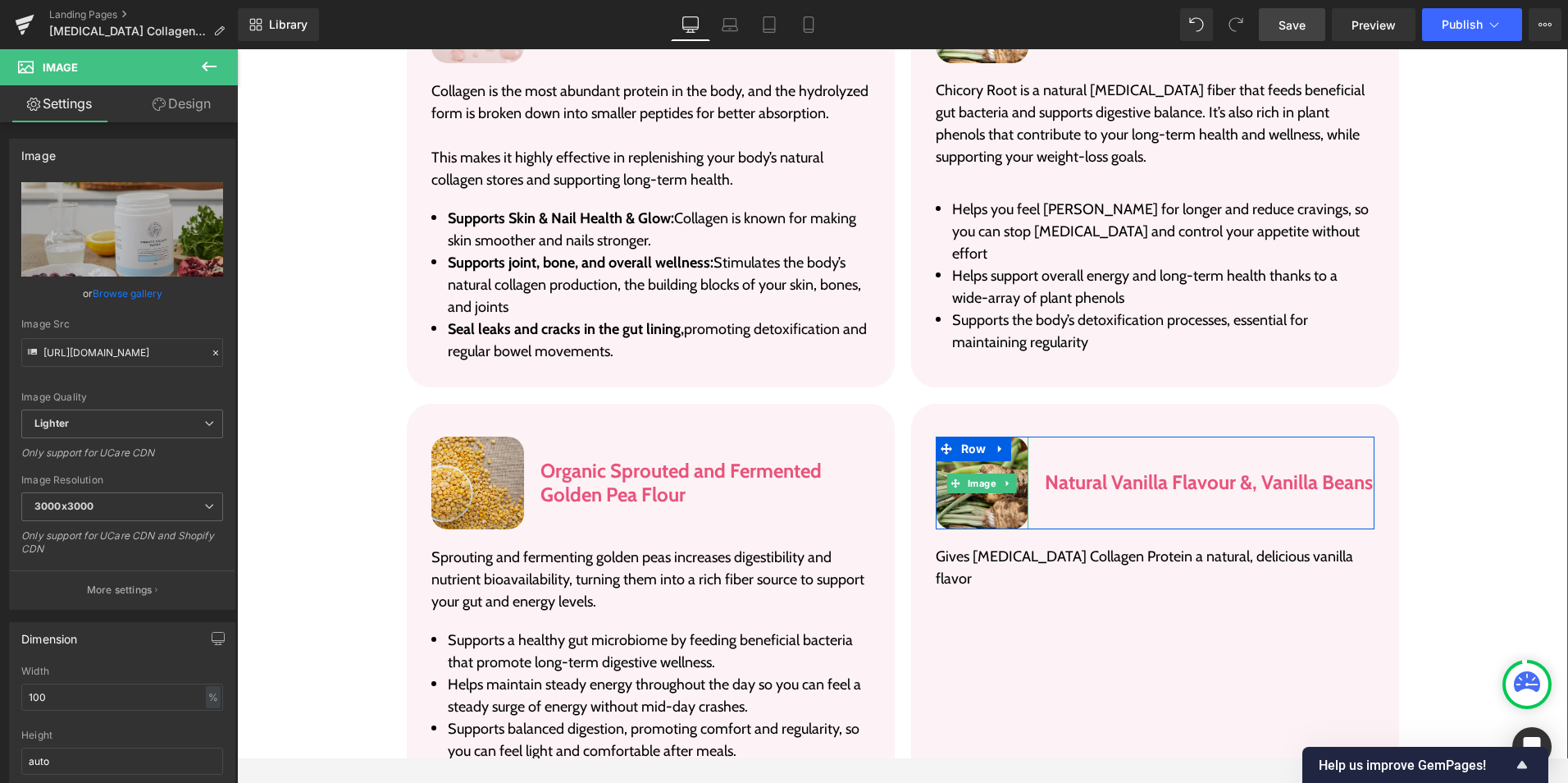
click at [974, 437] on img at bounding box center [982, 483] width 93 height 93
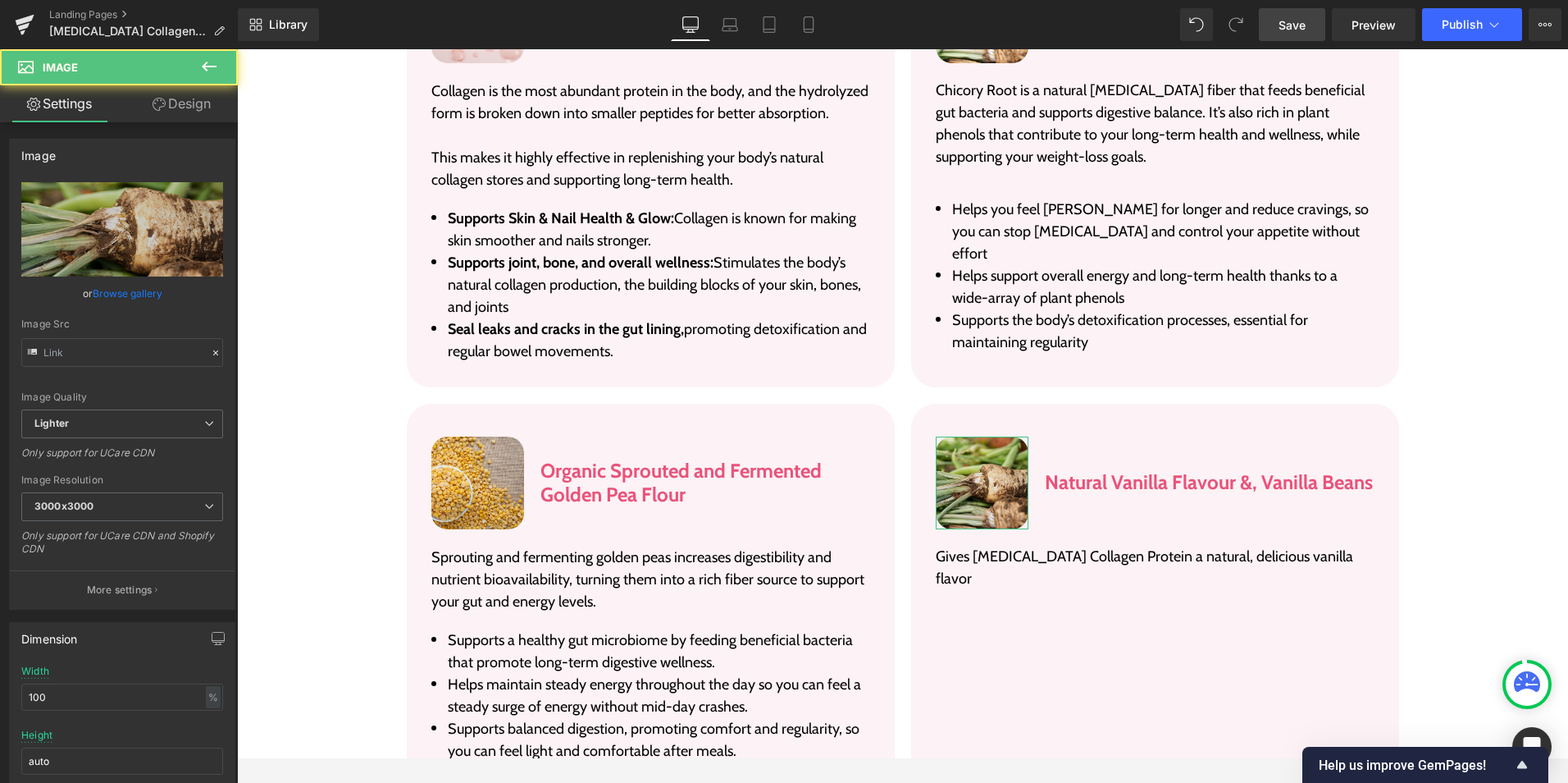
type input "[URL][DOMAIN_NAME]"
click at [0, 0] on icon "Replace Image" at bounding box center [0, 0] width 0 height 0
type input "C:\fakepath\vanilla-beans-ing.jpg"
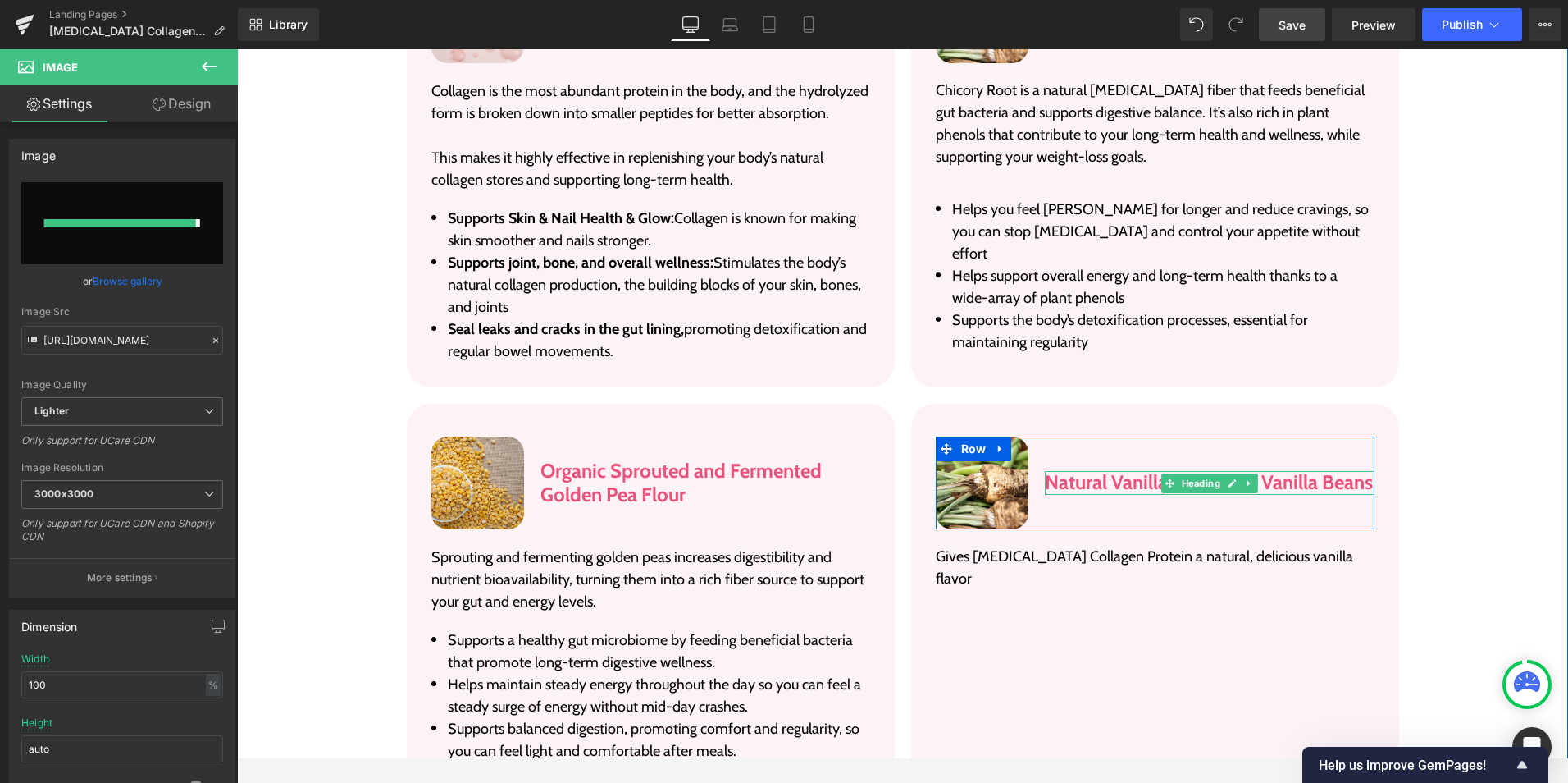
type input "[URL][DOMAIN_NAME]"
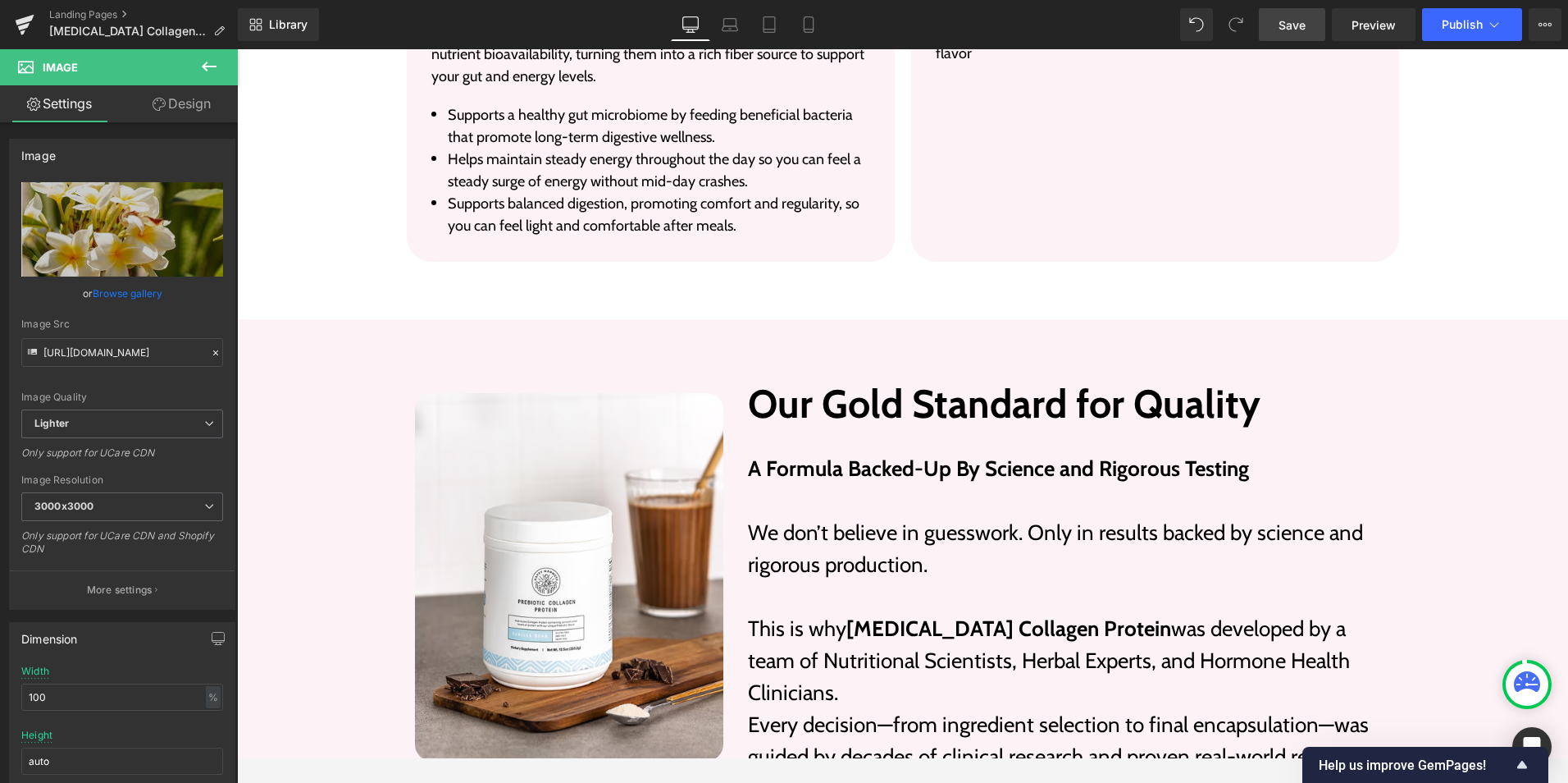
scroll to position [3939, 0]
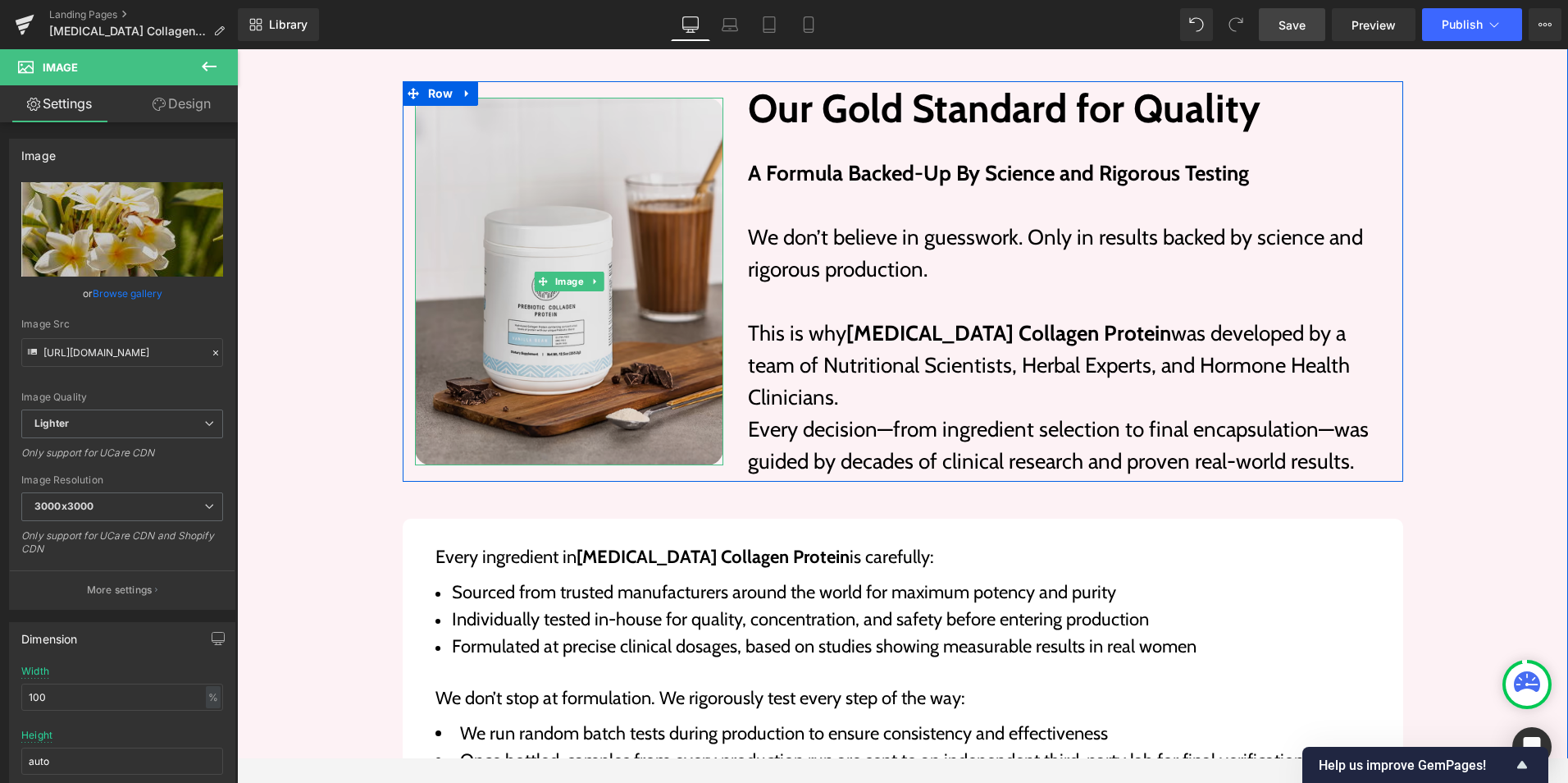
click at [522, 249] on img at bounding box center [569, 281] width 309 height 368
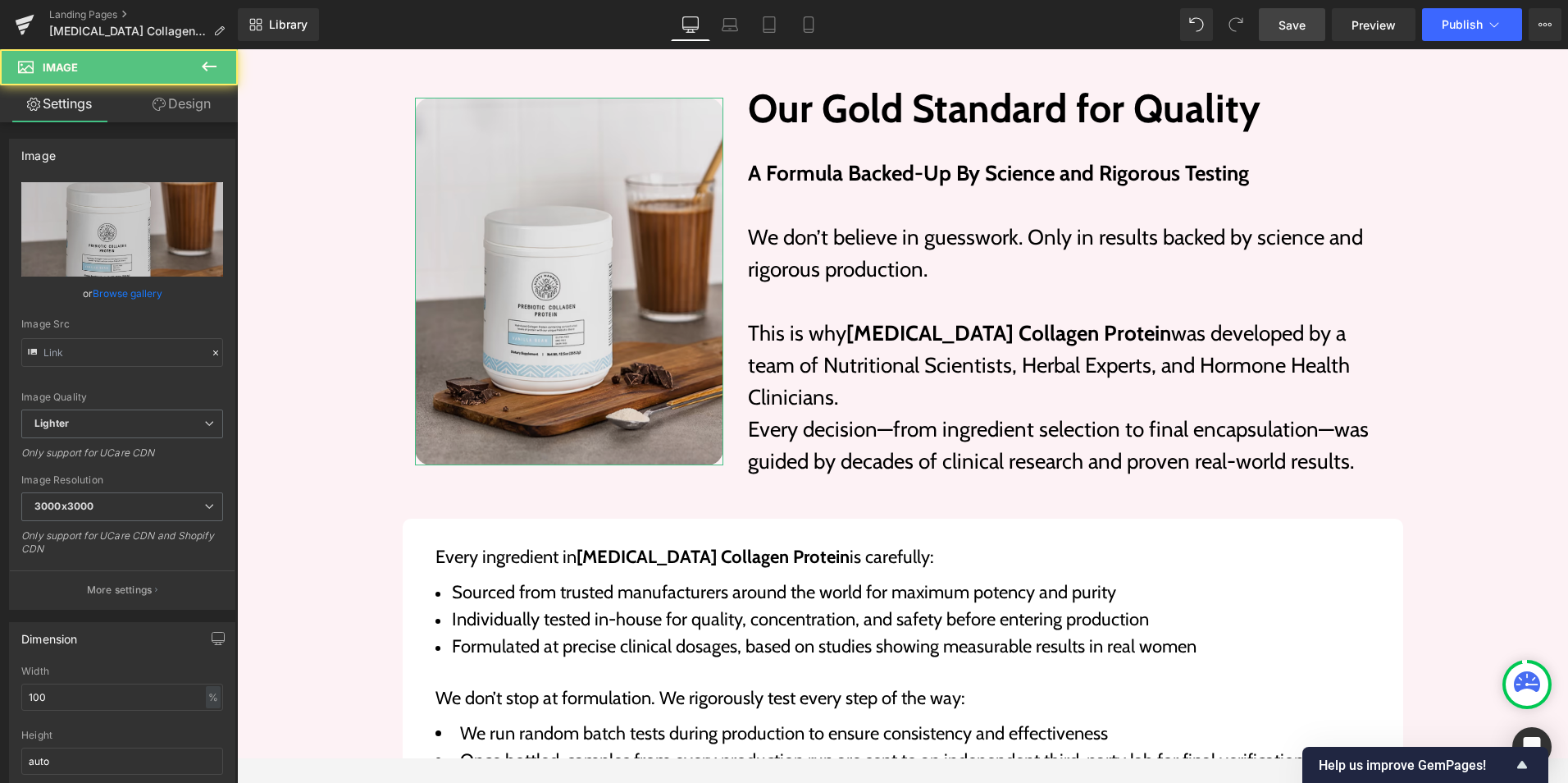
type input "[URL][DOMAIN_NAME]"
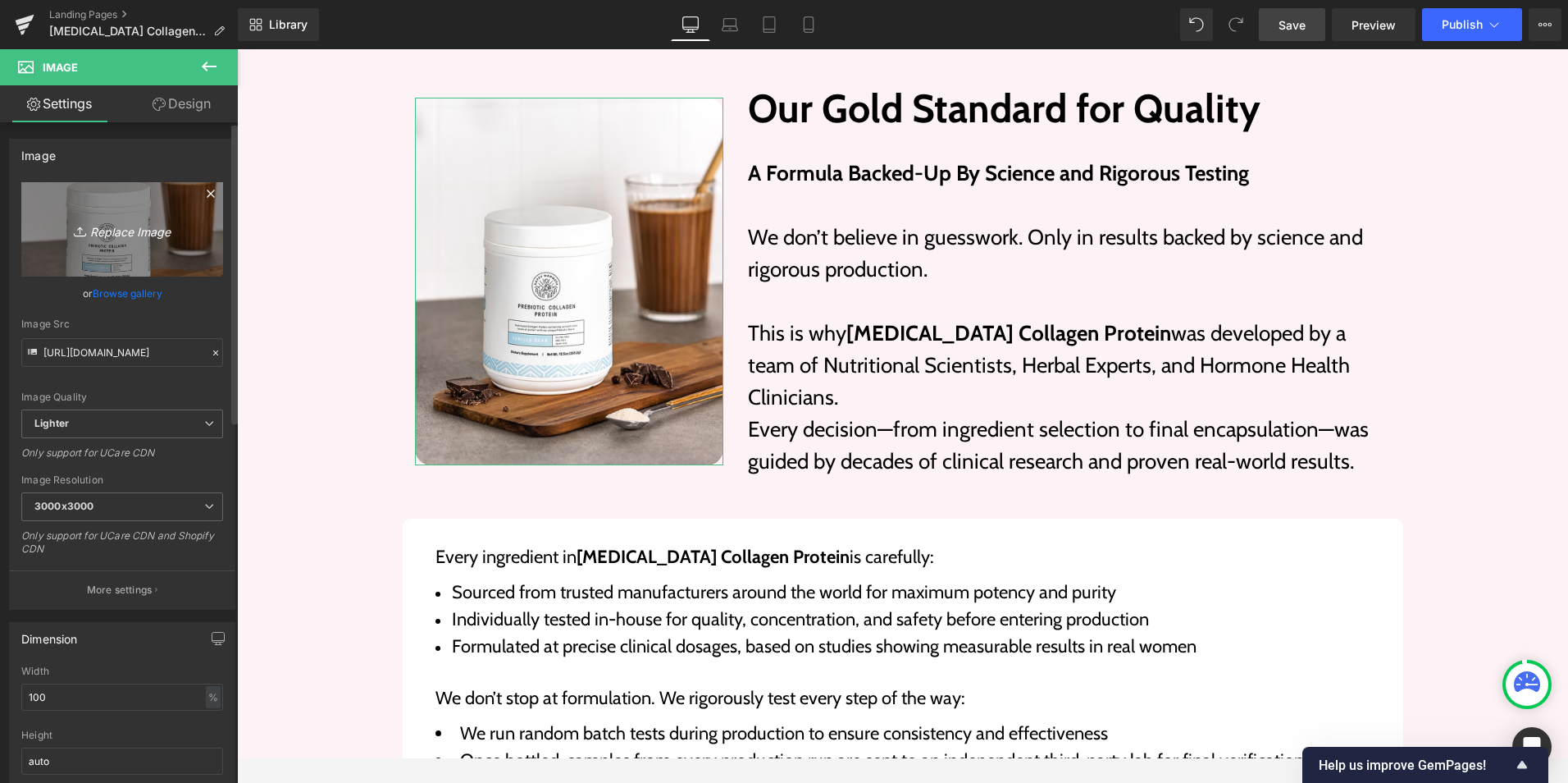
click at [133, 223] on icon "Replace Image" at bounding box center [122, 229] width 131 height 21
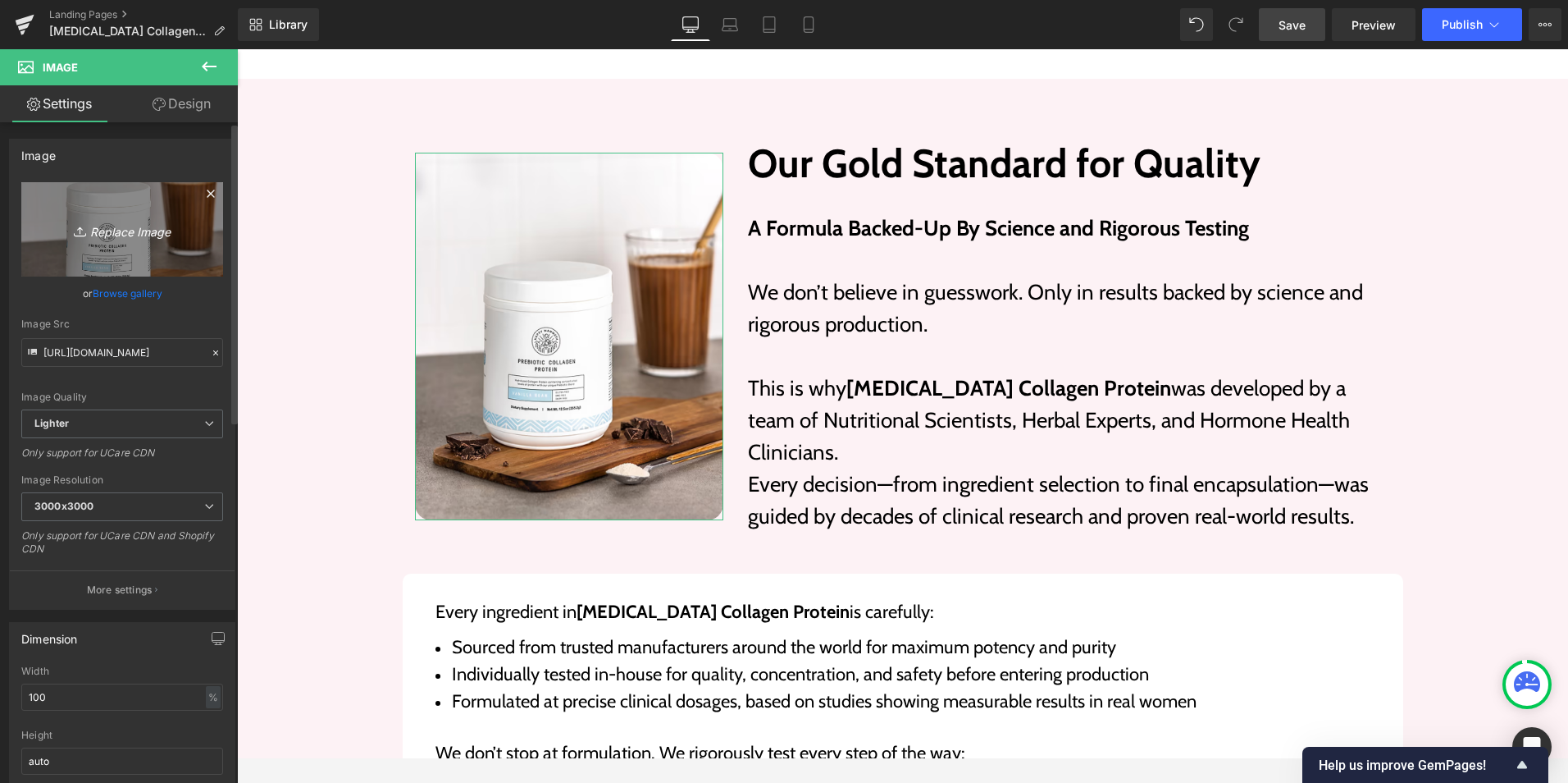
scroll to position [3857, 0]
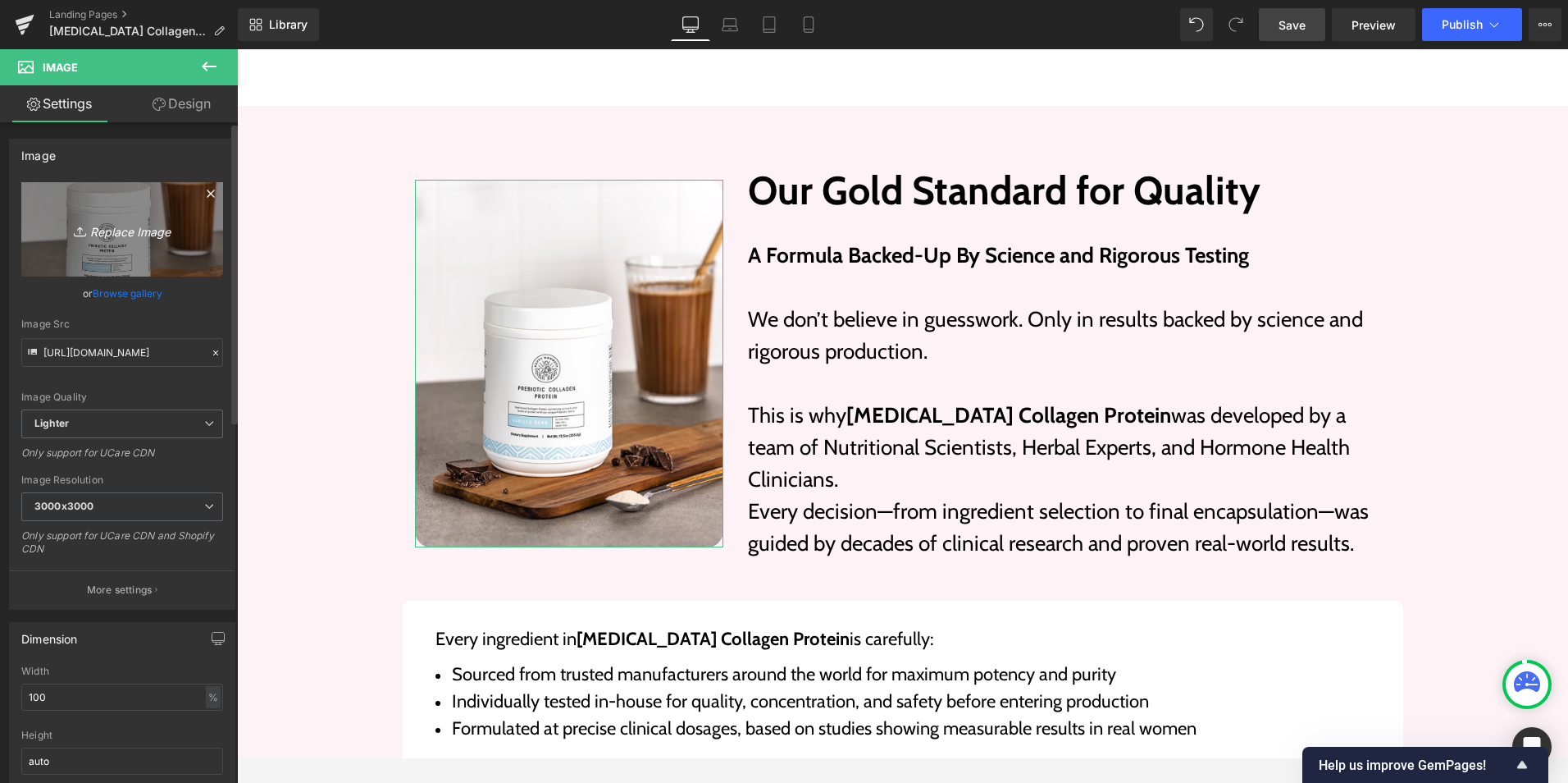
type input "C:\fakepath\pcp-ing-bg.jpg"
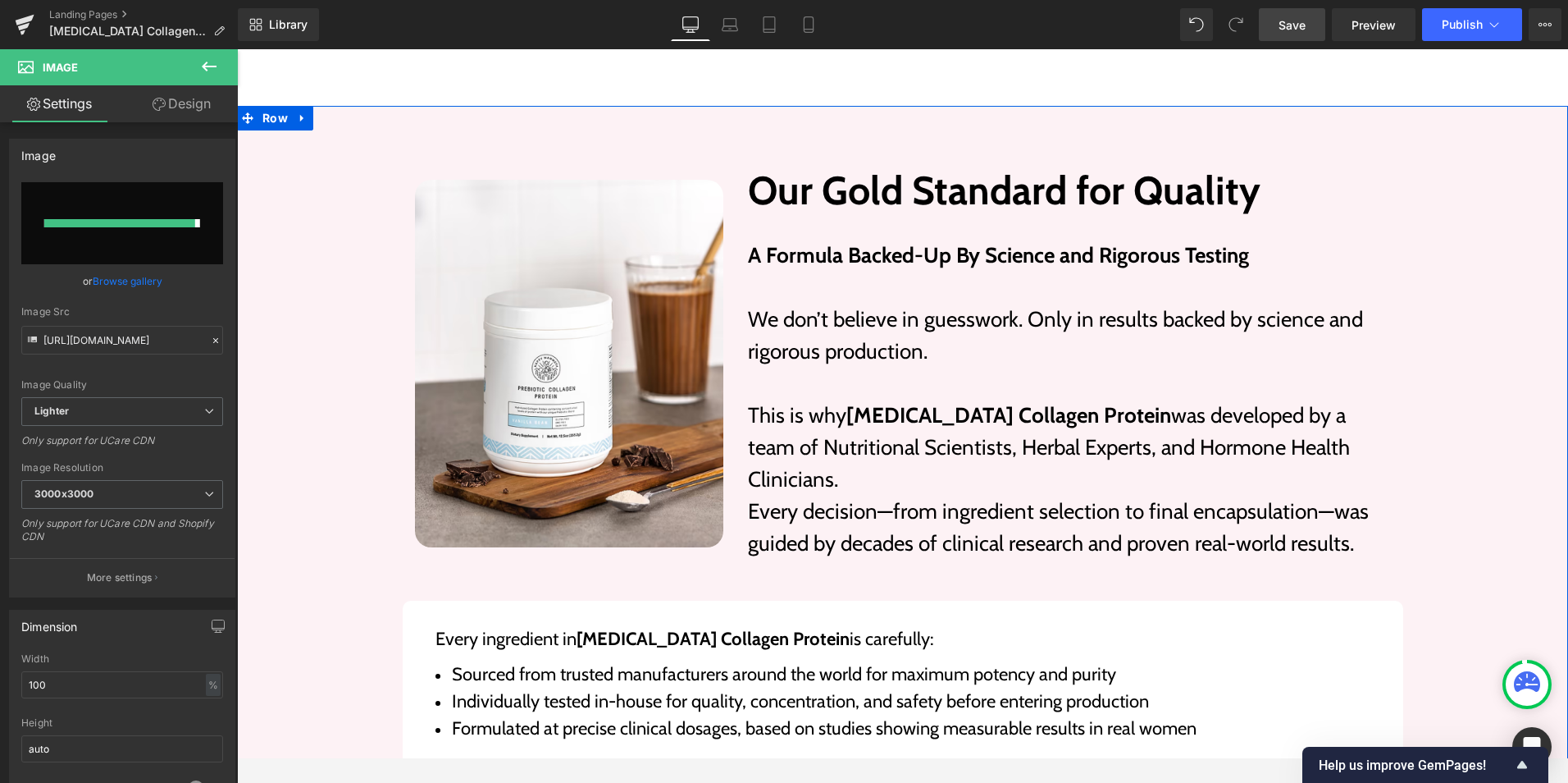
type input "[URL][DOMAIN_NAME]"
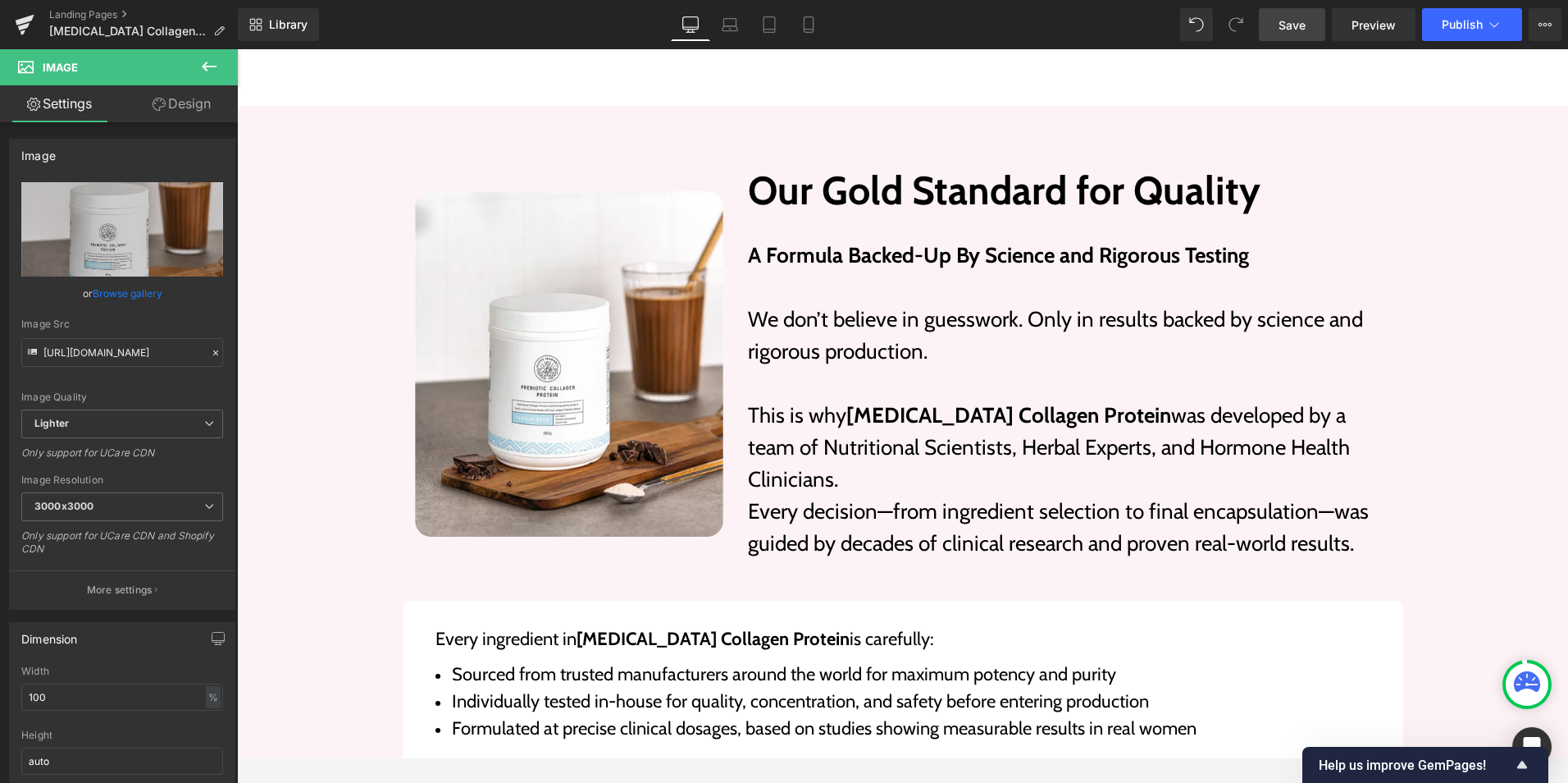
click at [1303, 32] on span "Save" at bounding box center [1292, 24] width 27 height 17
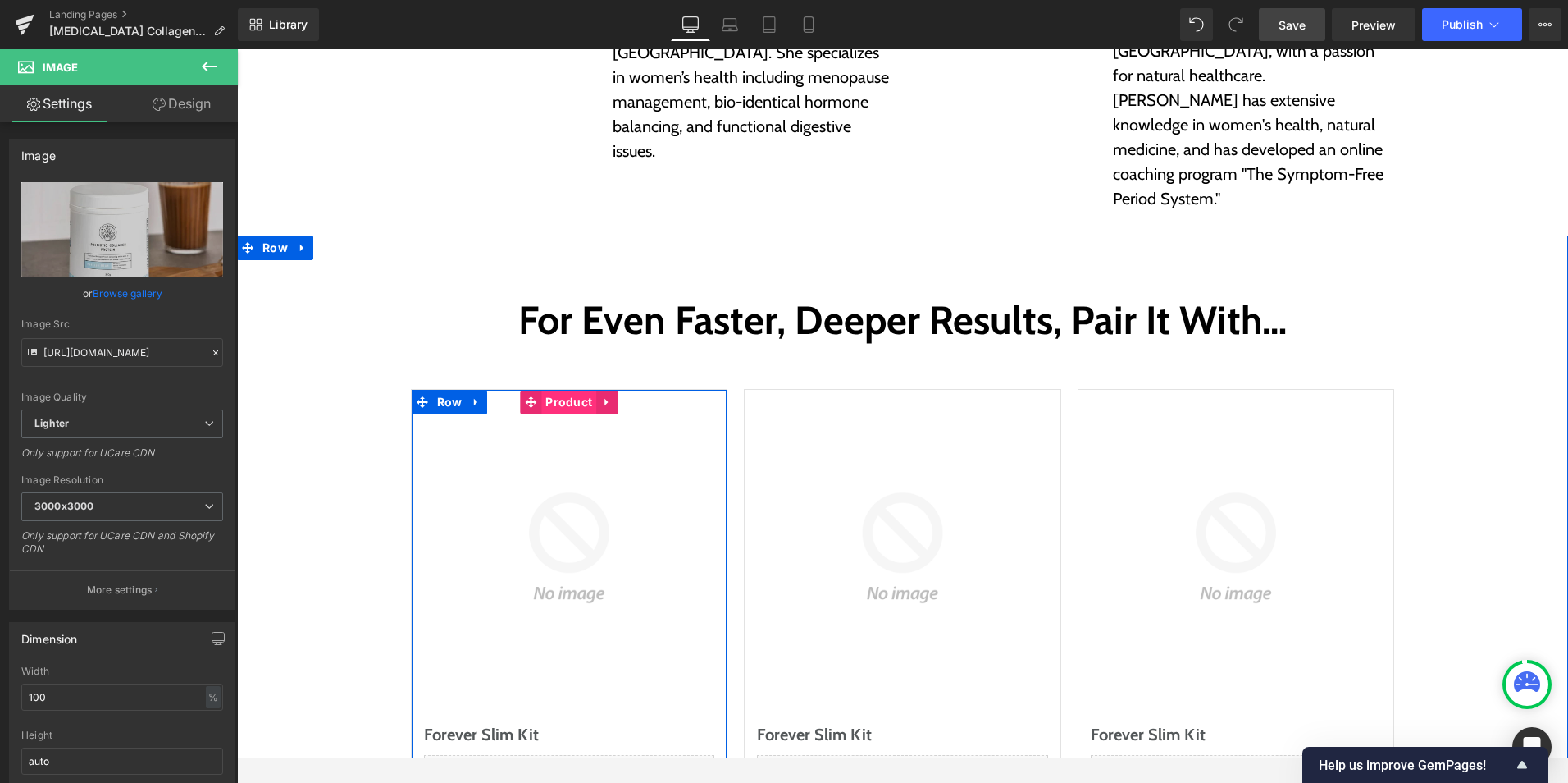
click at [541, 390] on span "Product" at bounding box center [568, 401] width 55 height 24
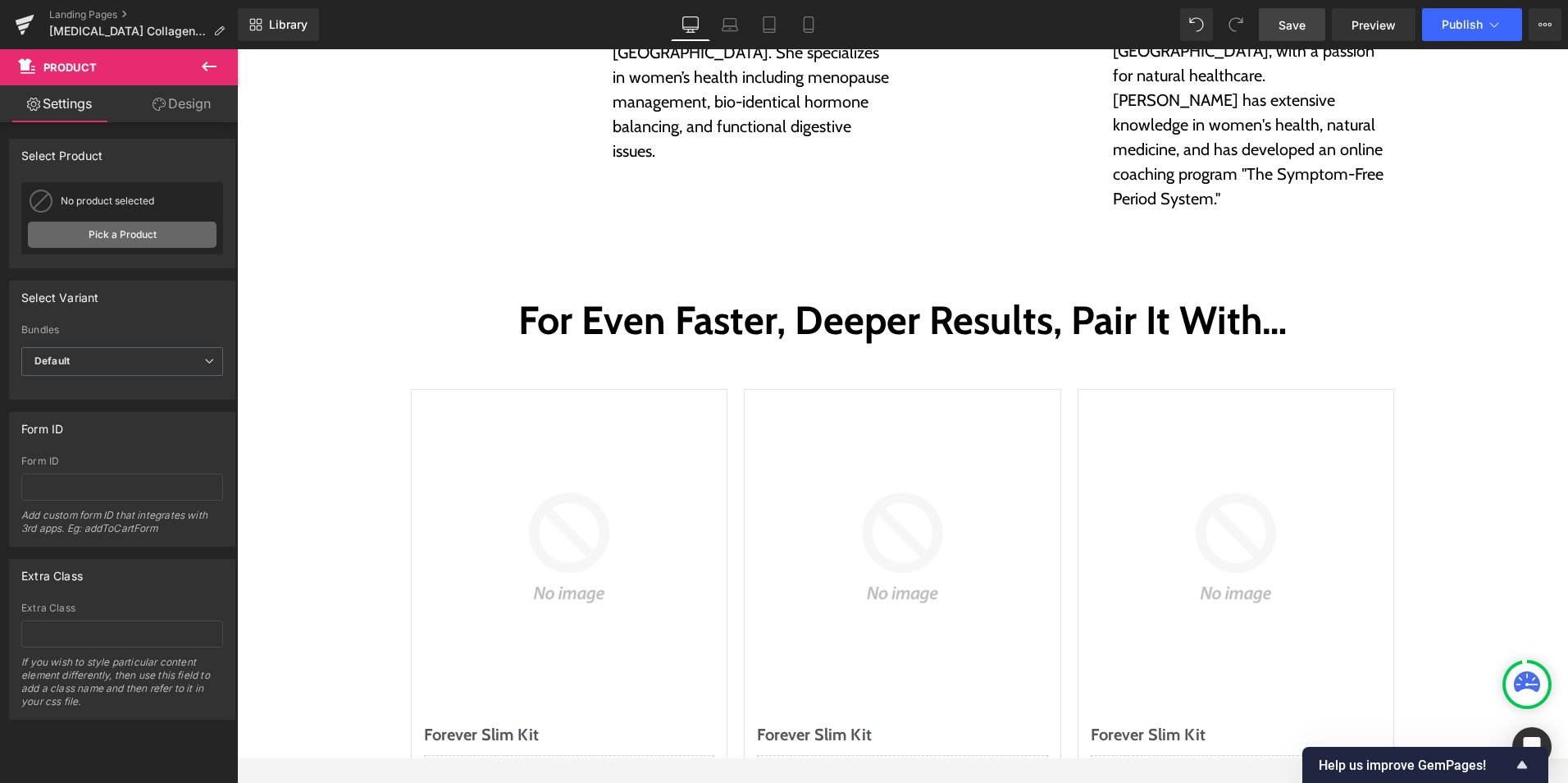
click at [122, 242] on link "Pick a Product" at bounding box center [122, 234] width 189 height 26
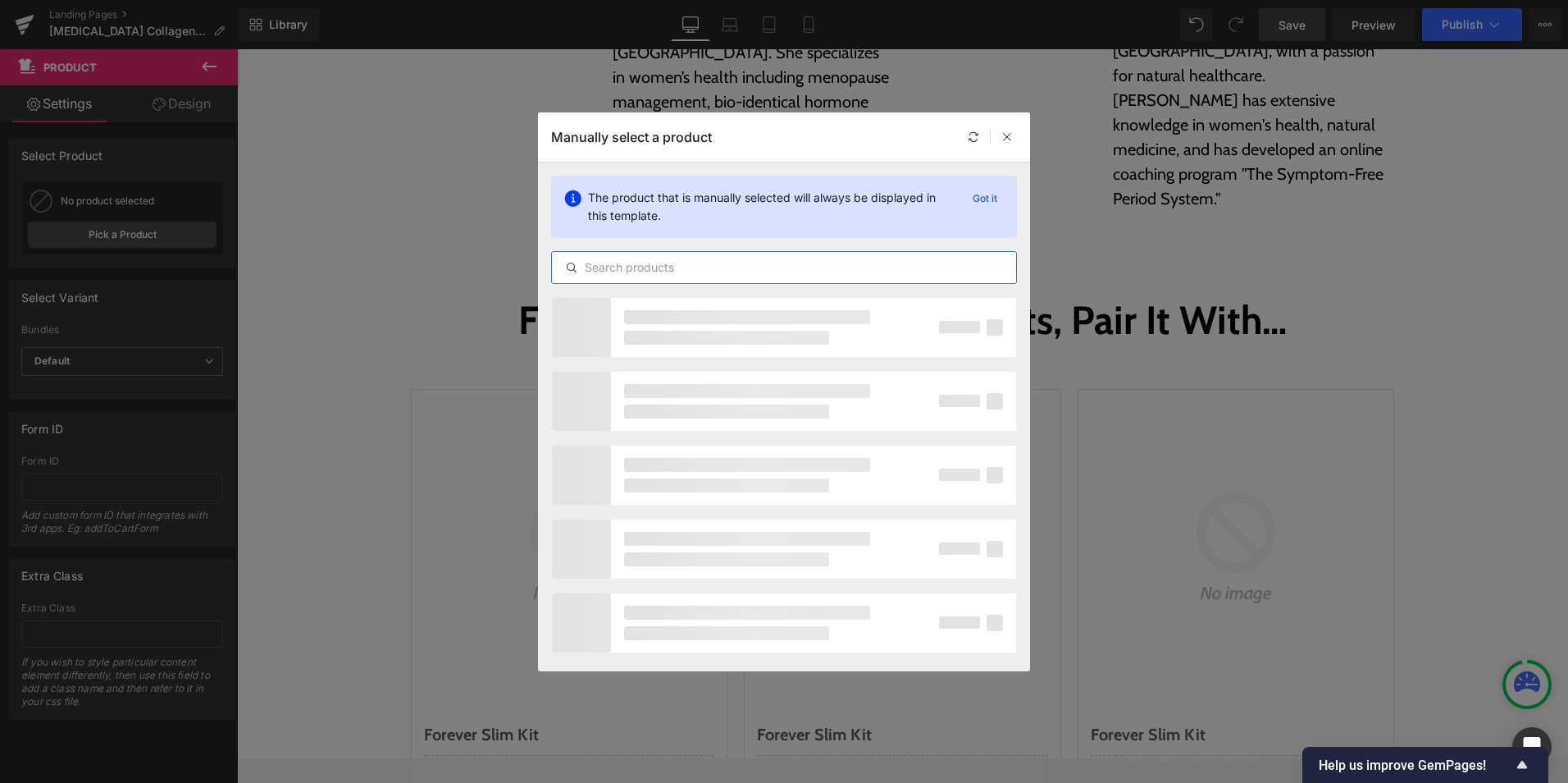
click at [662, 273] on input "text" at bounding box center [784, 268] width 465 height 20
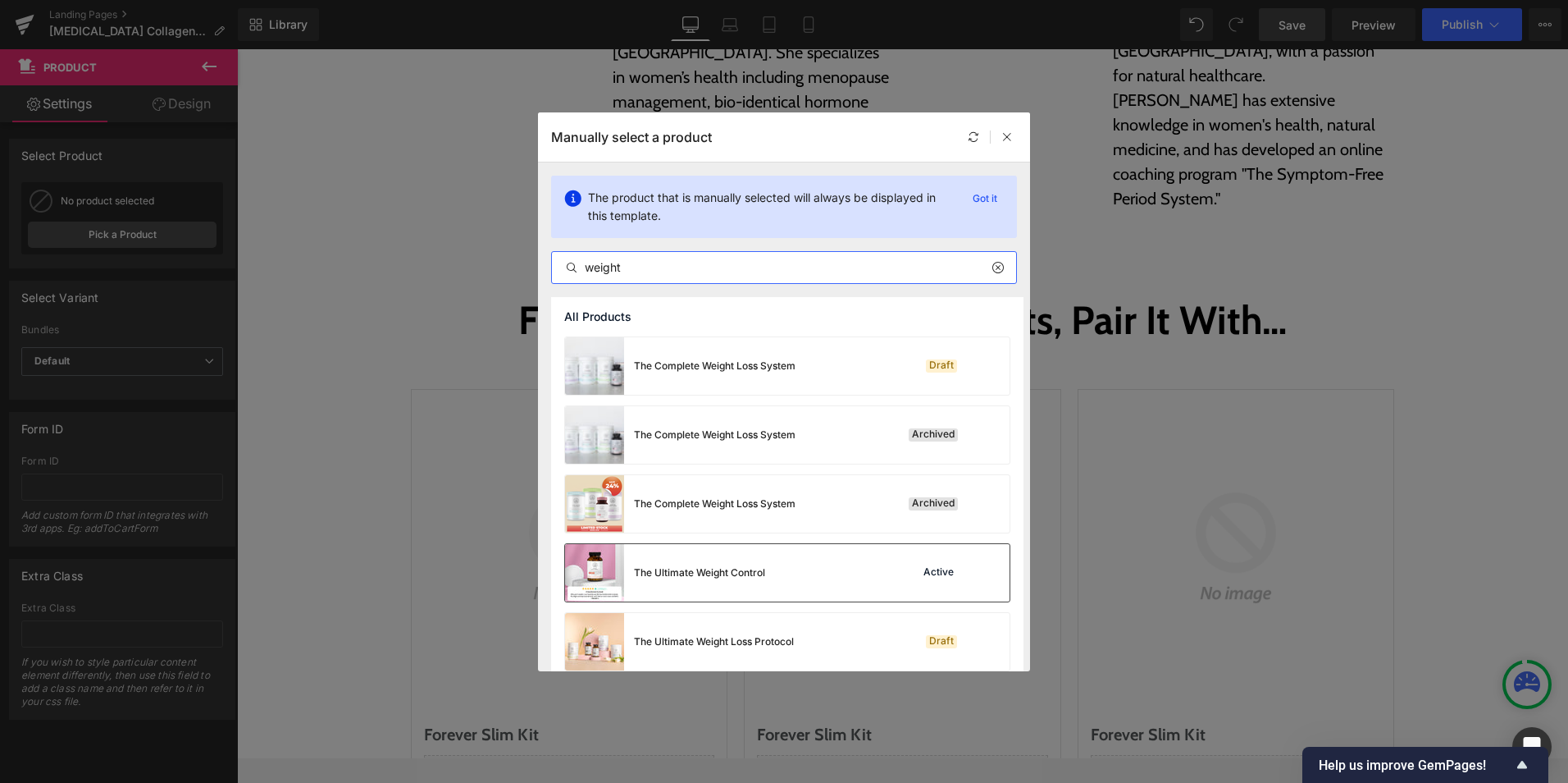
type input "weight"
click at [708, 578] on div "The Ultimate Weight Control" at bounding box center [699, 572] width 131 height 14
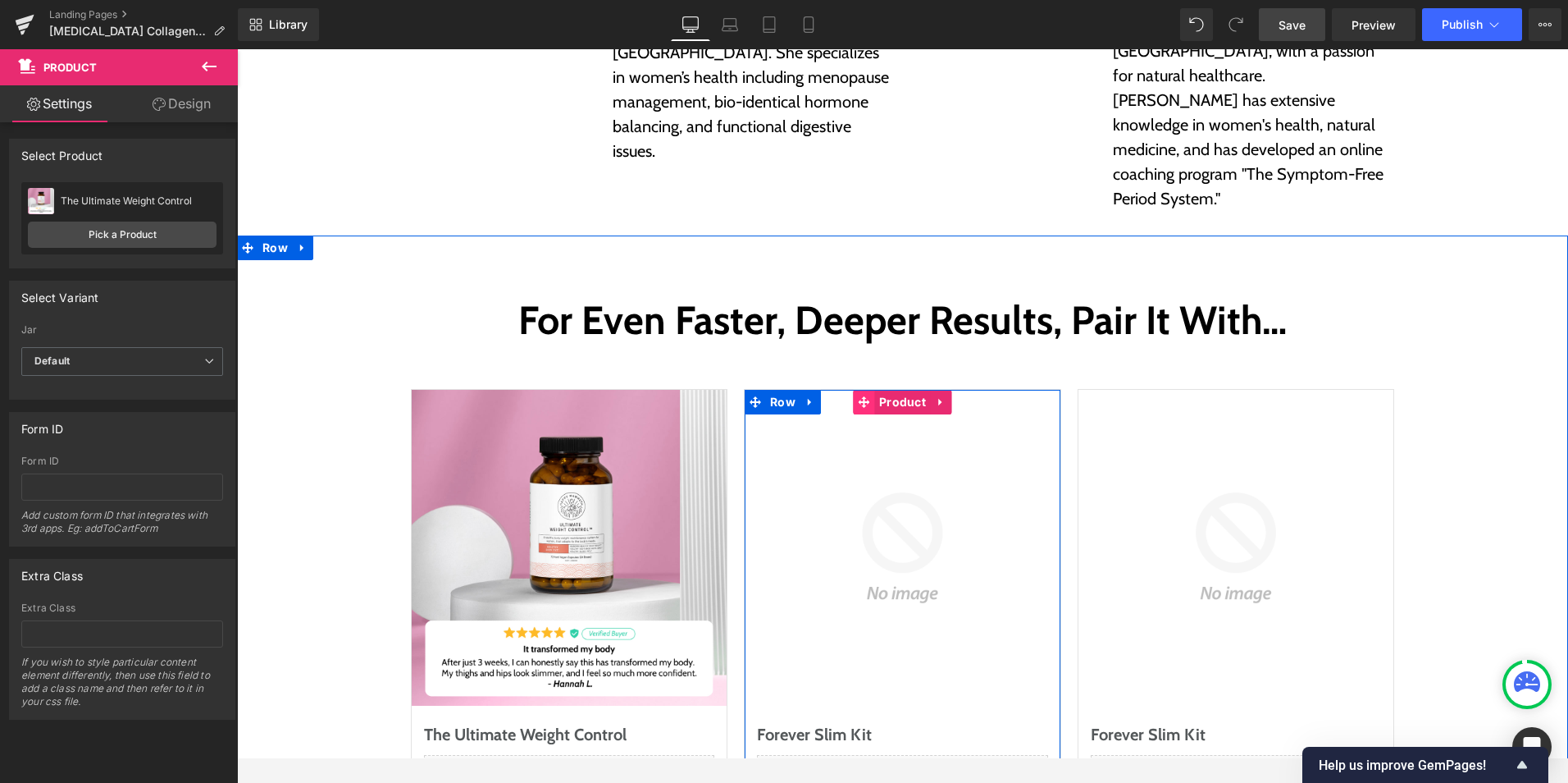
click at [858, 390] on span at bounding box center [865, 401] width 22 height 24
click at [170, 239] on link "Pick a Product" at bounding box center [122, 234] width 189 height 26
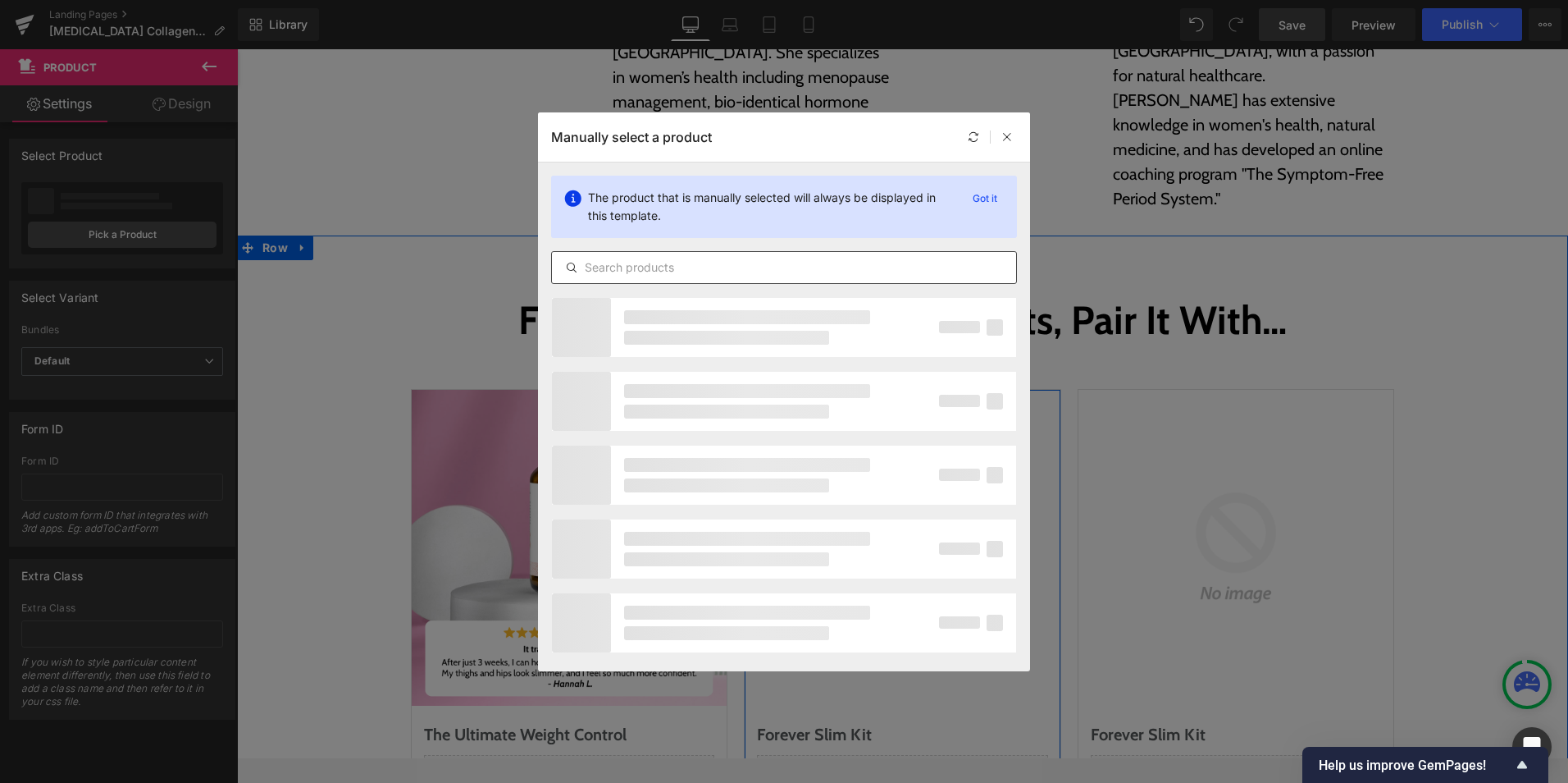
click at [661, 268] on input "text" at bounding box center [784, 268] width 465 height 20
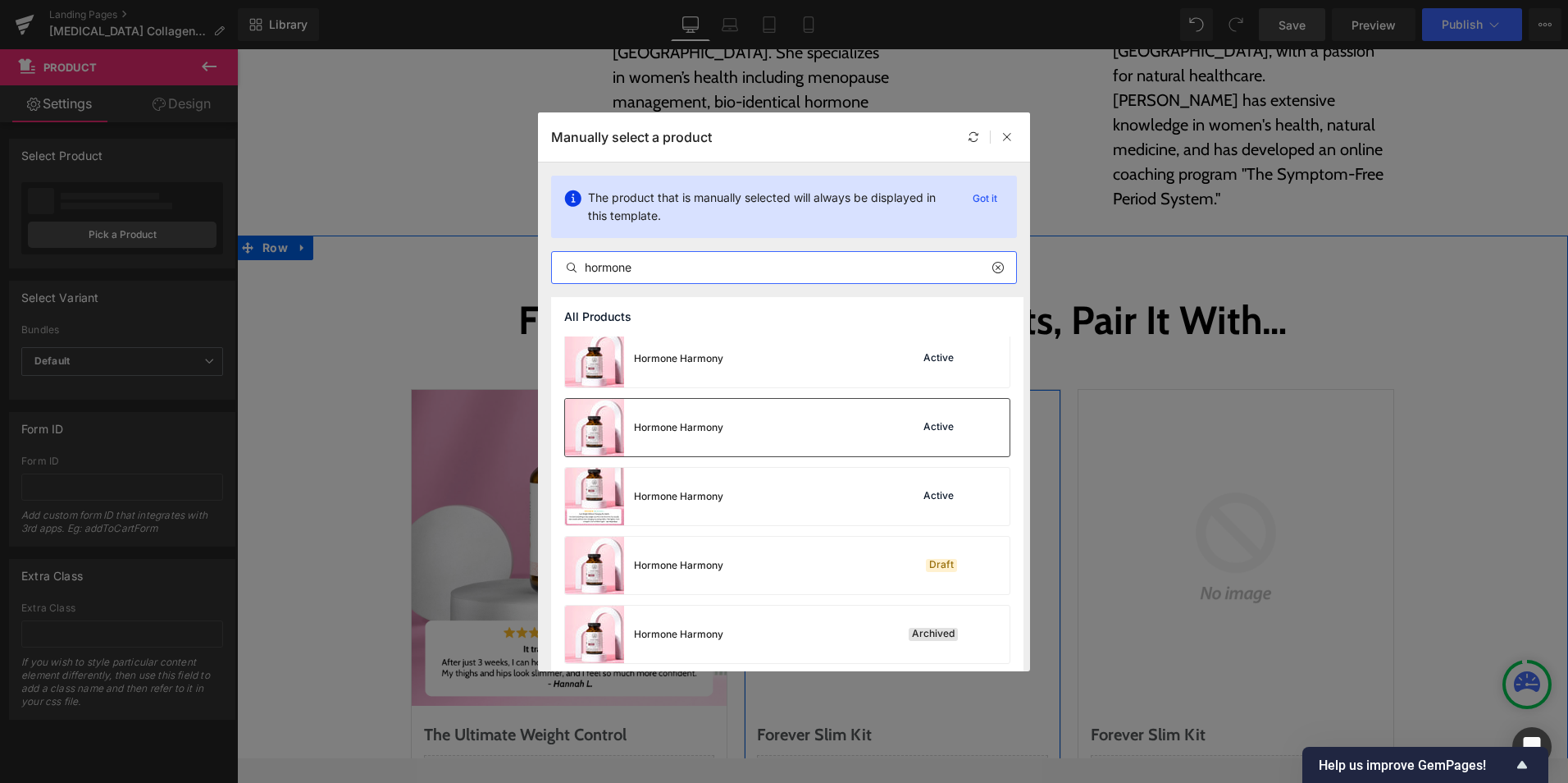
scroll to position [493, 0]
type input "hormone"
click at [790, 430] on div "Hormone Harmony Active" at bounding box center [787, 425] width 445 height 58
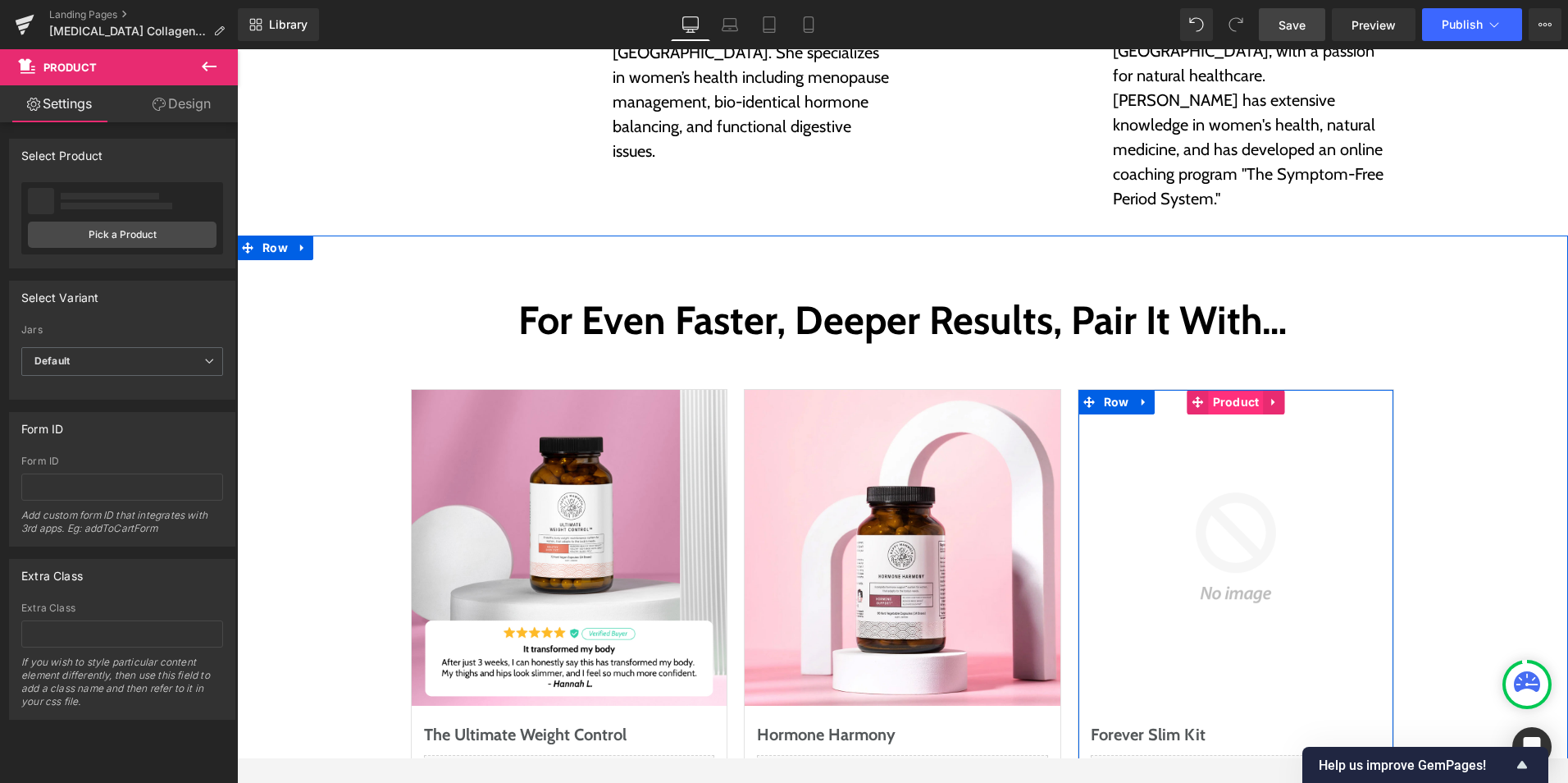
click at [1210, 390] on span "Product" at bounding box center [1236, 401] width 55 height 24
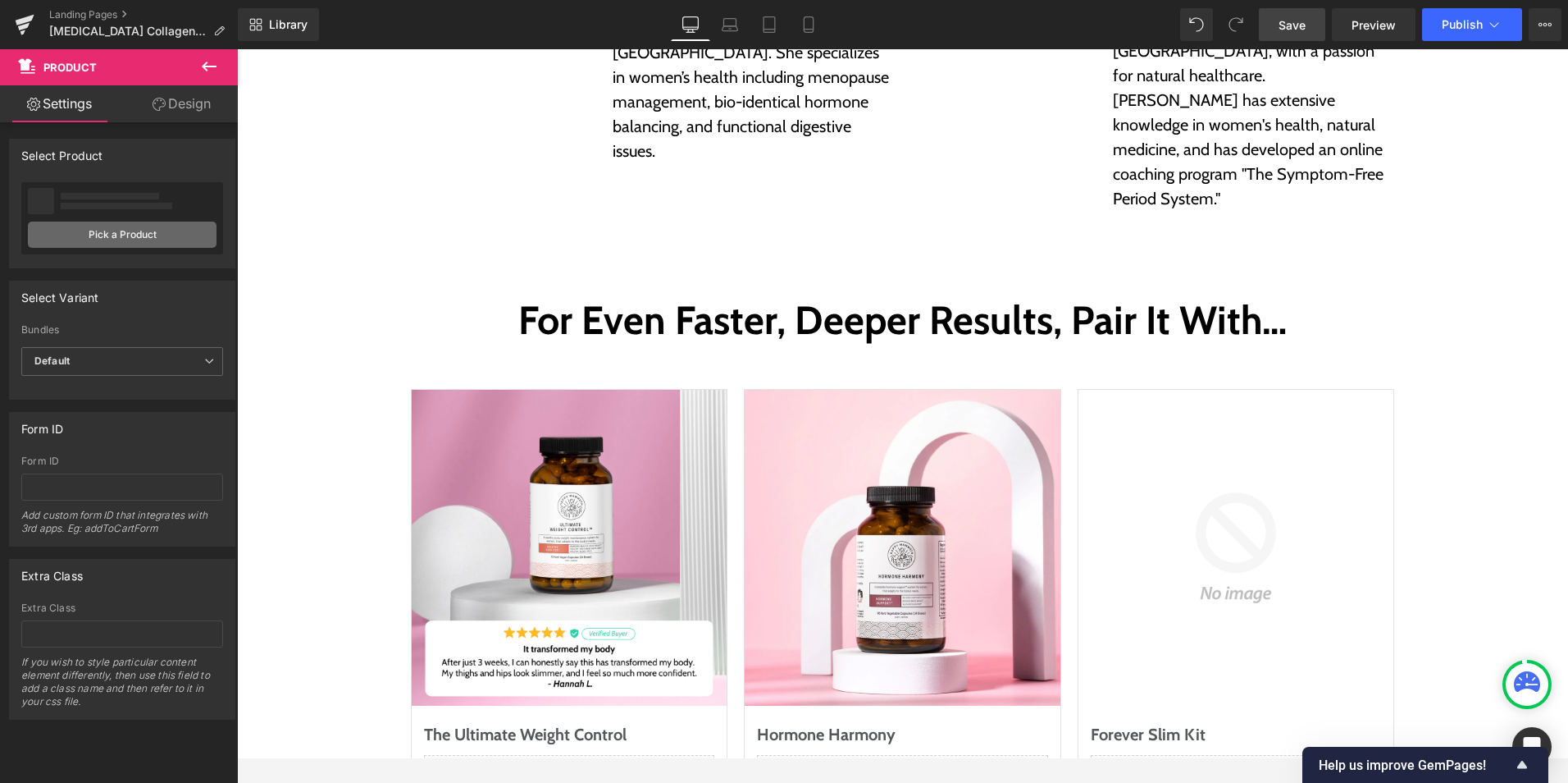
click at [74, 242] on link "Pick a Product" at bounding box center [122, 234] width 189 height 26
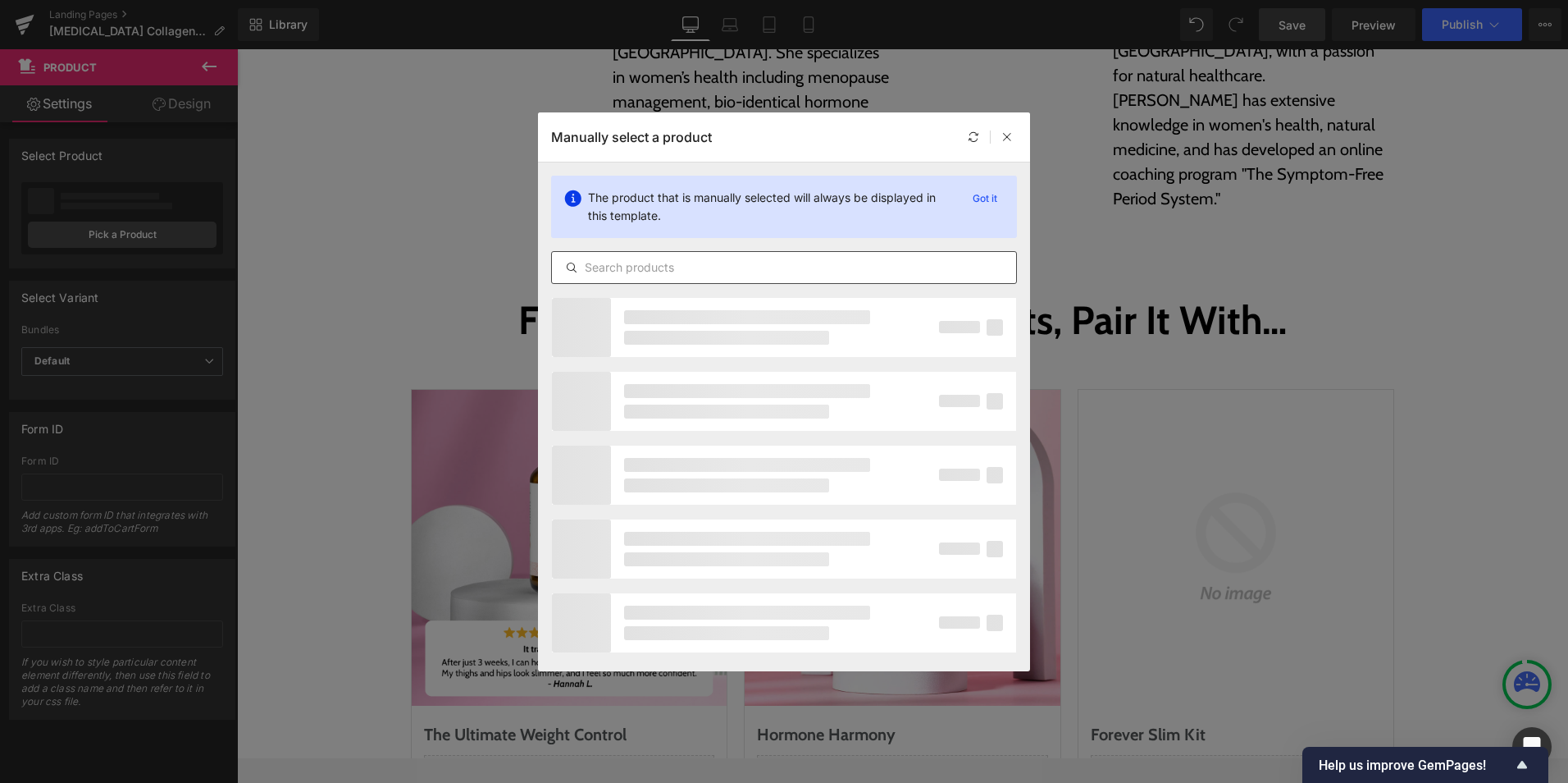
click at [648, 261] on input "text" at bounding box center [784, 268] width 465 height 20
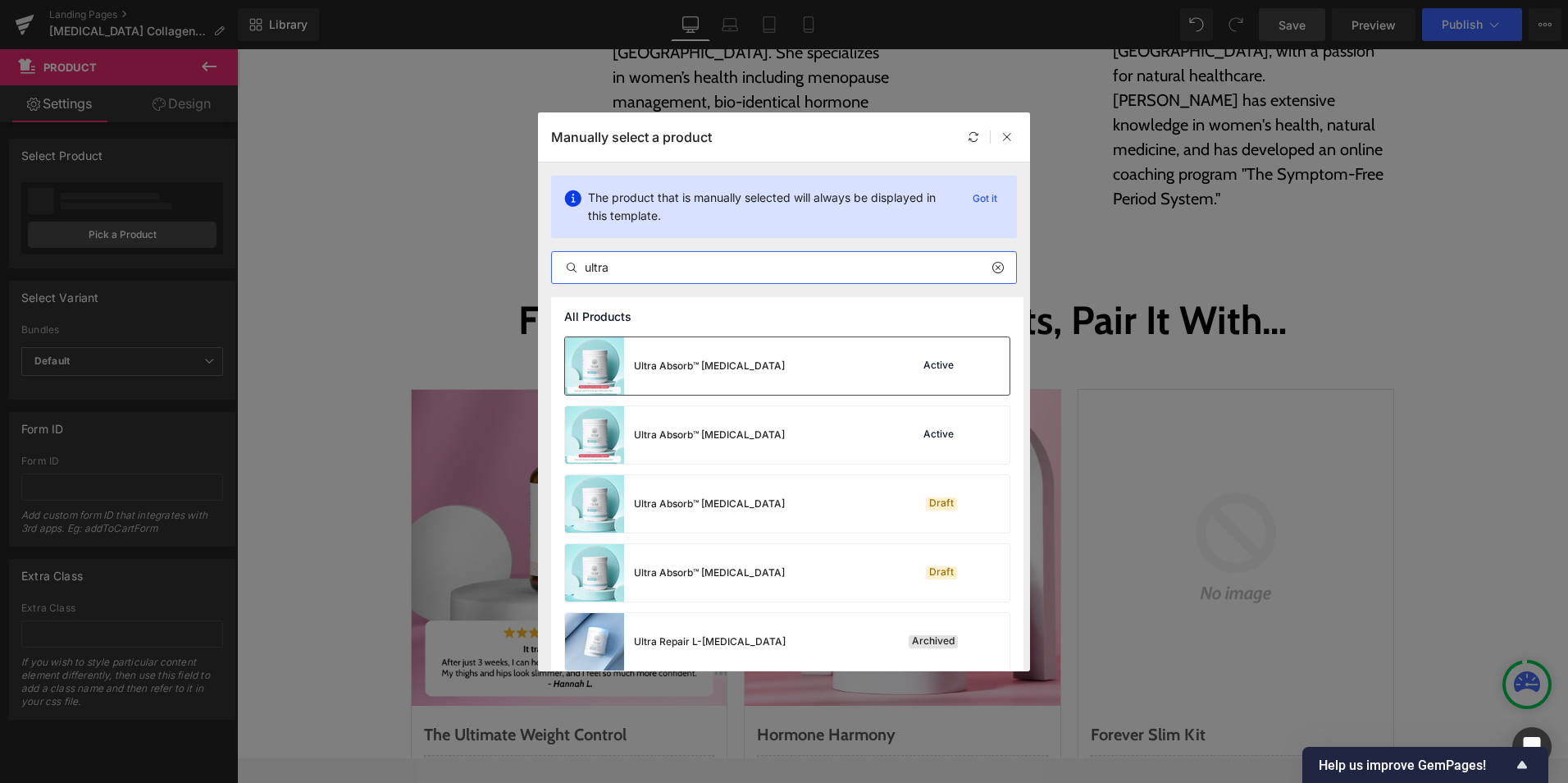
type input "ultra"
click at [724, 369] on div "Ultra Absorb™ [MEDICAL_DATA]" at bounding box center [709, 366] width 151 height 14
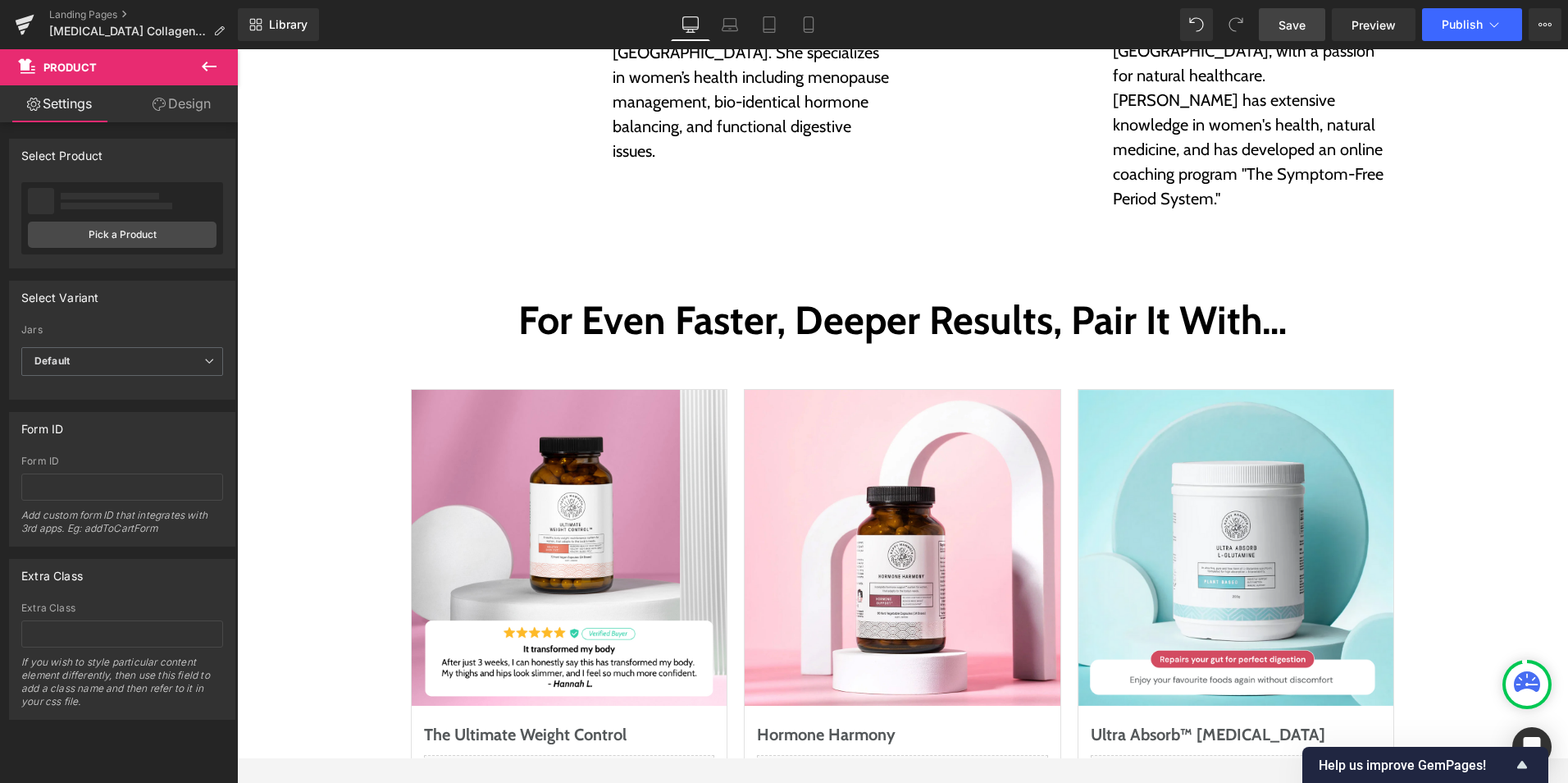
click at [1300, 23] on span "Save" at bounding box center [1292, 24] width 27 height 17
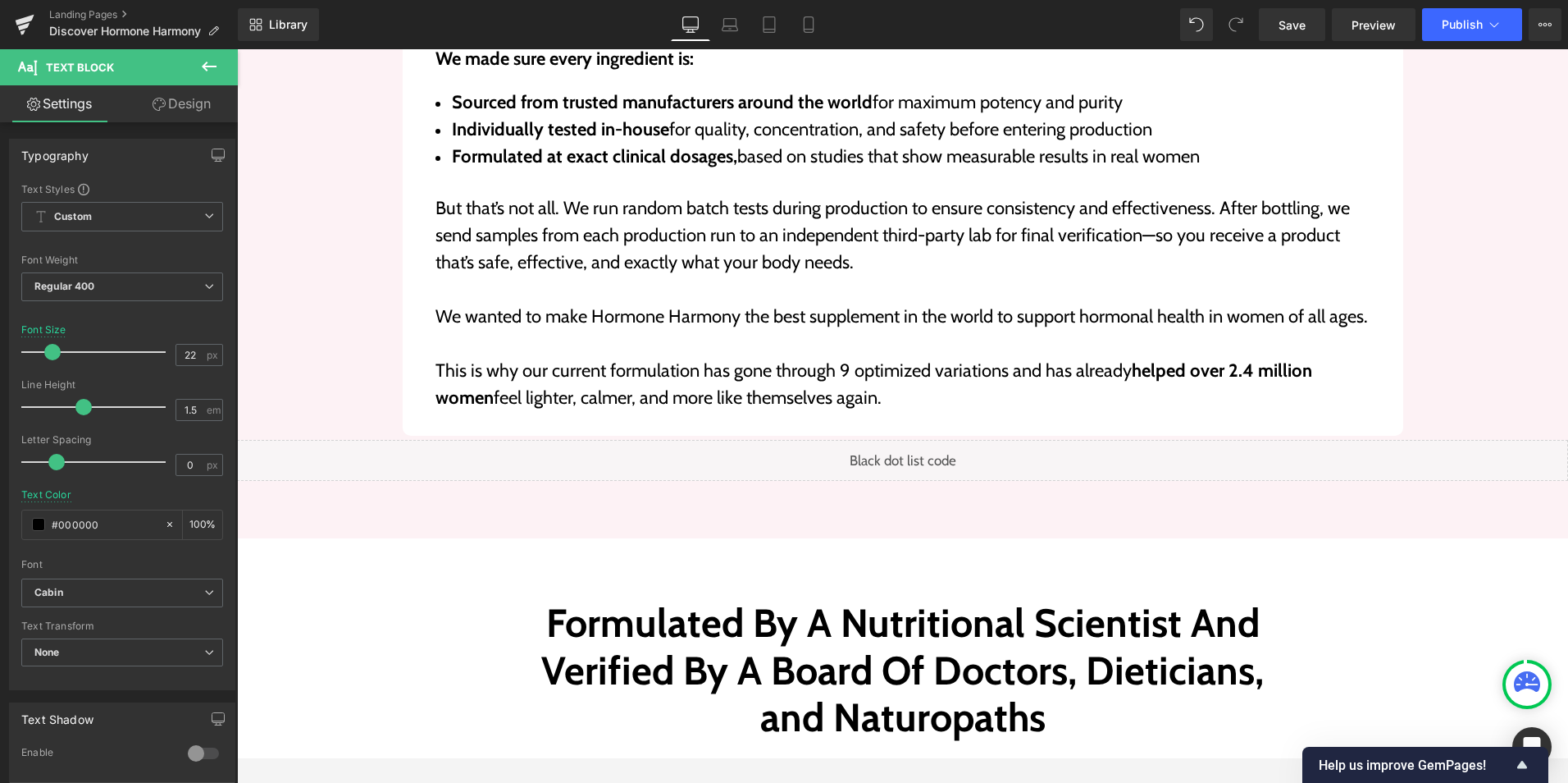
scroll to position [5851, 0]
